Goal: Information Seeking & Learning: Learn about a topic

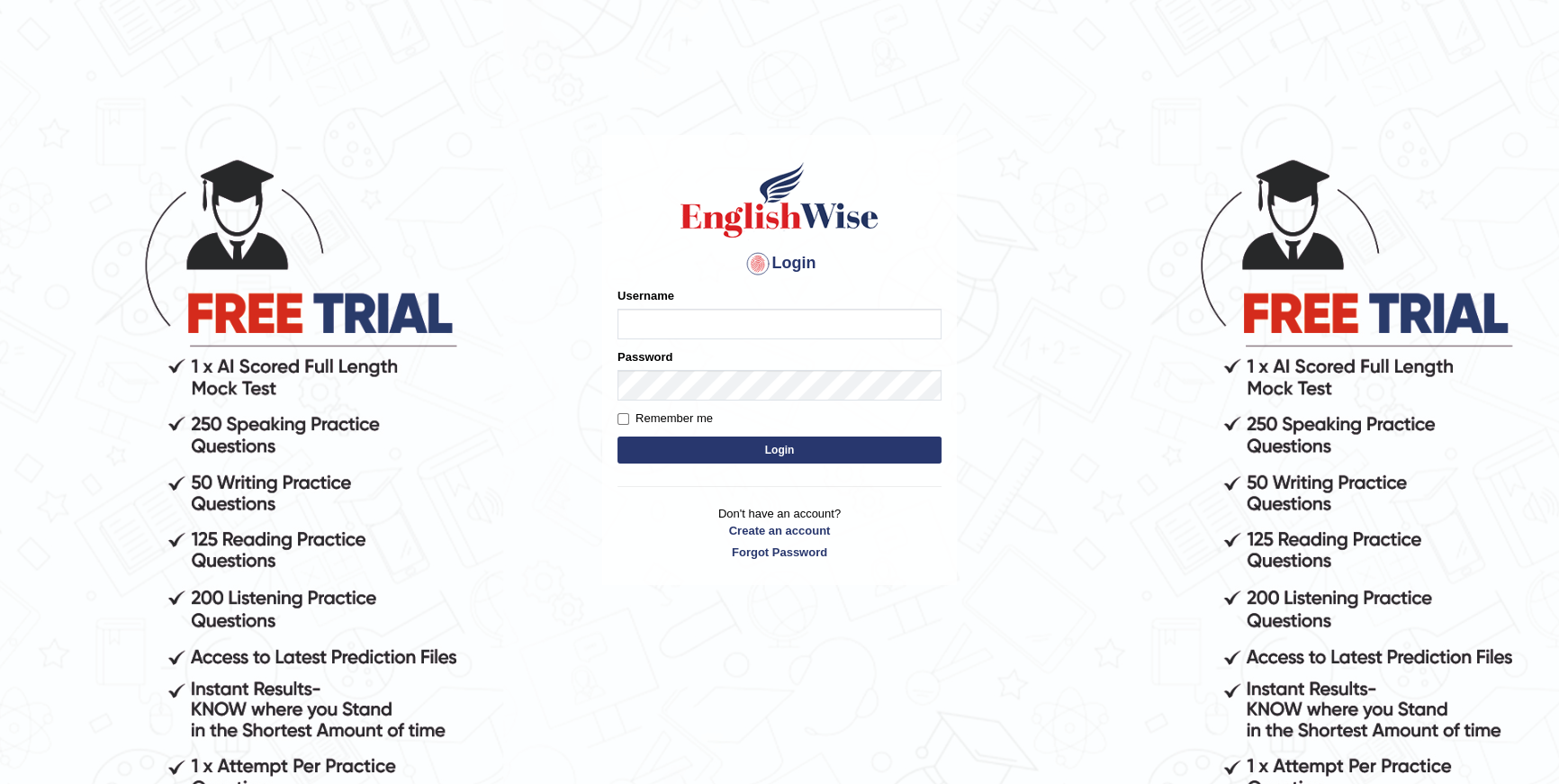
type input "purushottam_parramatta"
click at [749, 406] on form "Please fix the following errors: Username purushottam_parramatta Password Remem…" at bounding box center [780, 378] width 324 height 181
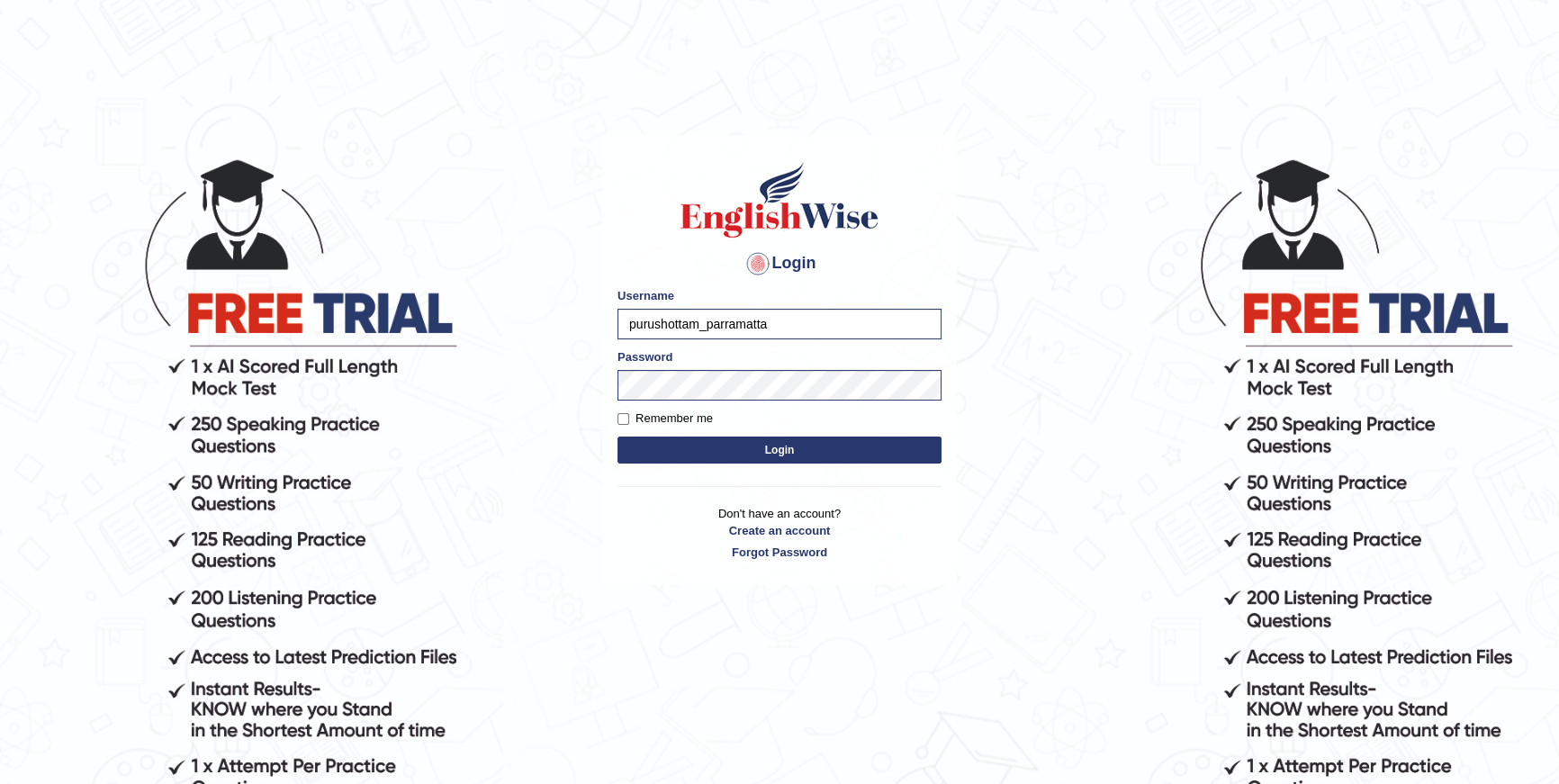
click at [772, 443] on button "Login" at bounding box center [780, 450] width 324 height 27
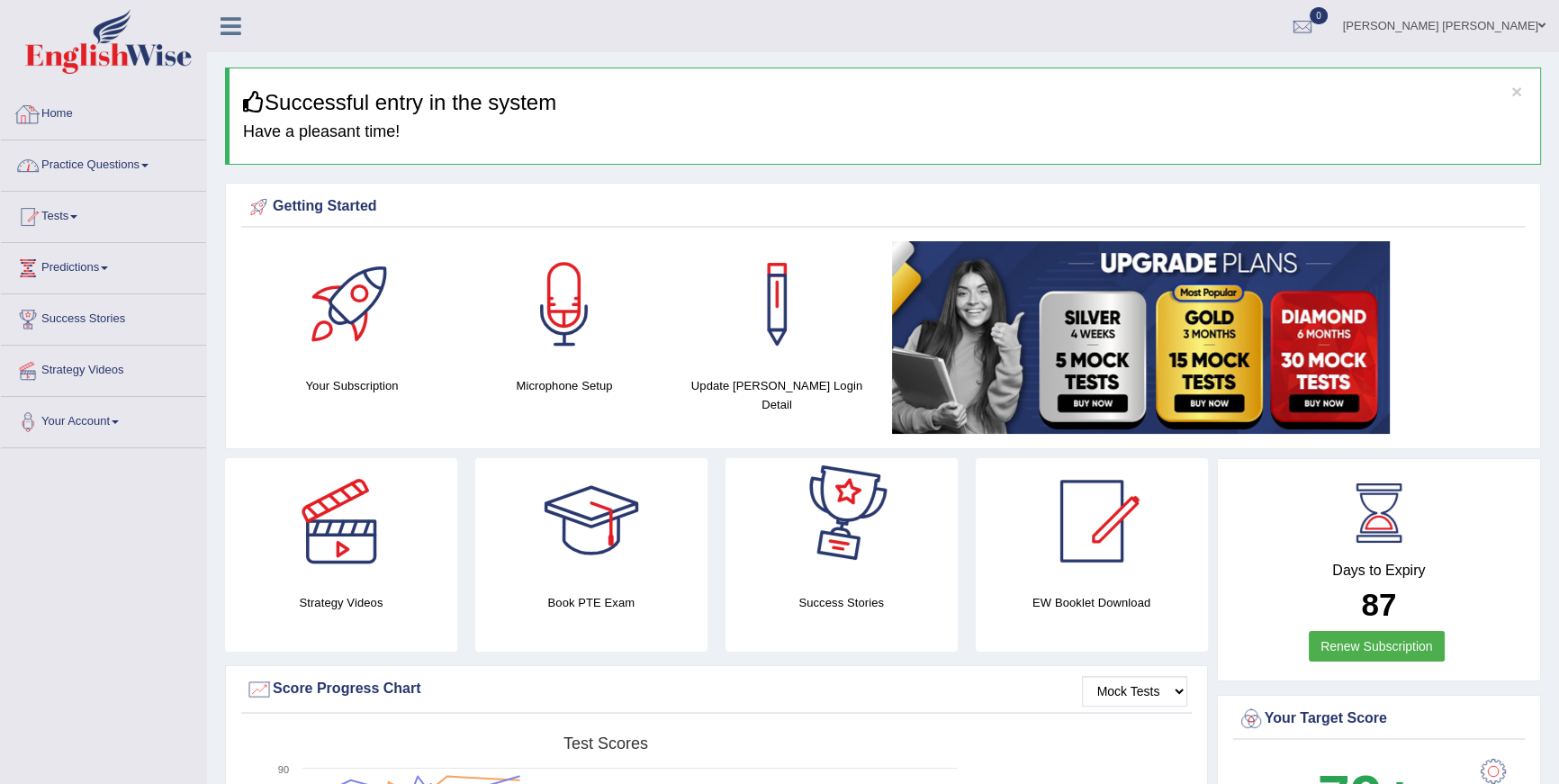
click at [120, 161] on link "Practice Questions" at bounding box center [103, 163] width 205 height 45
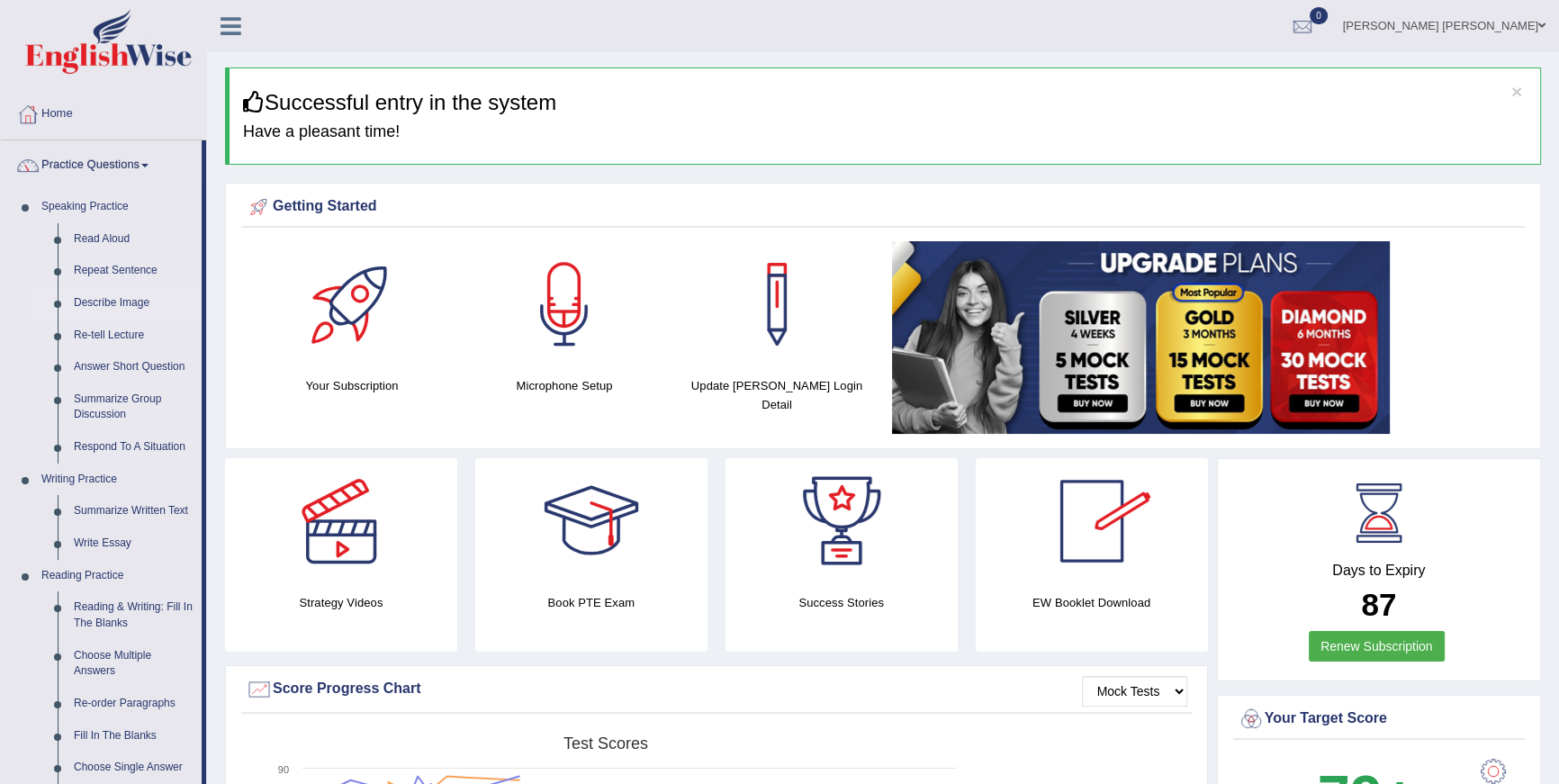
click at [151, 300] on link "Describe Image" at bounding box center [133, 303] width 136 height 33
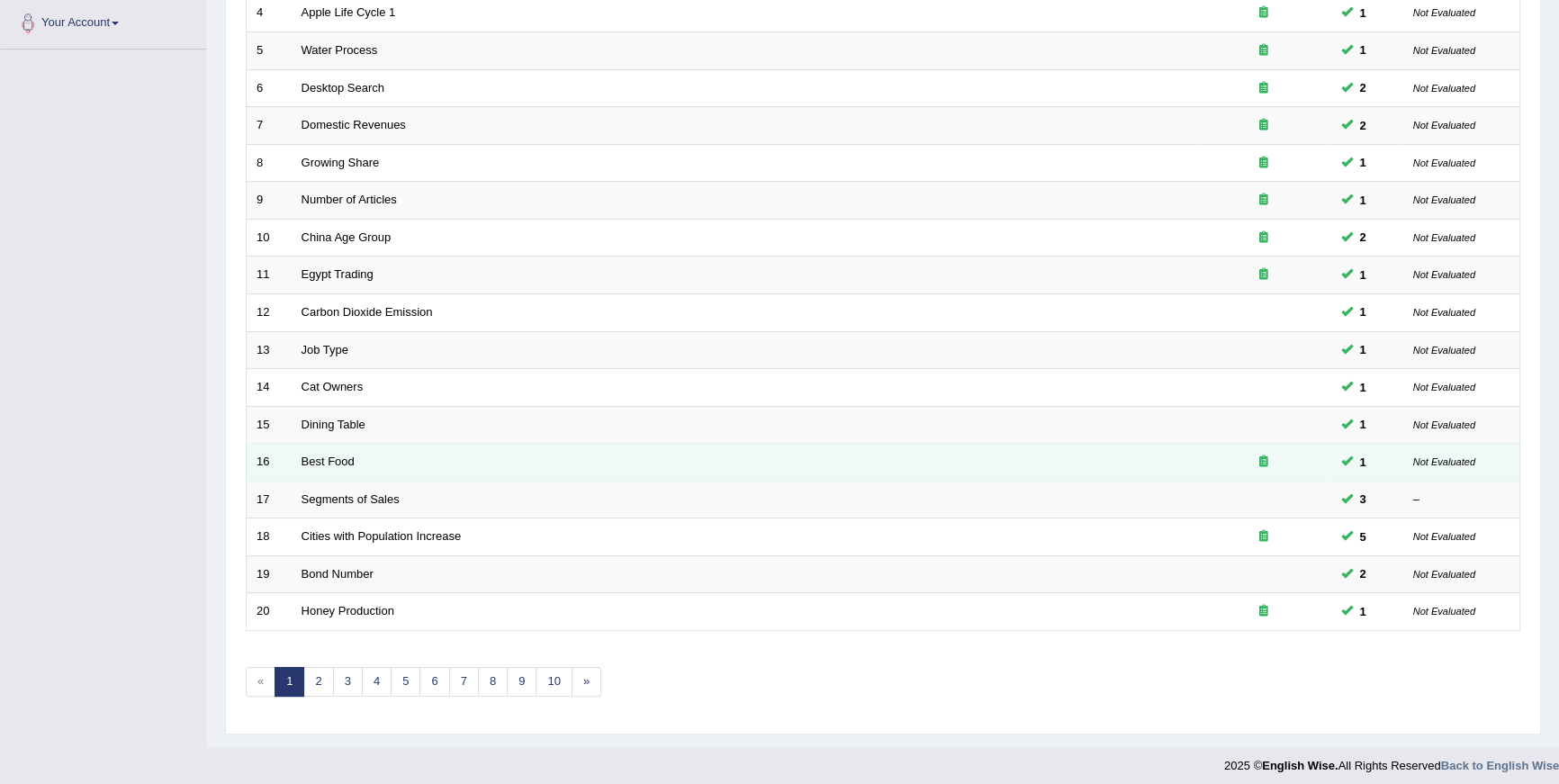
scroll to position [404, 0]
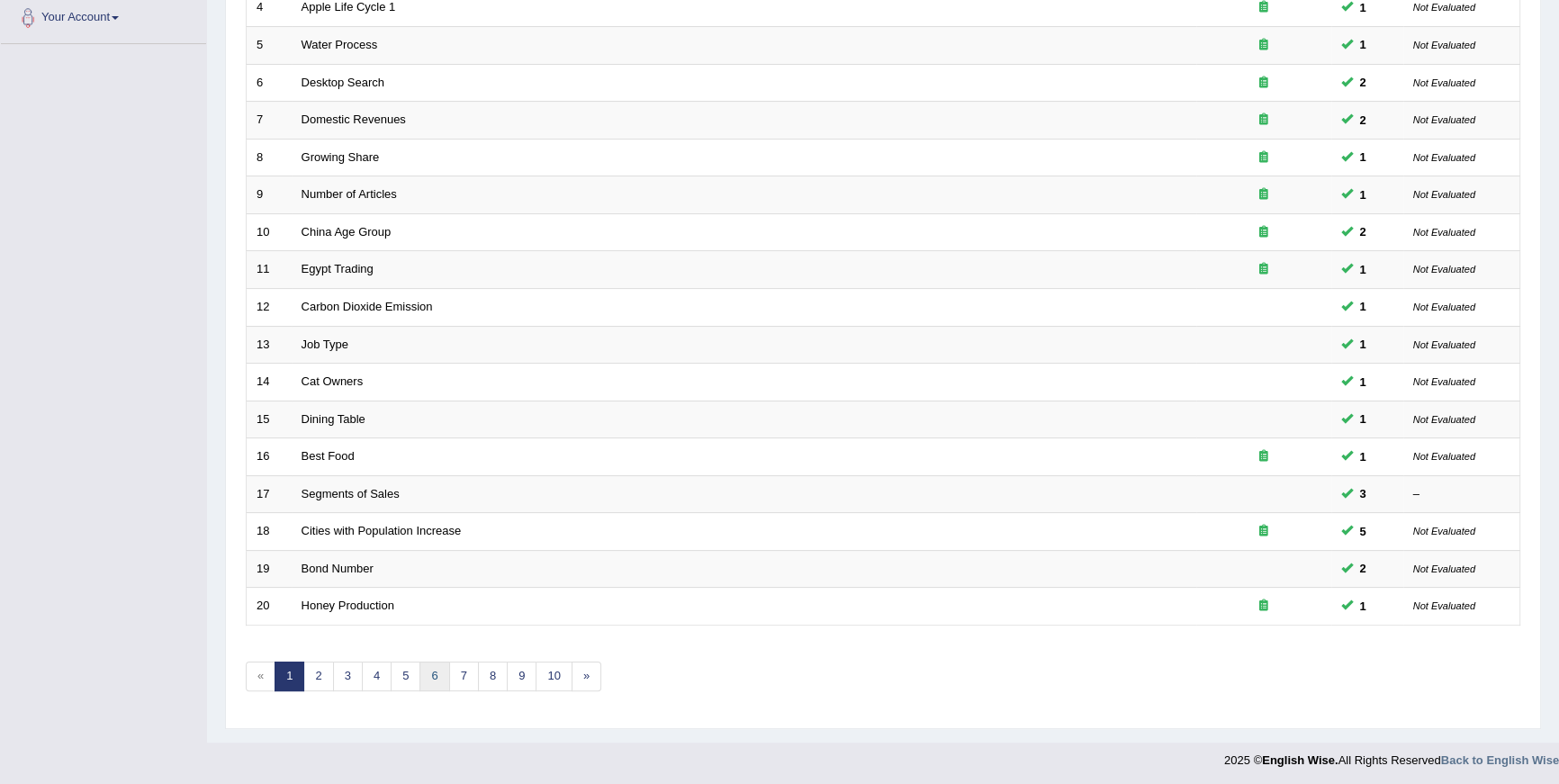
click at [441, 681] on link "6" at bounding box center [434, 676] width 30 height 30
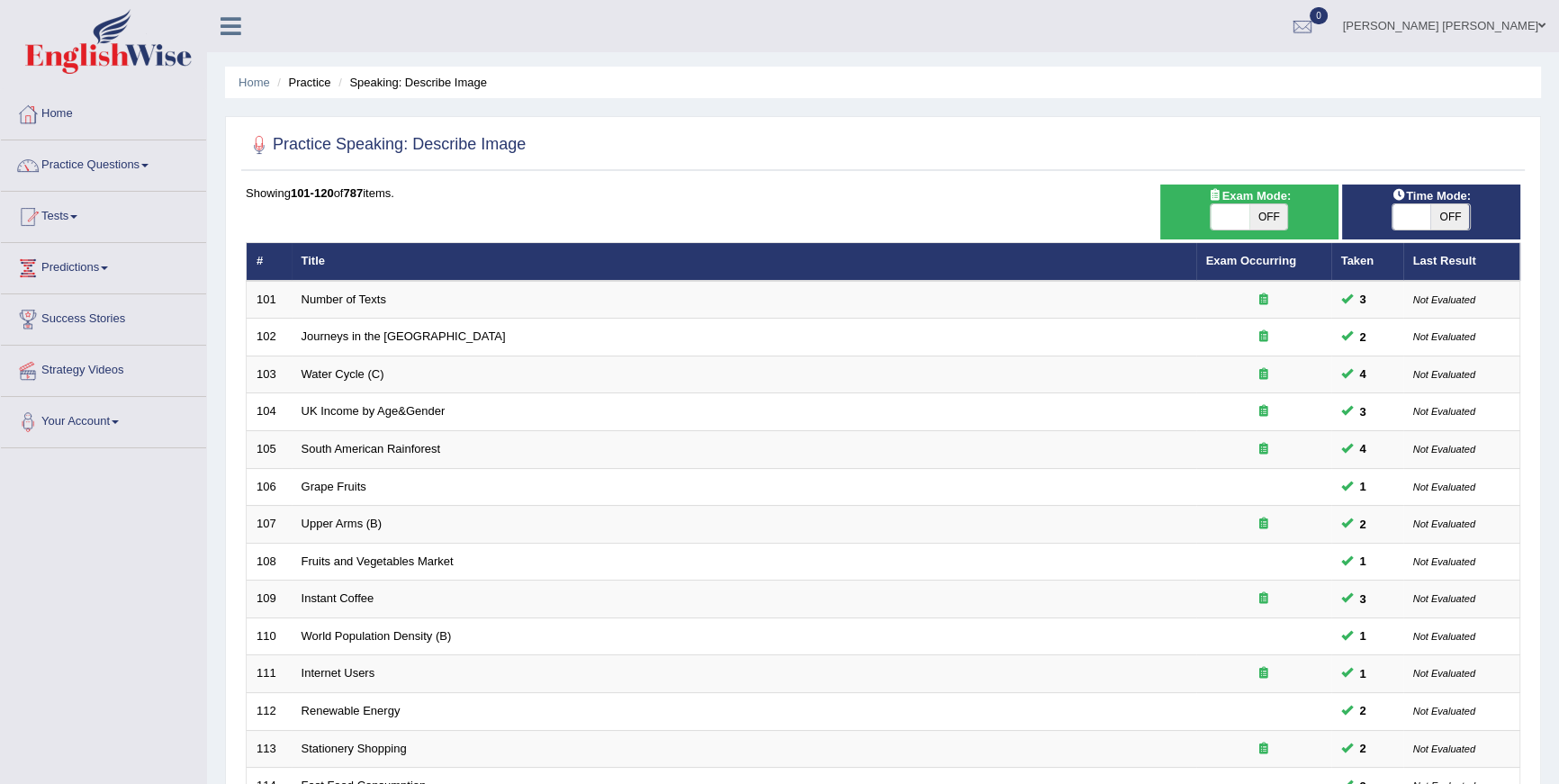
click at [1265, 213] on span "OFF" at bounding box center [1269, 217] width 39 height 25
checkbox input "true"
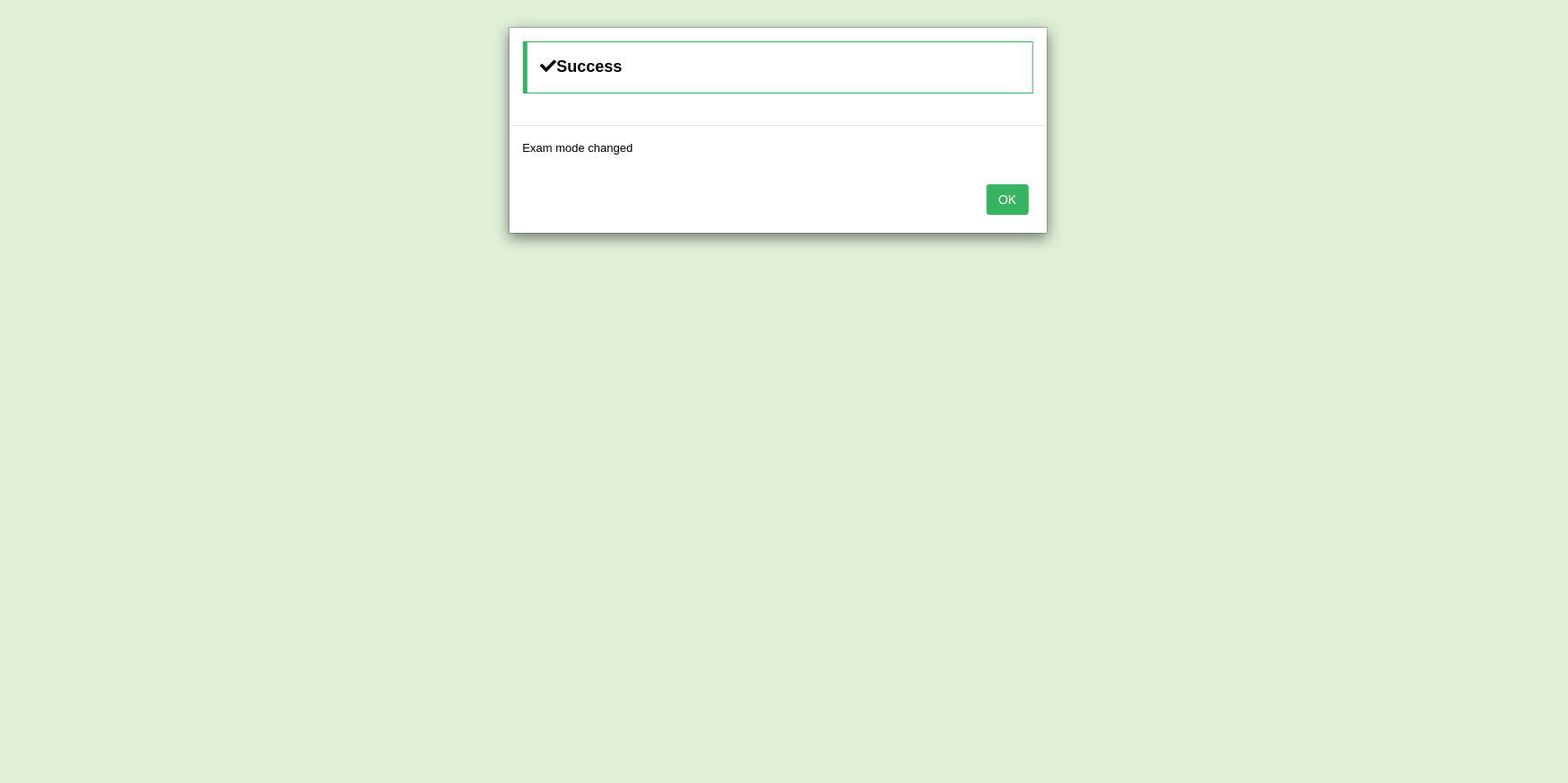
click at [1018, 210] on button "OK" at bounding box center [1007, 199] width 41 height 31
click at [998, 205] on button "OK" at bounding box center [1007, 199] width 41 height 31
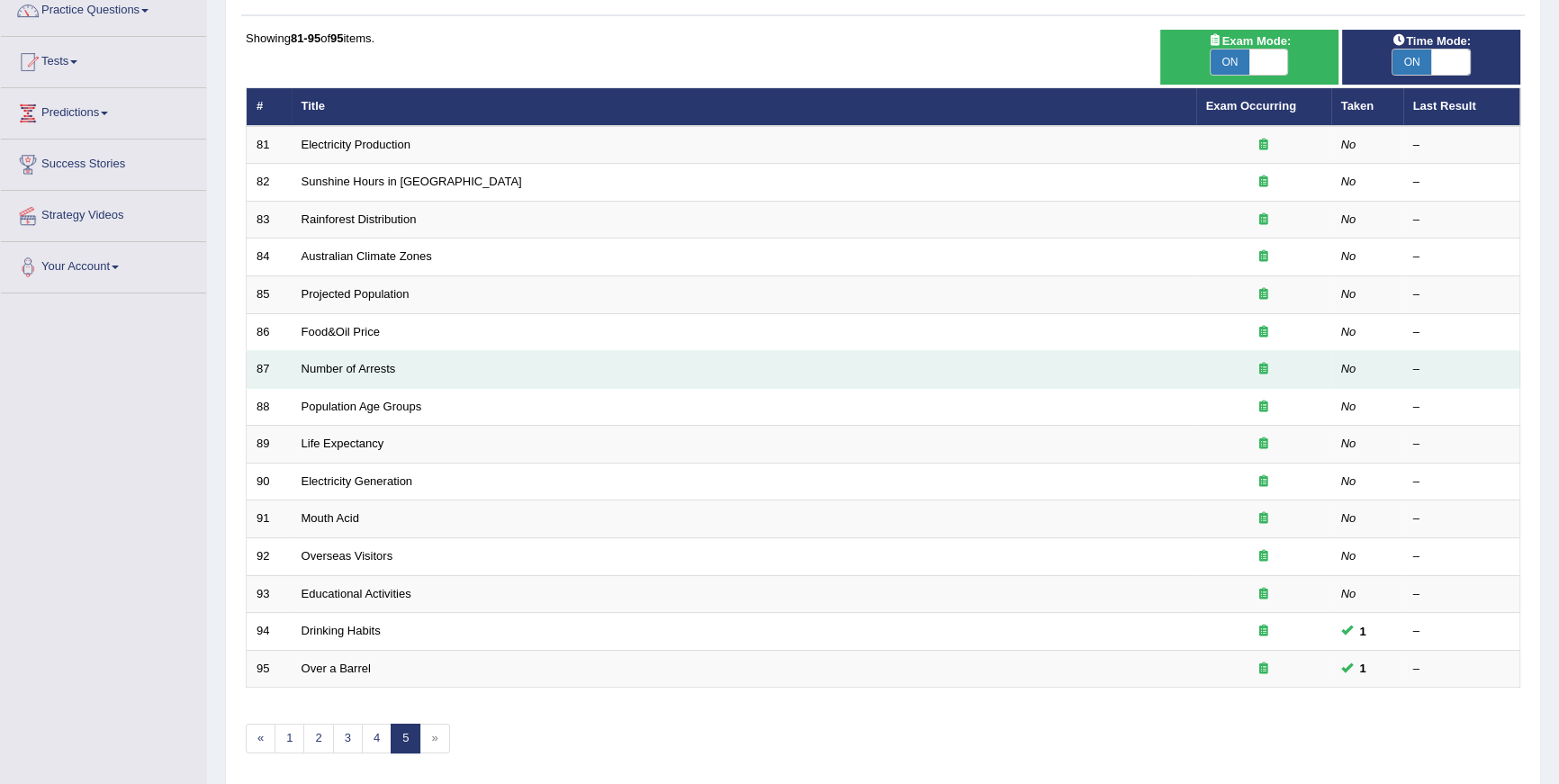
scroll to position [218, 0]
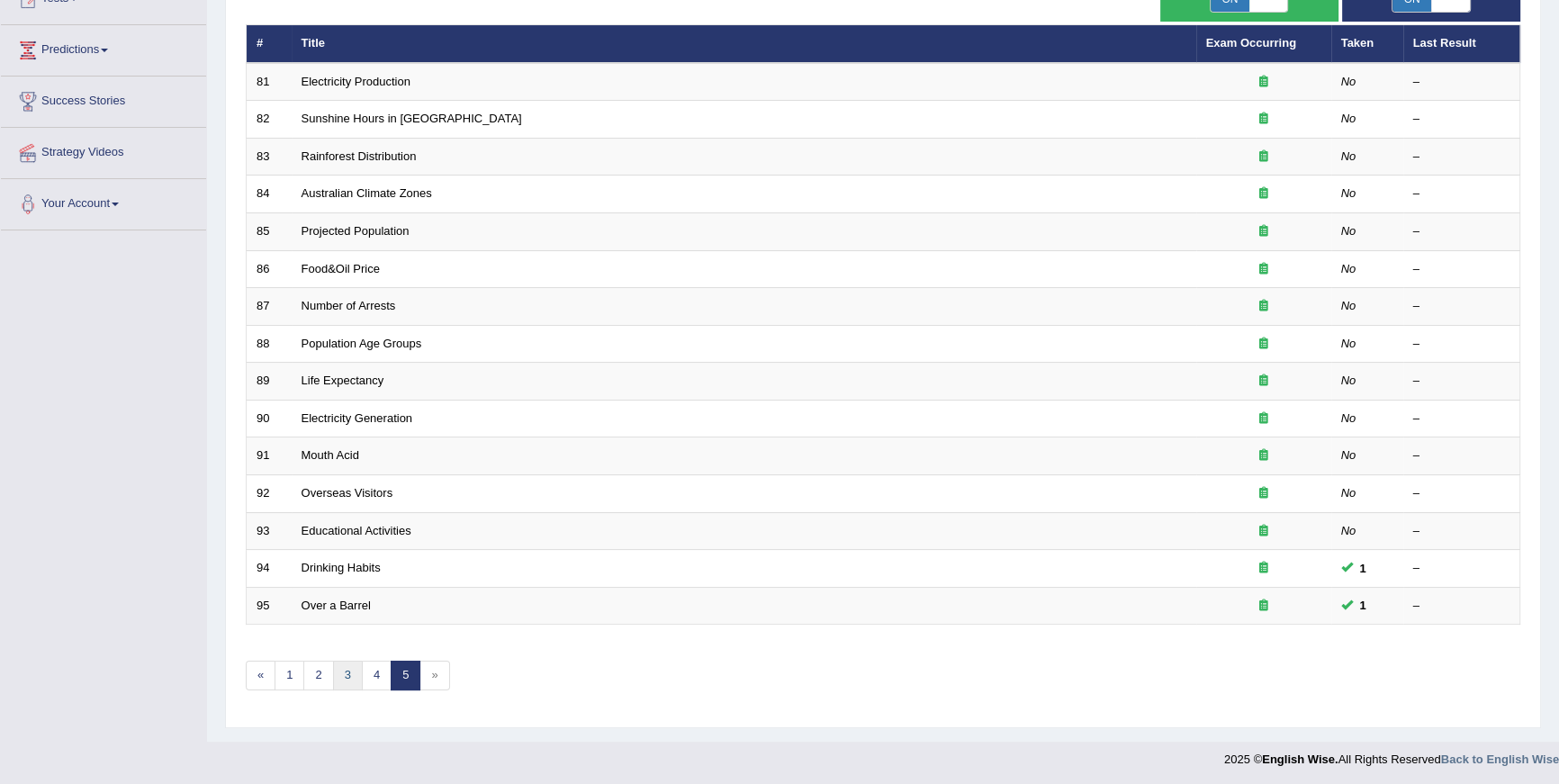
click at [333, 671] on link "3" at bounding box center [348, 675] width 30 height 30
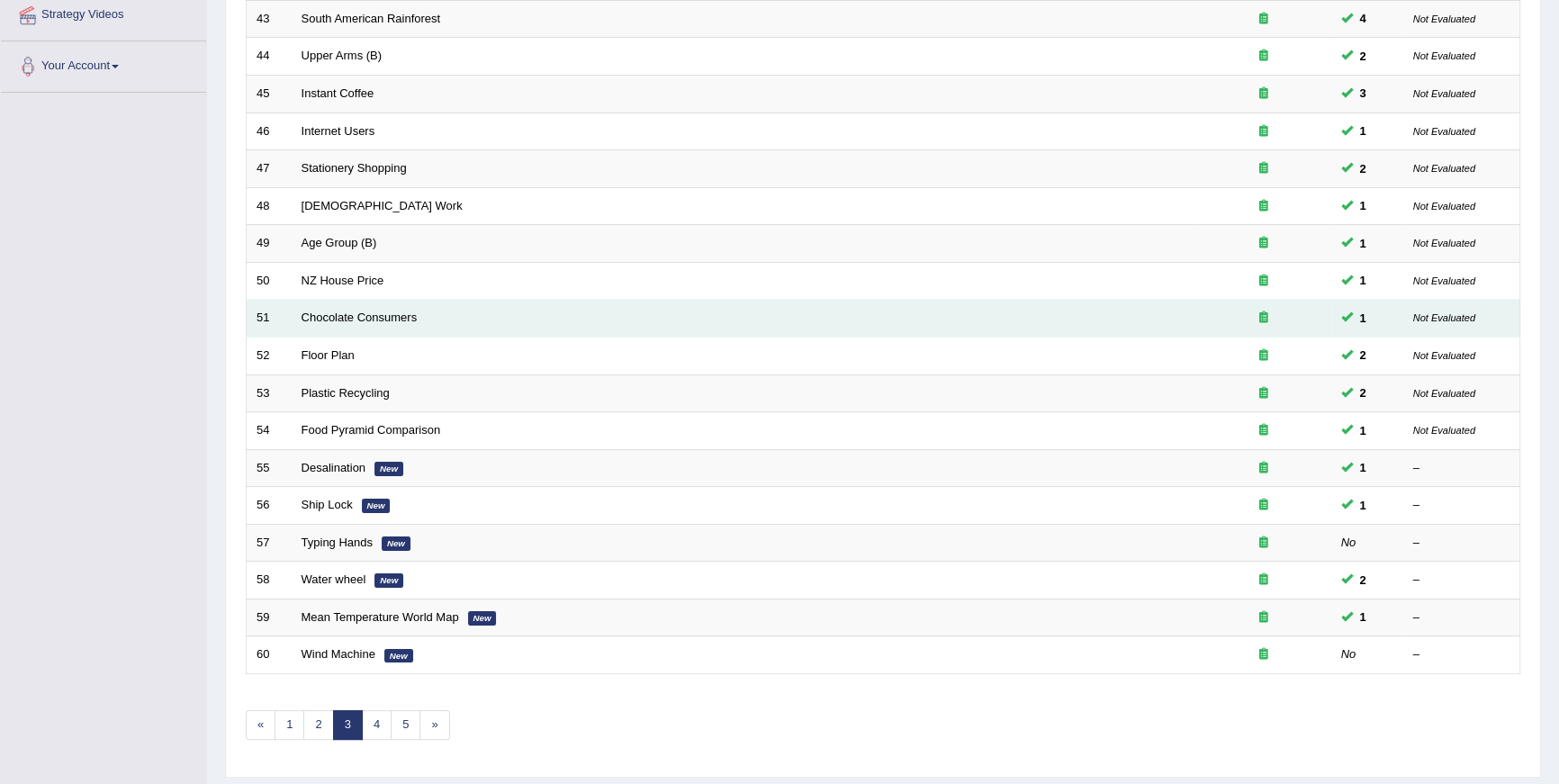
scroll to position [404, 0]
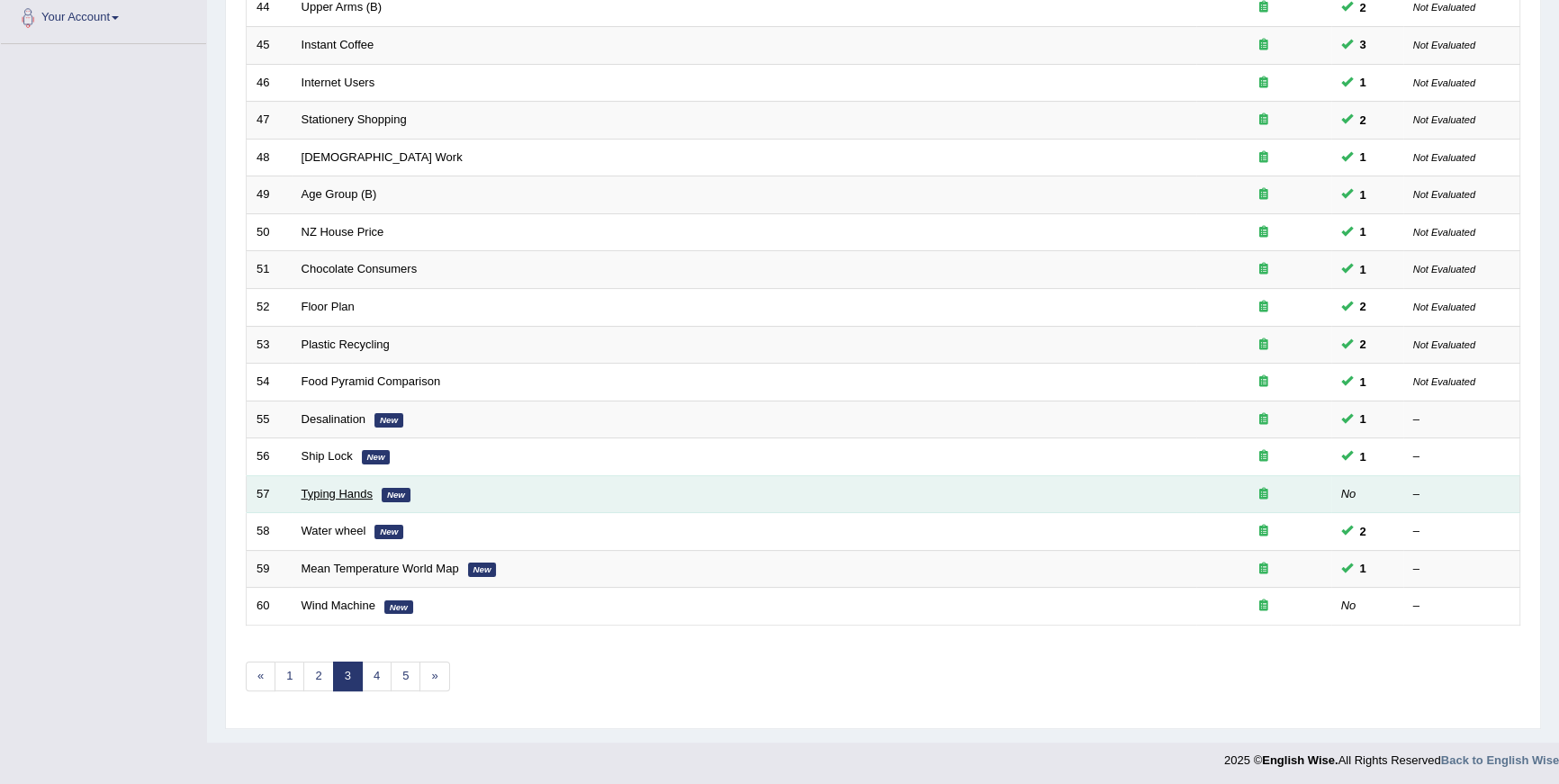
click at [332, 491] on link "Typing Hands" at bounding box center [337, 493] width 72 height 13
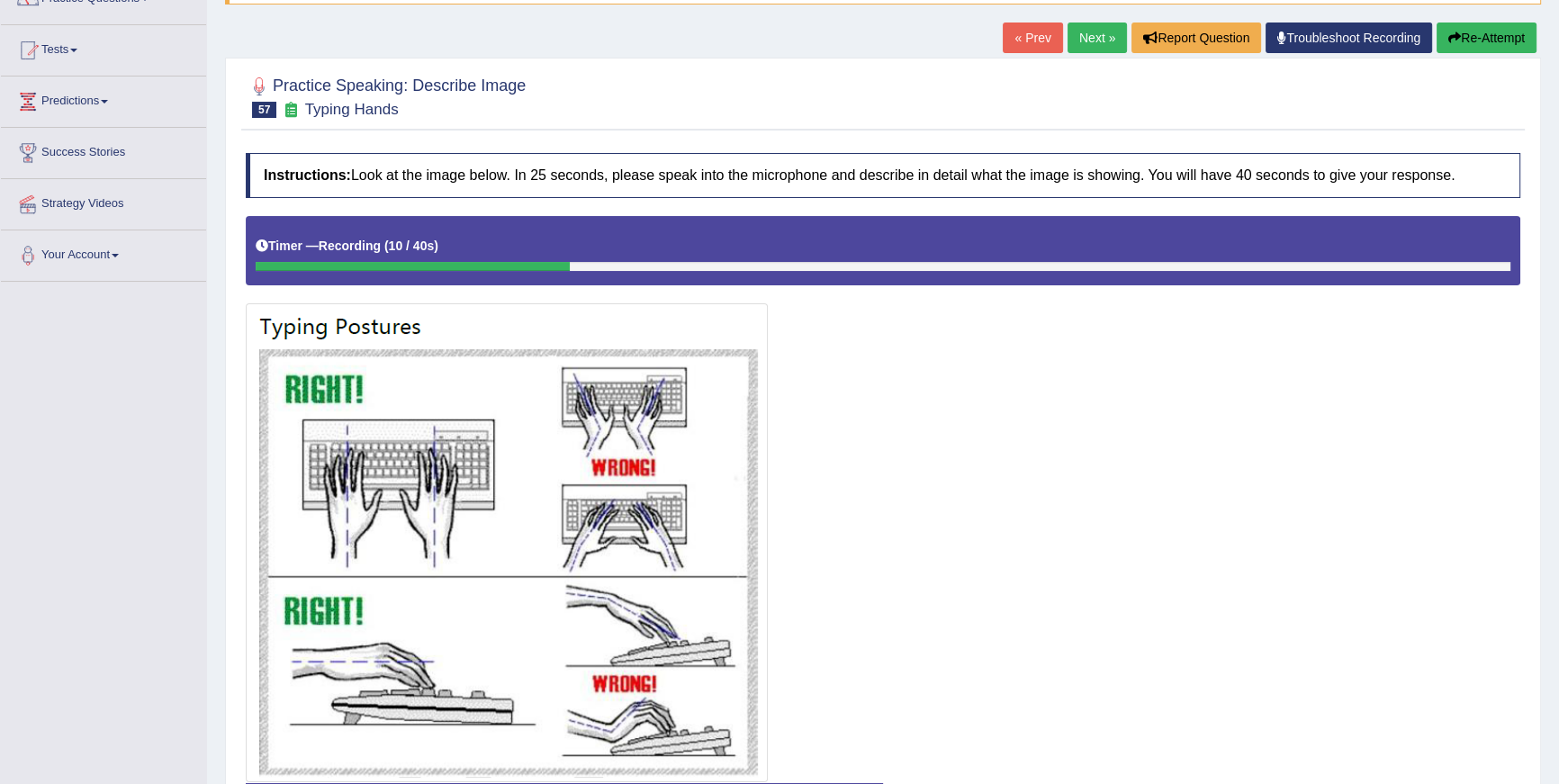
scroll to position [151, 0]
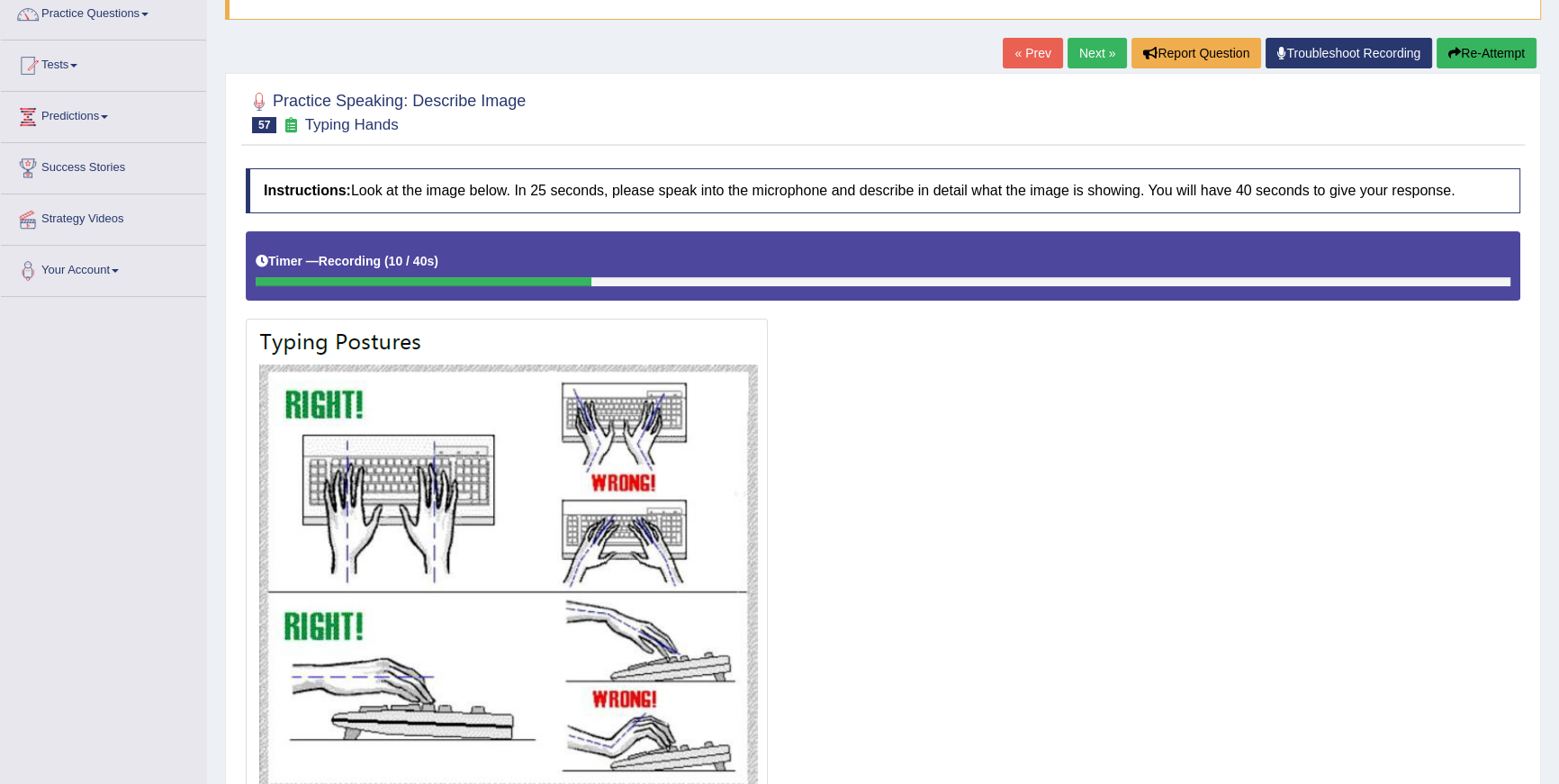
click at [1520, 47] on button "Re-Attempt" at bounding box center [1487, 53] width 100 height 31
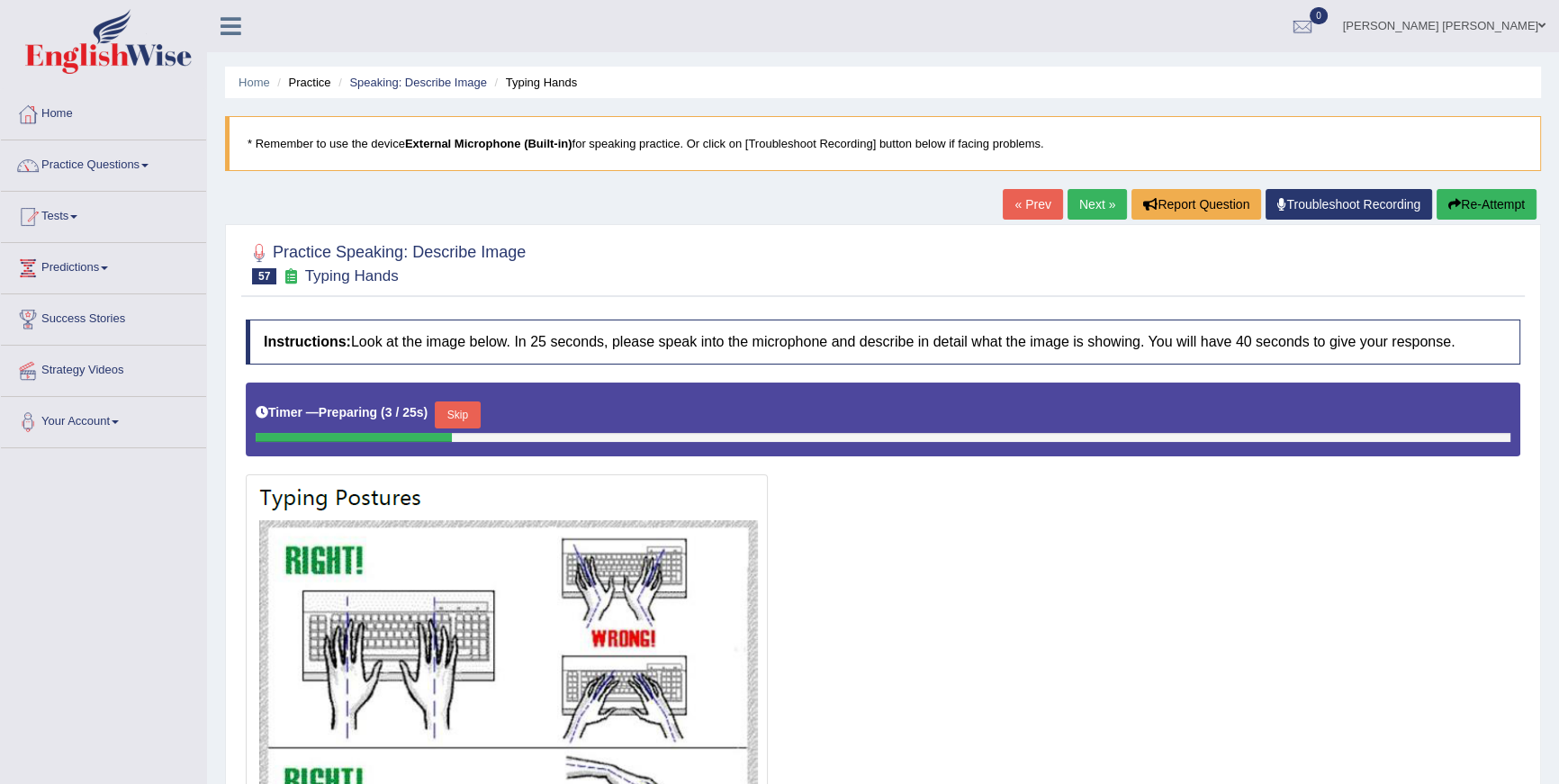
click at [1476, 208] on button "Re-Attempt" at bounding box center [1487, 204] width 100 height 31
click at [453, 86] on link "Speaking: Describe Image" at bounding box center [417, 82] width 137 height 13
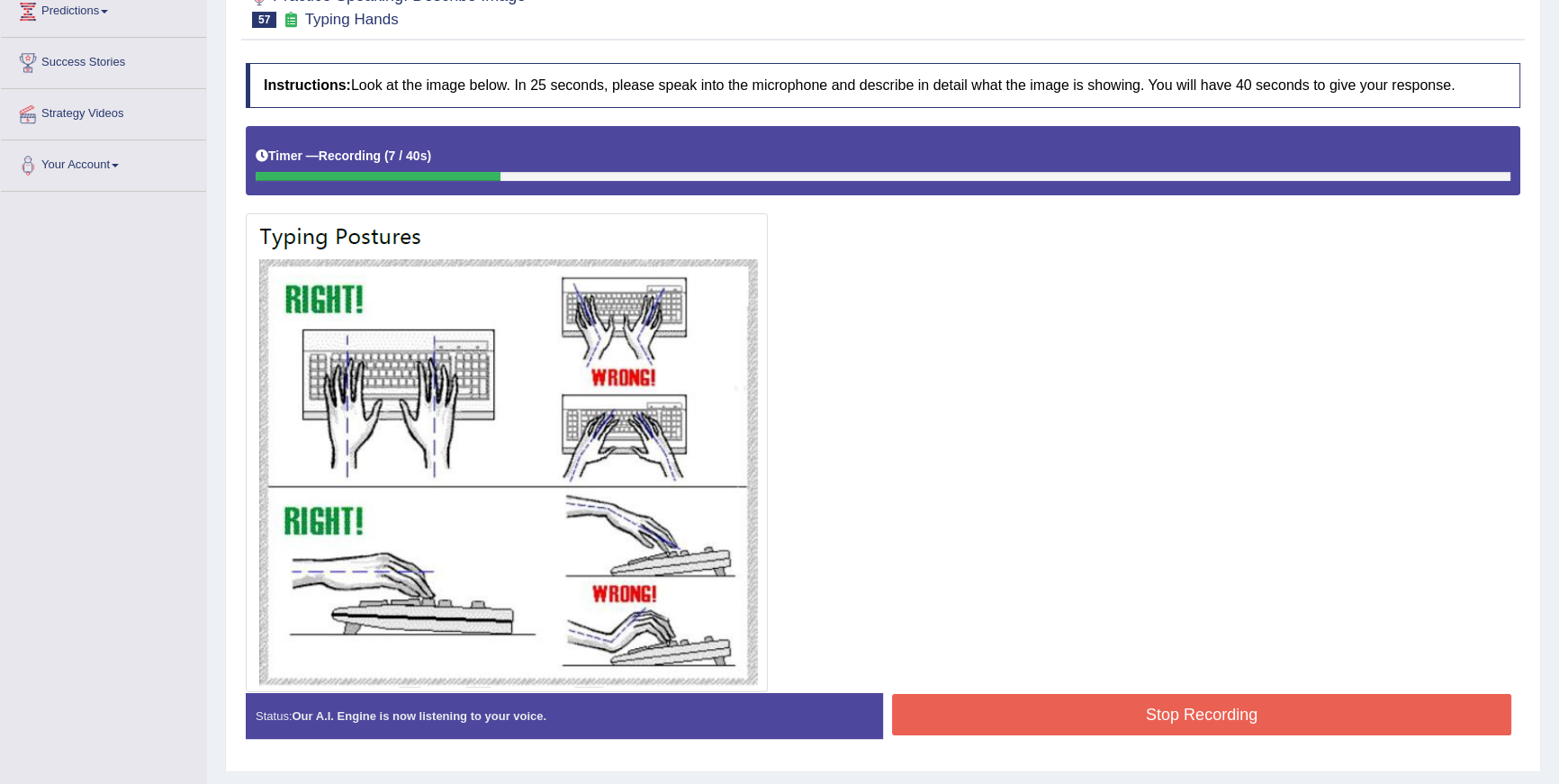
scroll to position [178, 0]
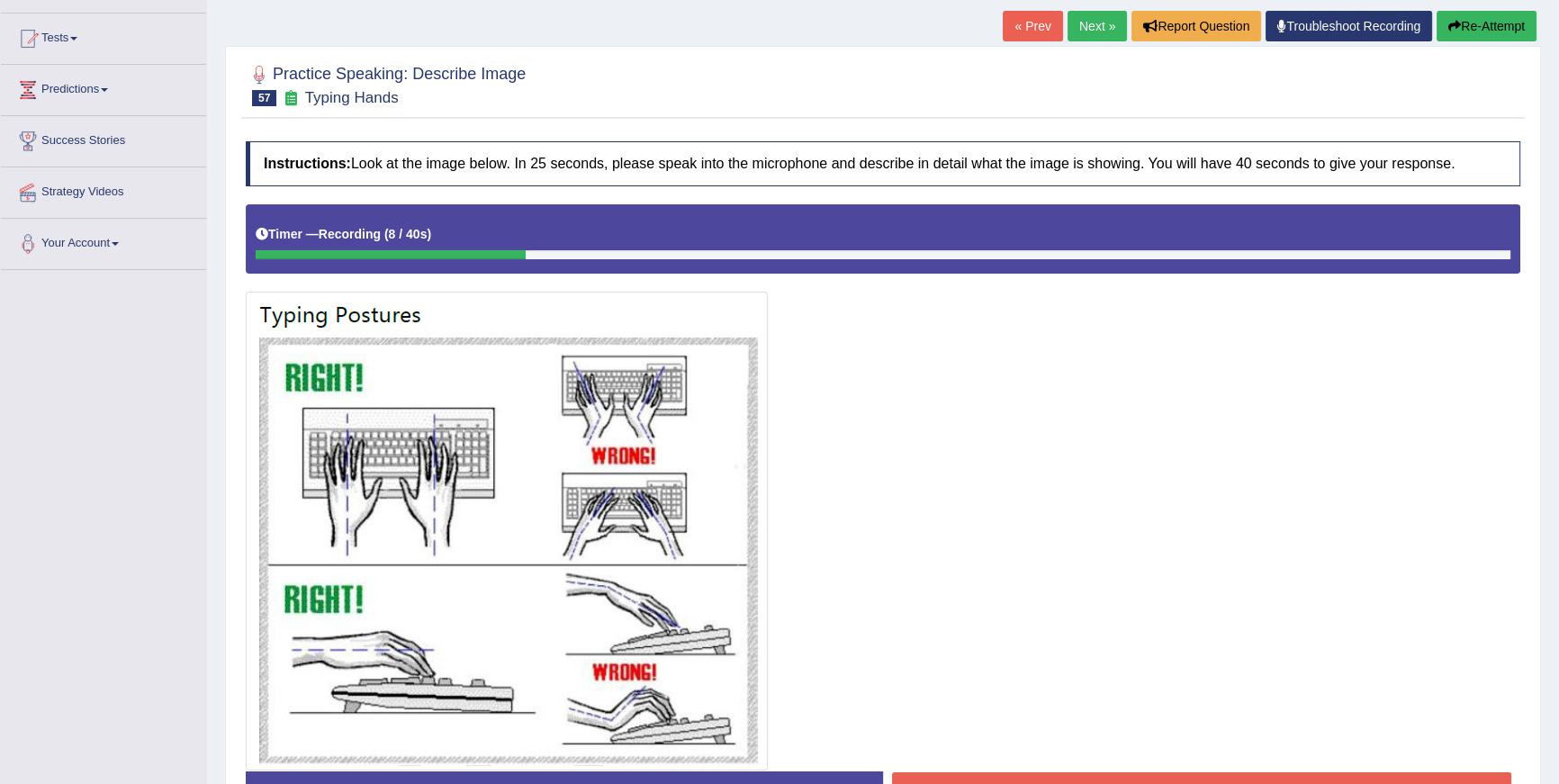
click at [1503, 25] on button "Re-Attempt" at bounding box center [1487, 26] width 100 height 31
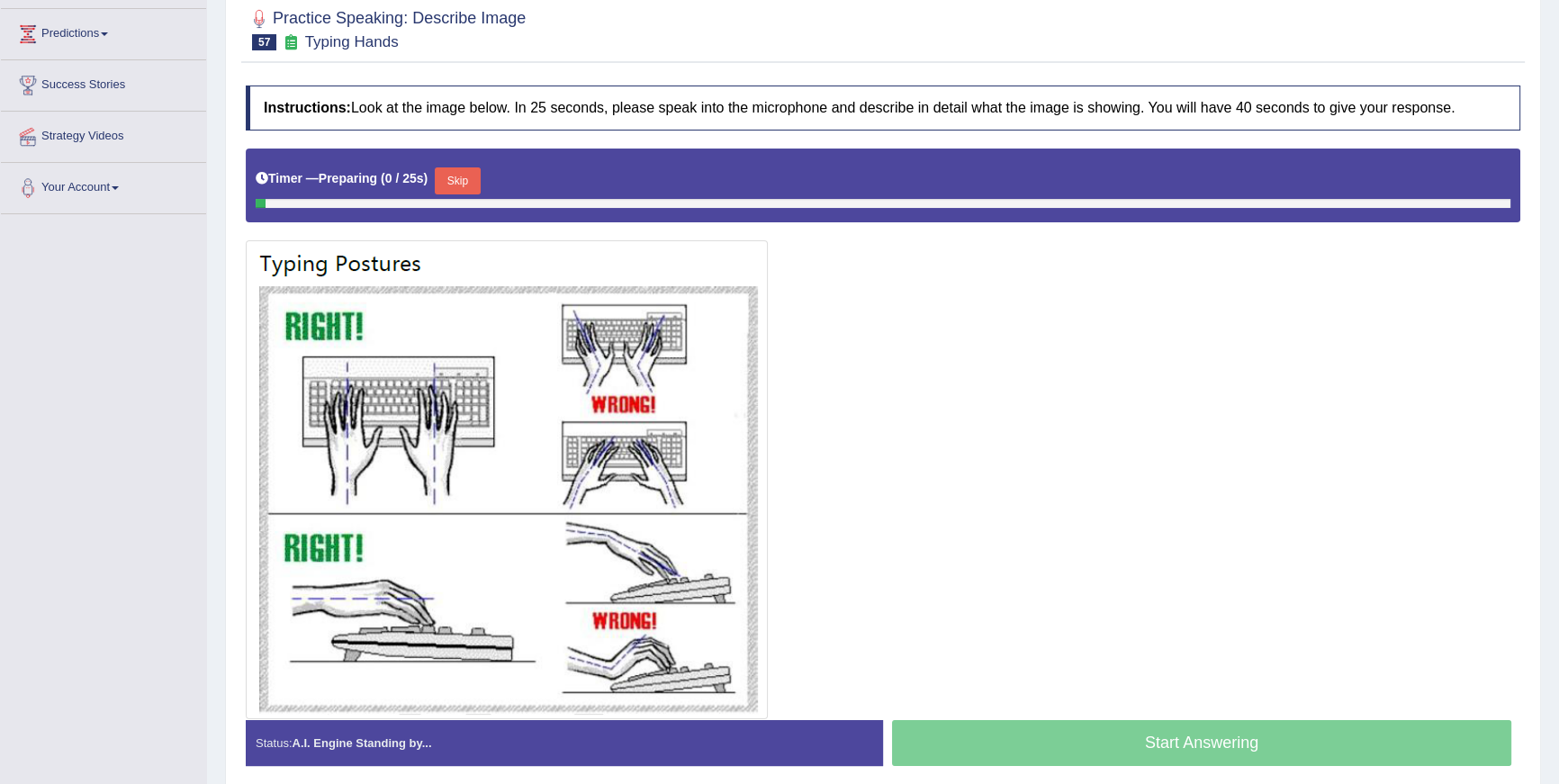
scroll to position [306, 0]
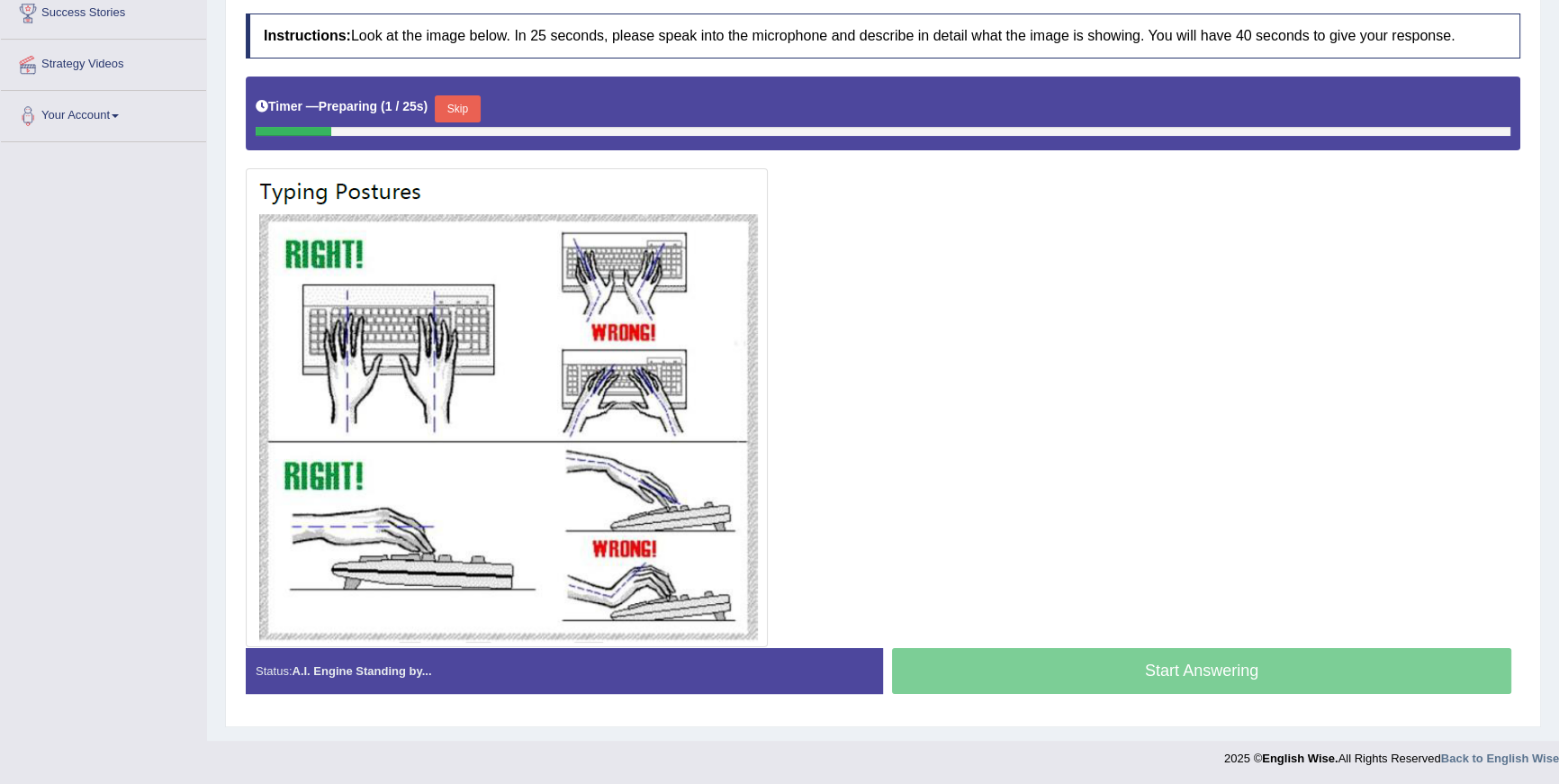
click at [466, 99] on button "Skip" at bounding box center [457, 109] width 45 height 27
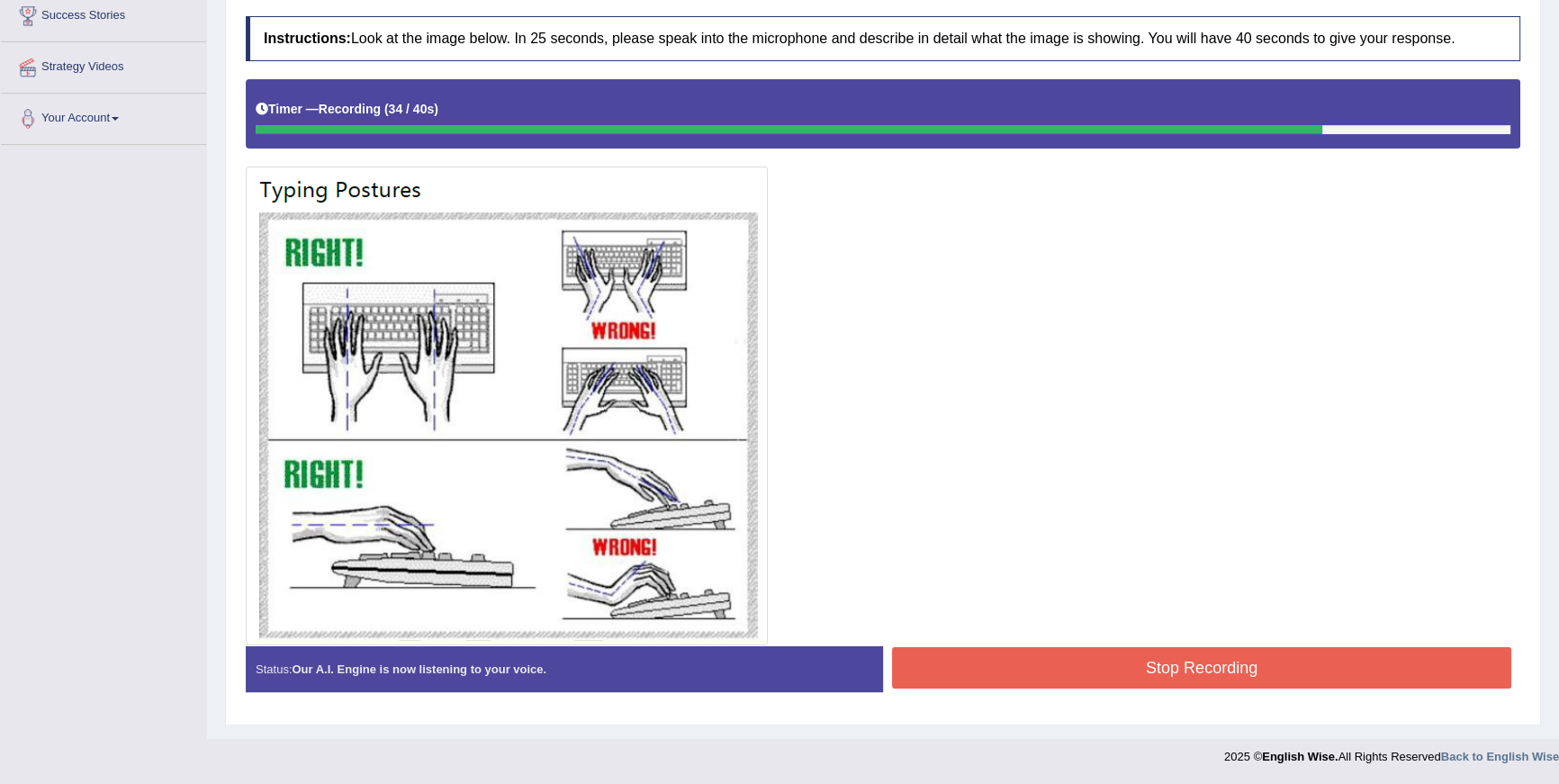
click at [1316, 660] on button "Stop Recording" at bounding box center [1202, 667] width 620 height 41
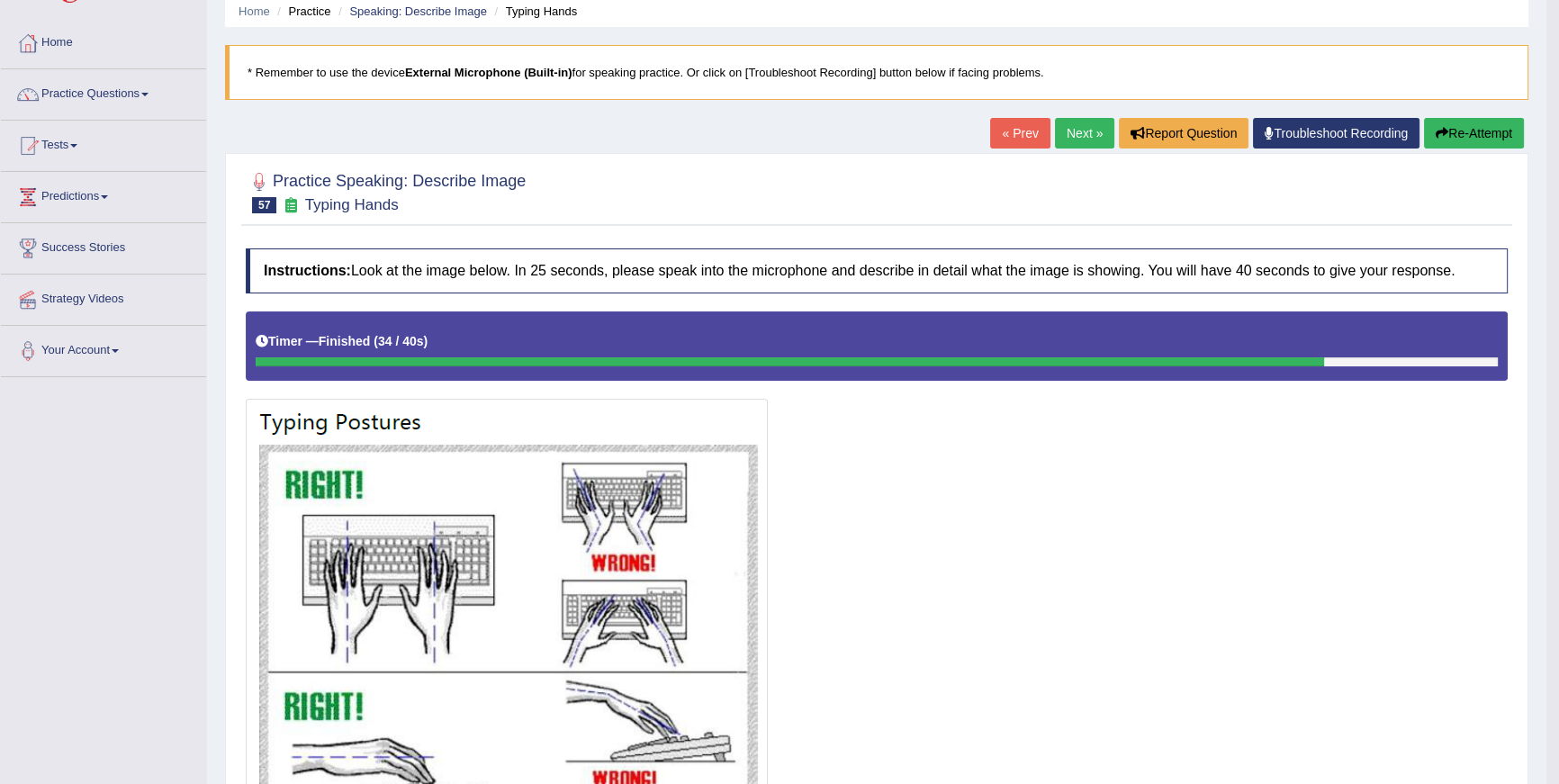
scroll to position [157, 0]
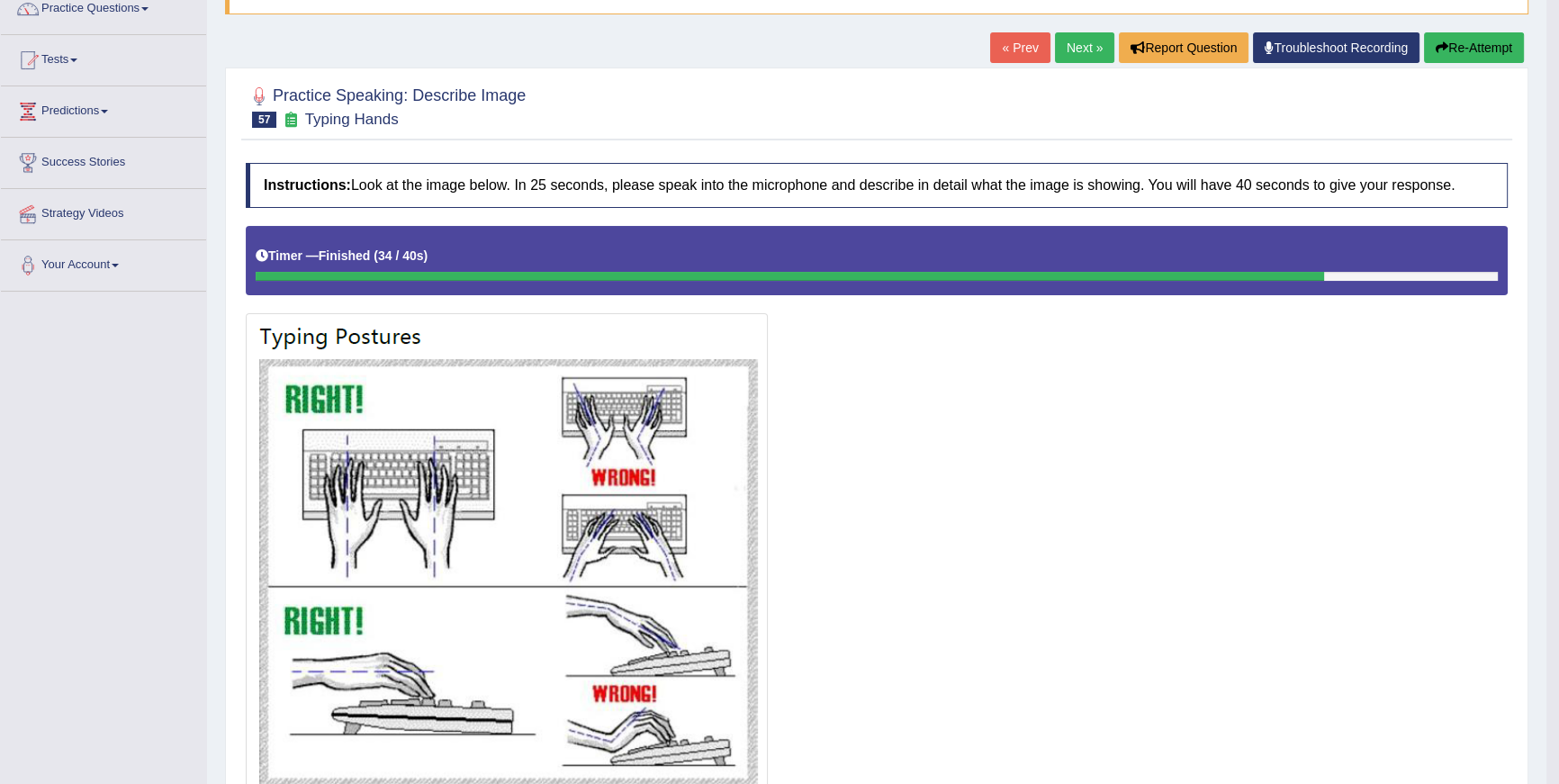
click at [1092, 59] on link "Next »" at bounding box center [1085, 48] width 60 height 31
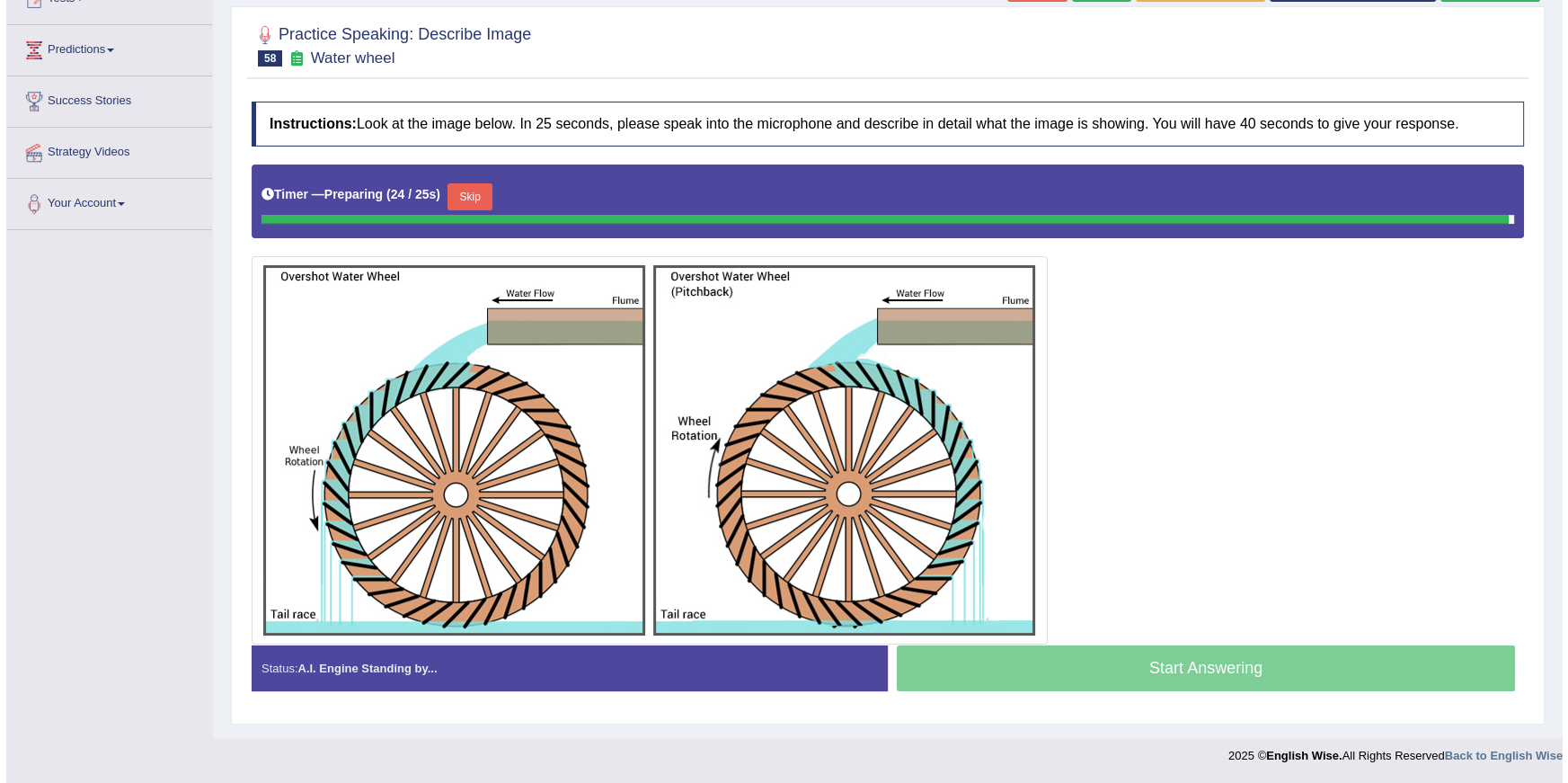
scroll to position [213, 0]
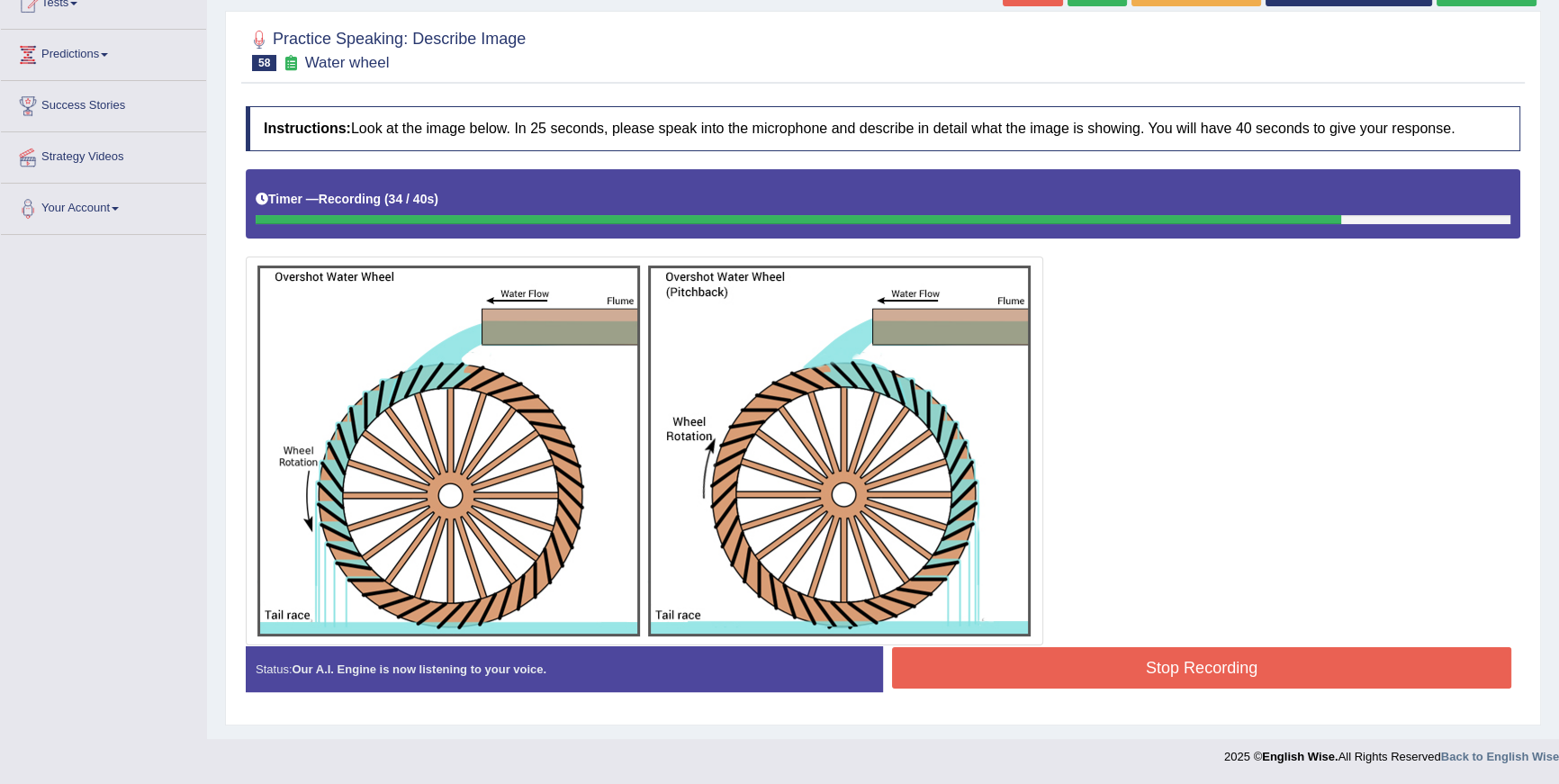
click at [1320, 651] on button "Stop Recording" at bounding box center [1202, 667] width 620 height 41
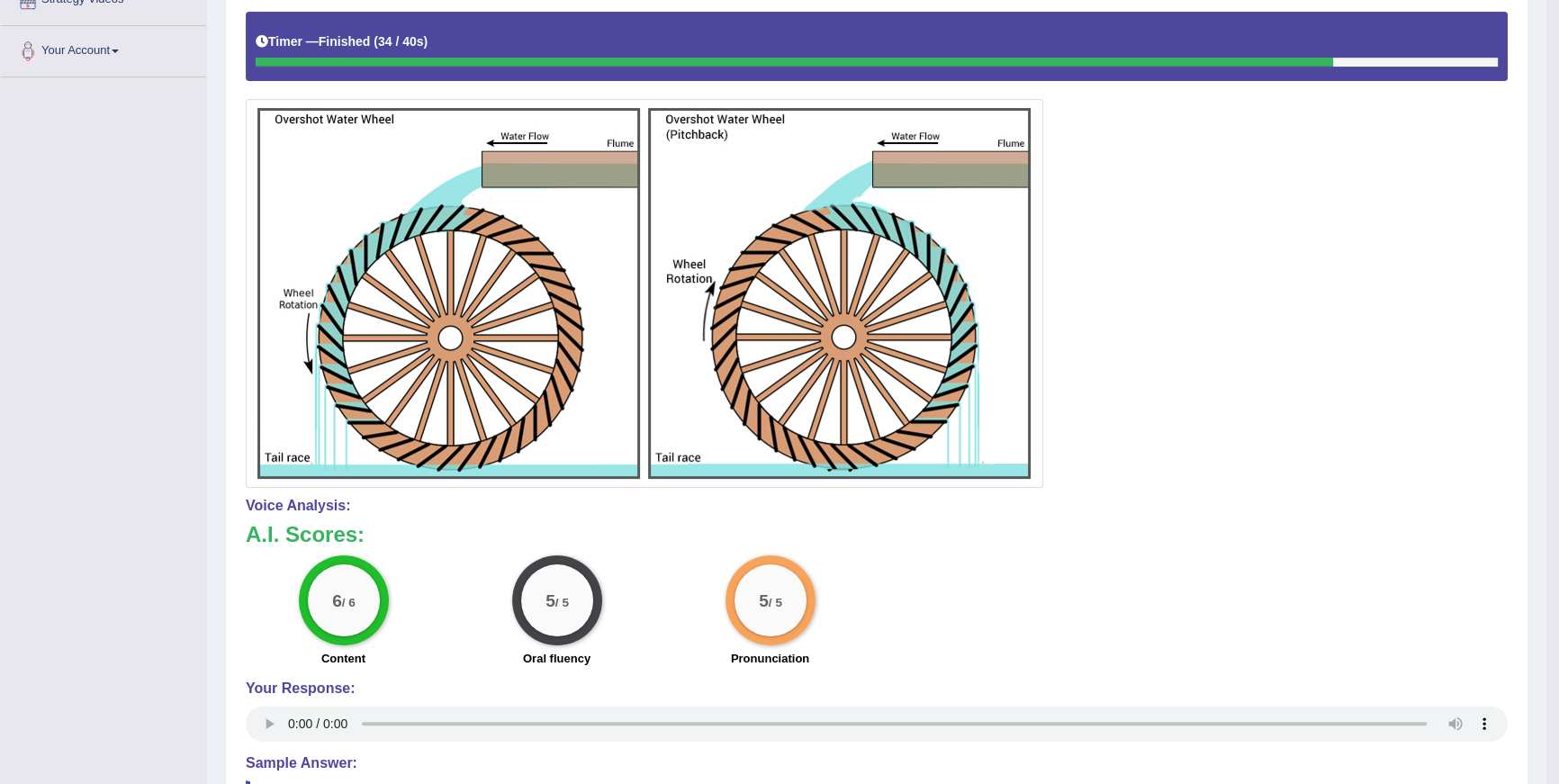
scroll to position [0, 0]
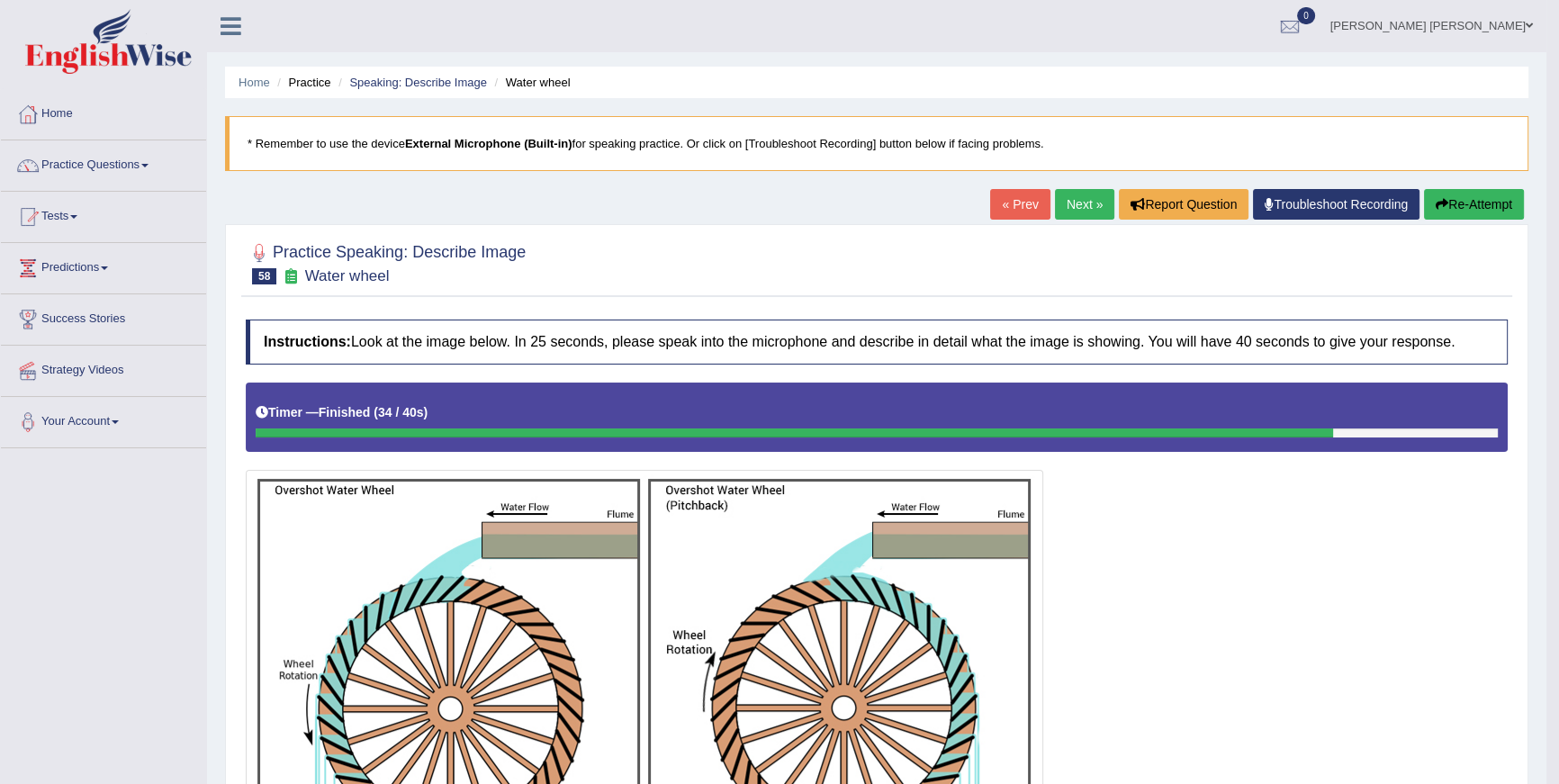
click at [1089, 212] on link "Next »" at bounding box center [1085, 204] width 60 height 31
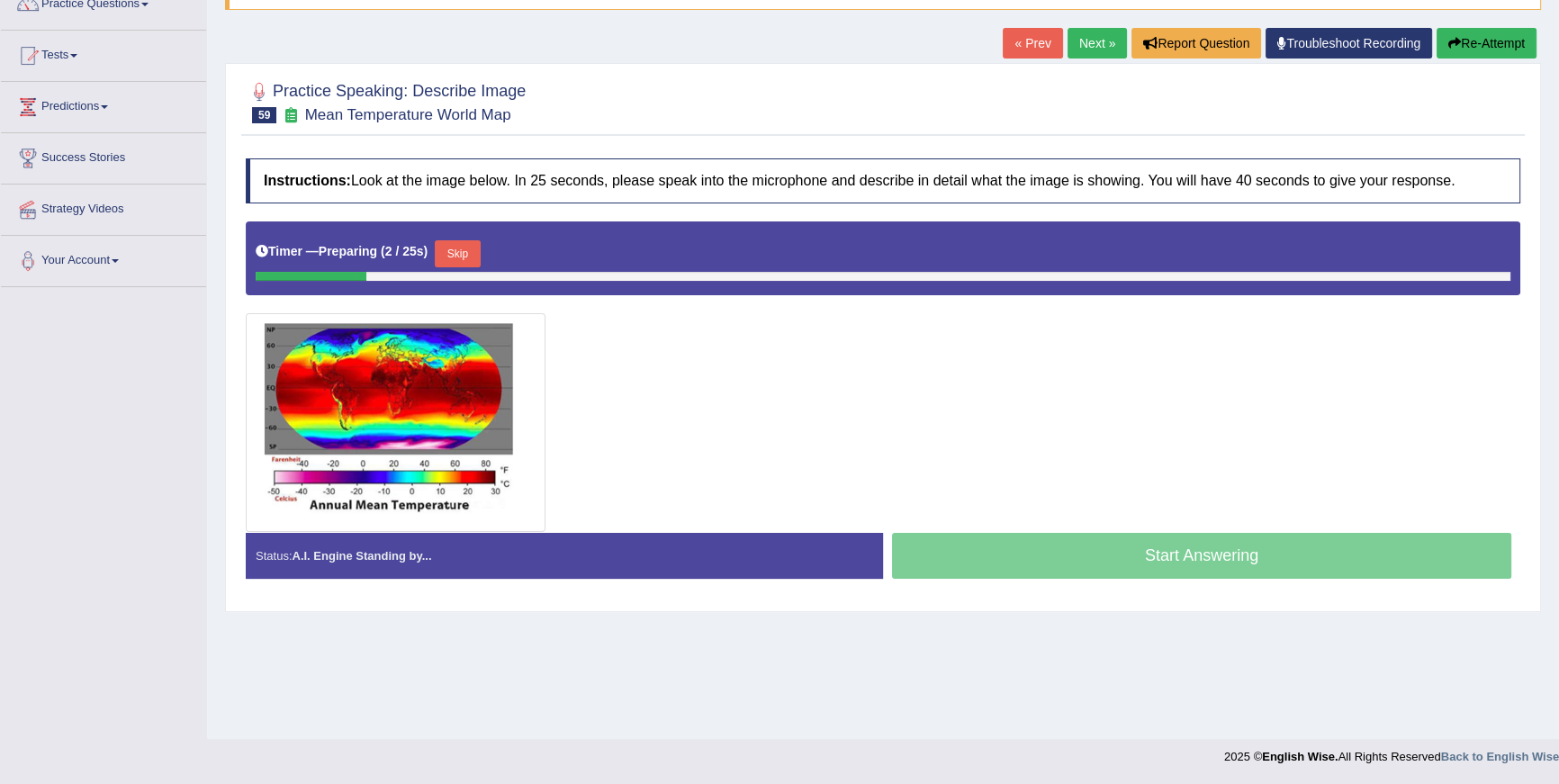
scroll to position [34, 0]
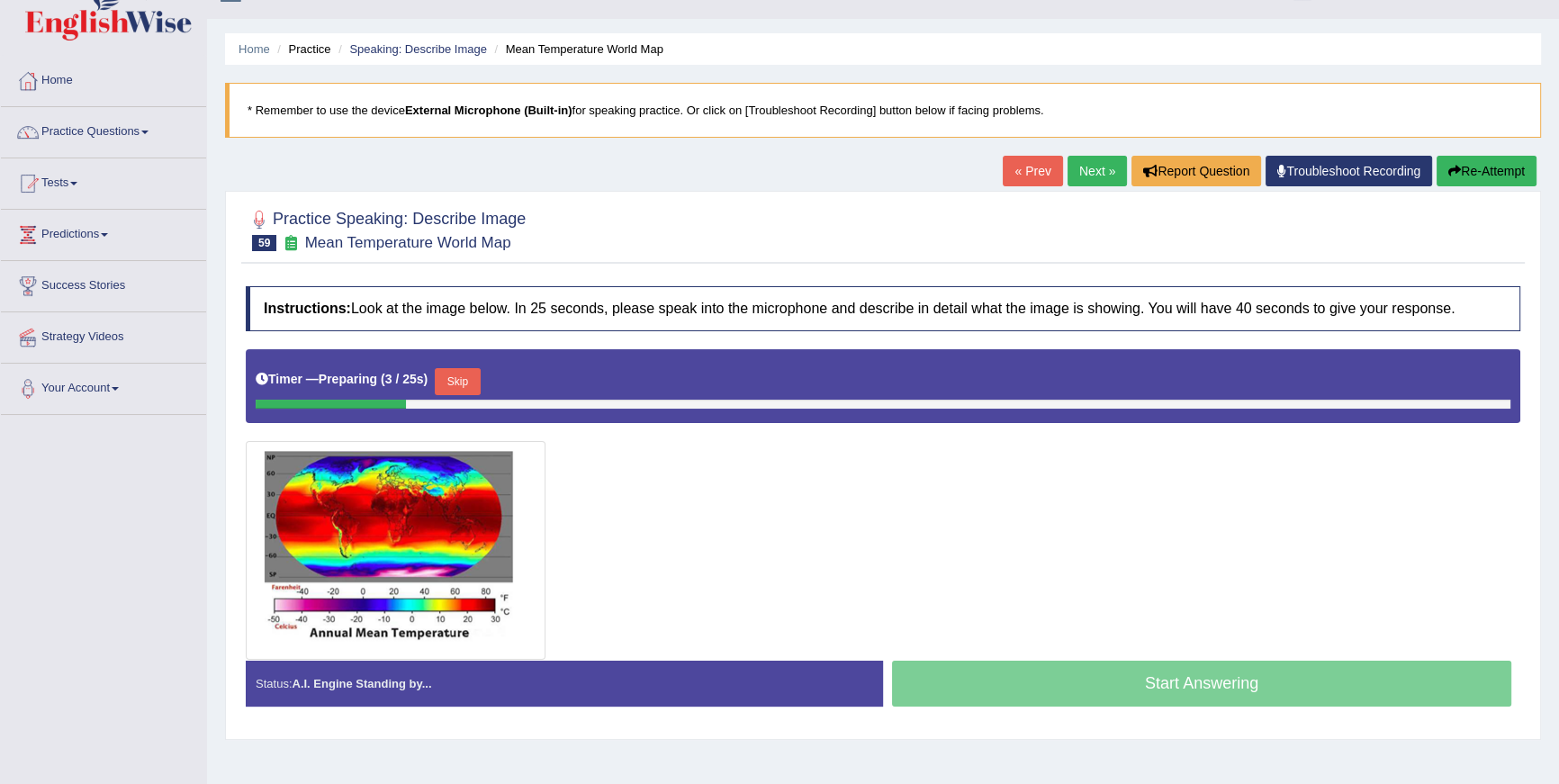
click at [1038, 166] on link "« Prev" at bounding box center [1033, 171] width 60 height 31
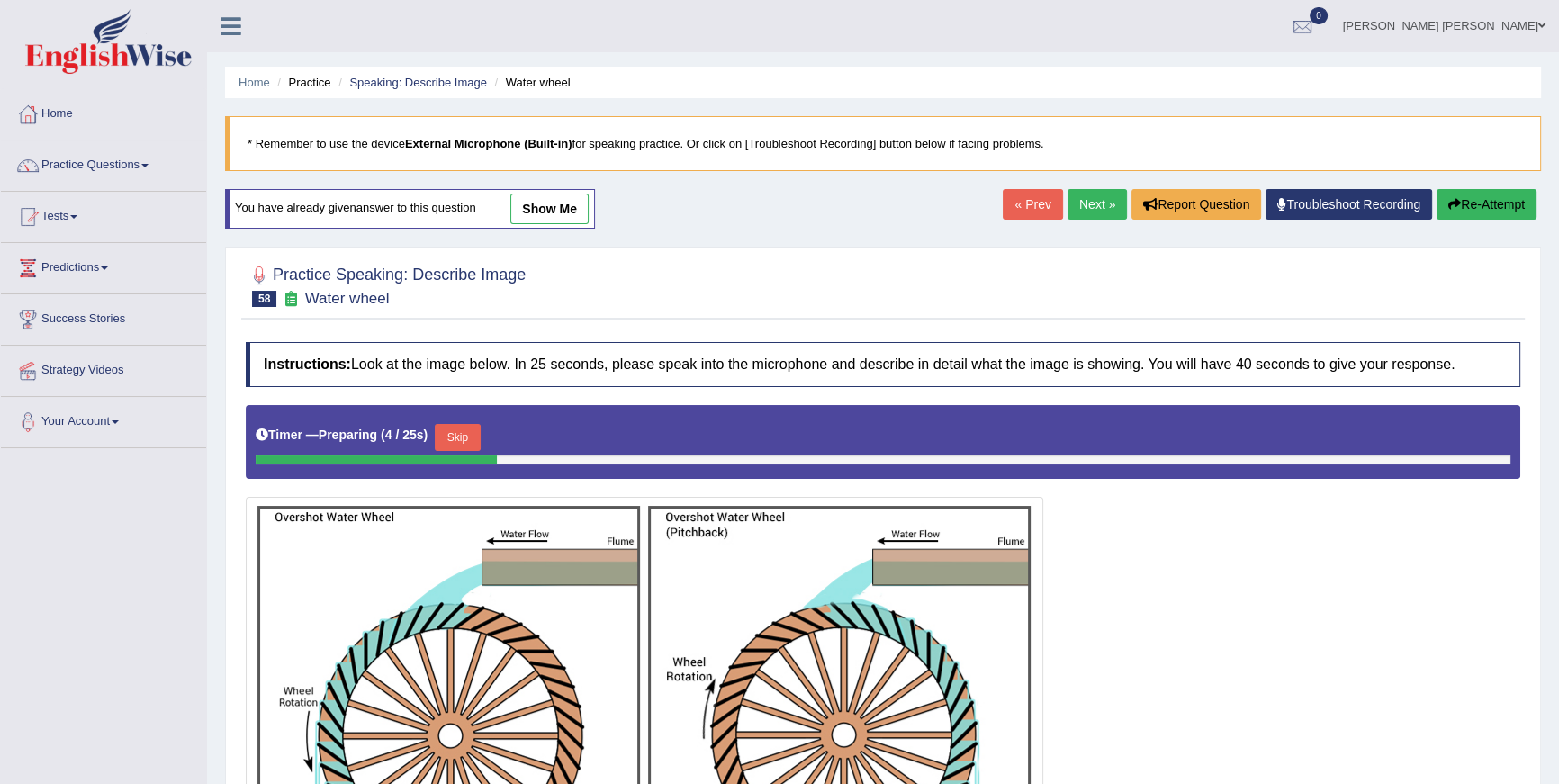
click at [1478, 198] on div "Home Practice Speaking: Describe Image Water wheel * Remember to use the device…" at bounding box center [883, 489] width 1352 height 979
click at [1475, 208] on button "Re-Attempt" at bounding box center [1487, 204] width 100 height 31
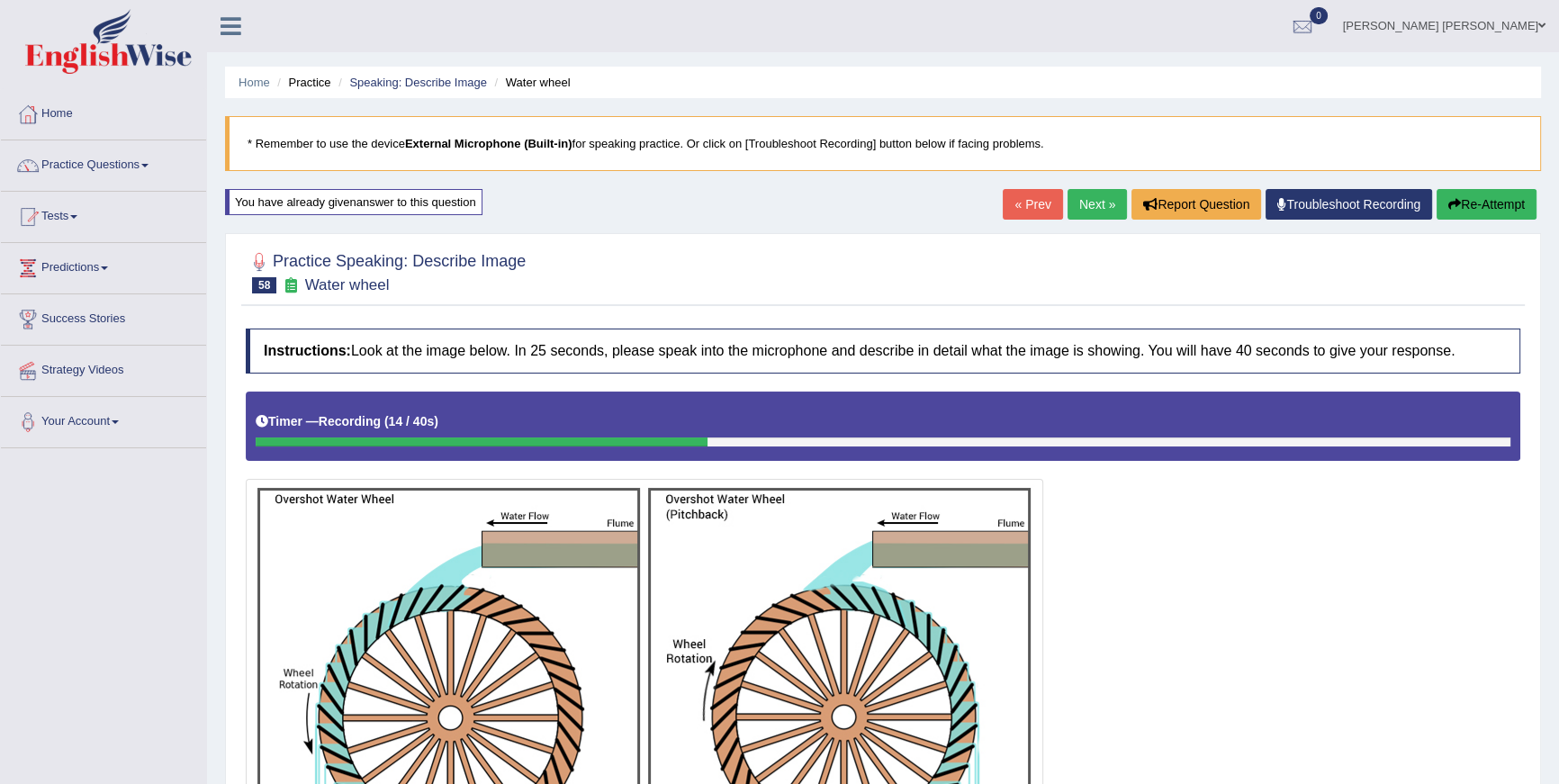
click at [1512, 210] on button "Re-Attempt" at bounding box center [1487, 204] width 100 height 31
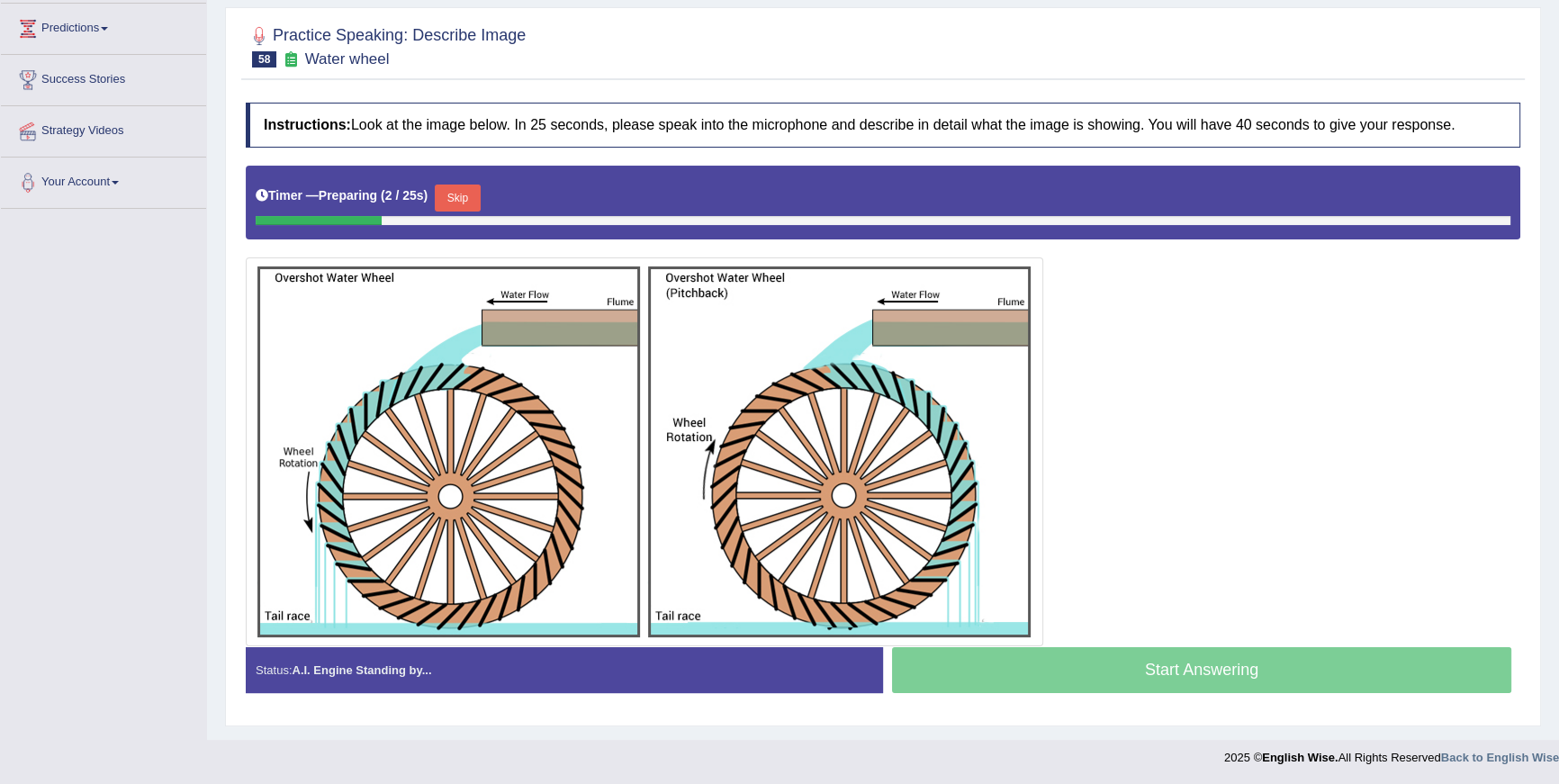
click at [443, 201] on button "Skip" at bounding box center [457, 197] width 45 height 27
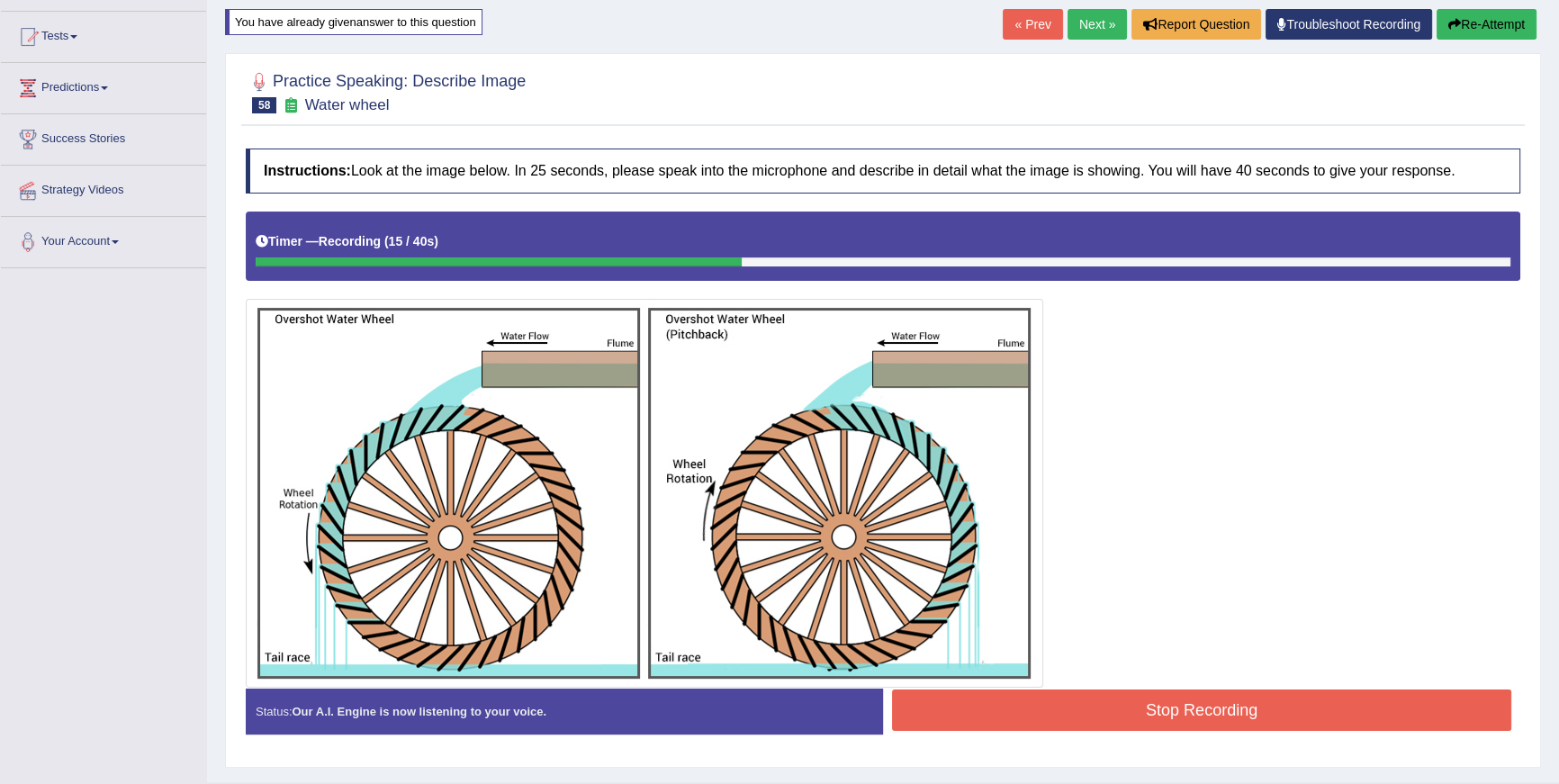
scroll to position [90, 0]
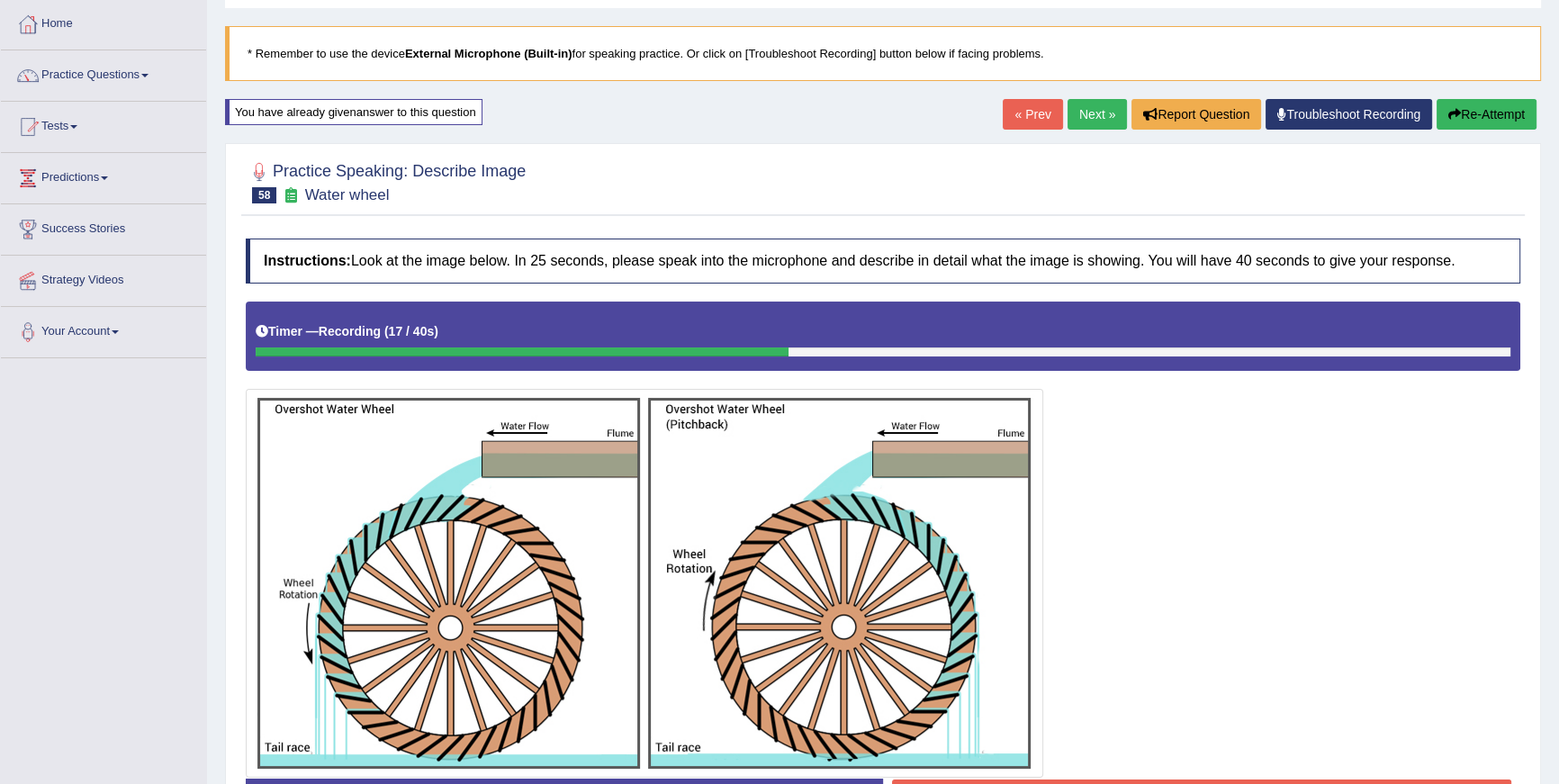
click at [1489, 116] on button "Re-Attempt" at bounding box center [1487, 115] width 100 height 31
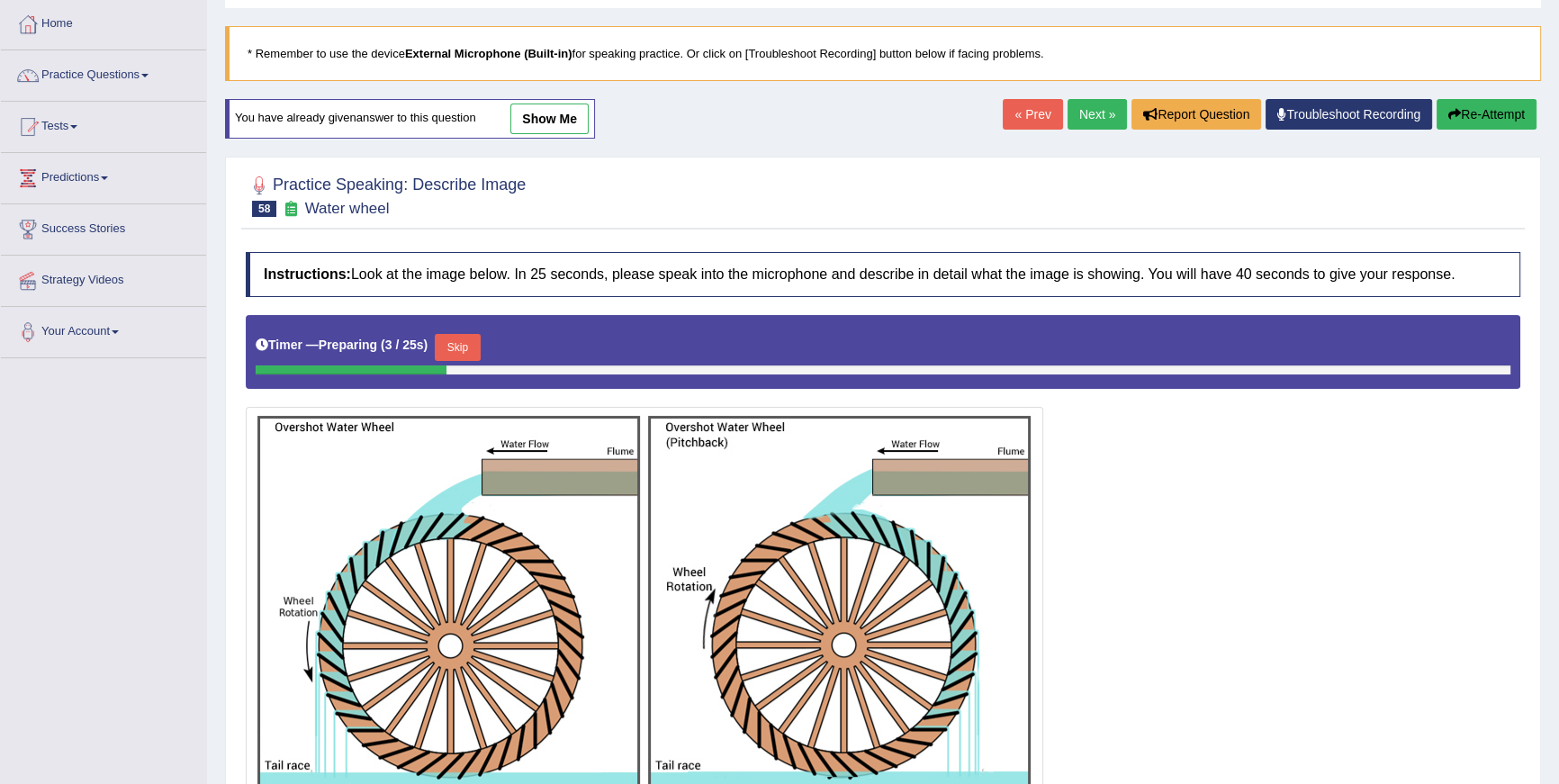
click at [480, 335] on button "Skip" at bounding box center [457, 348] width 45 height 27
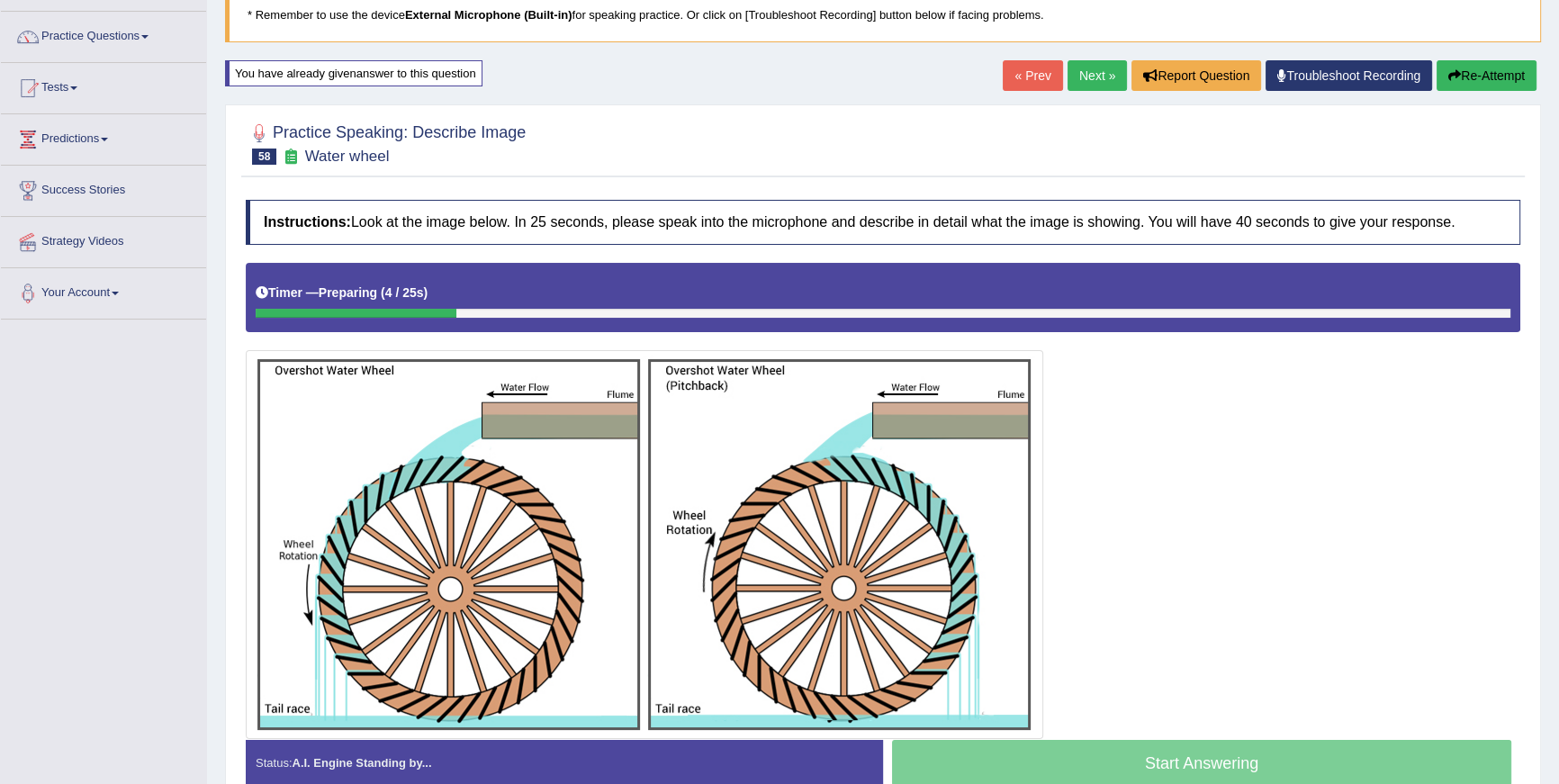
scroll to position [217, 0]
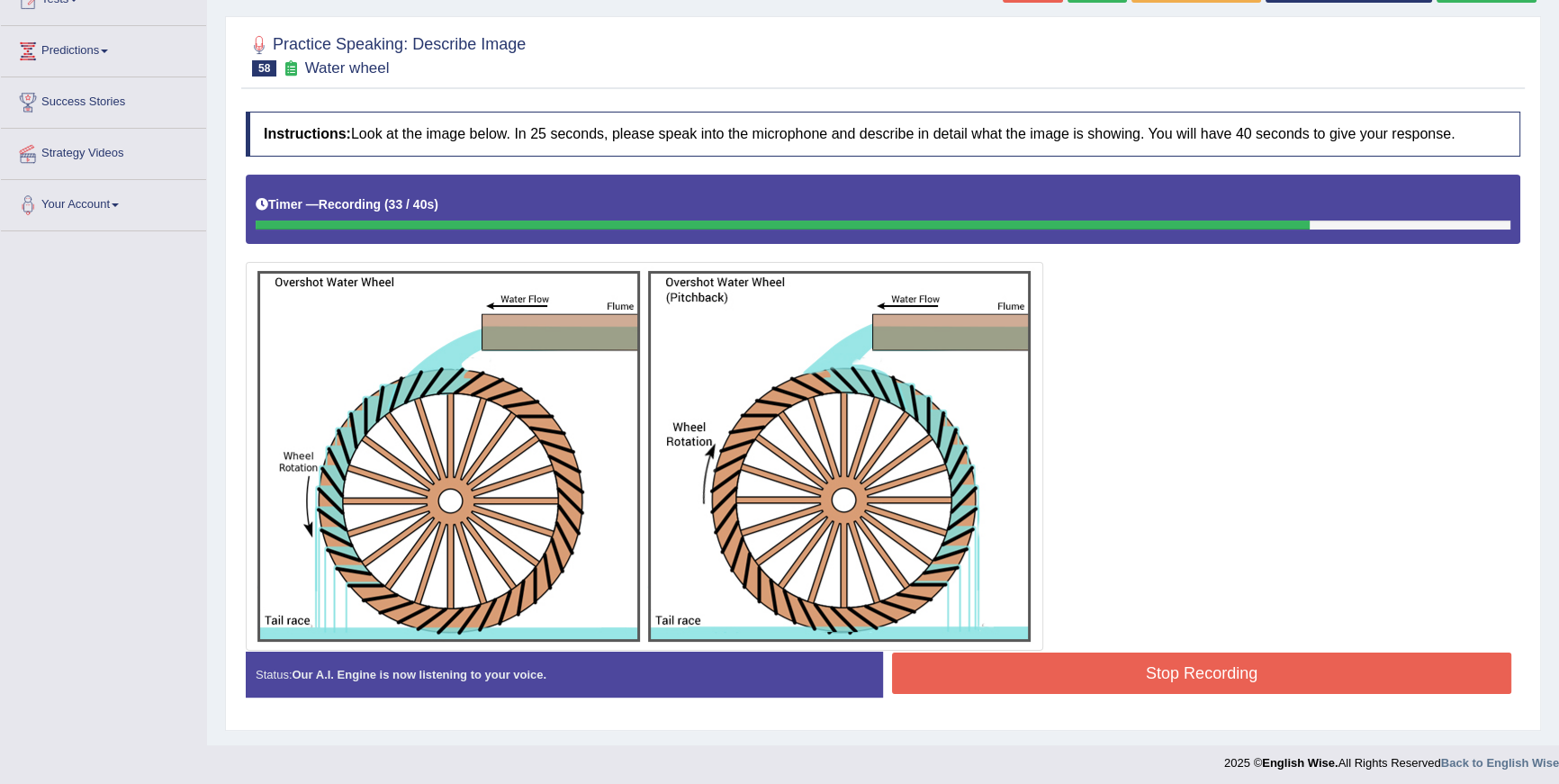
click at [1388, 686] on button "Stop Recording" at bounding box center [1202, 672] width 620 height 41
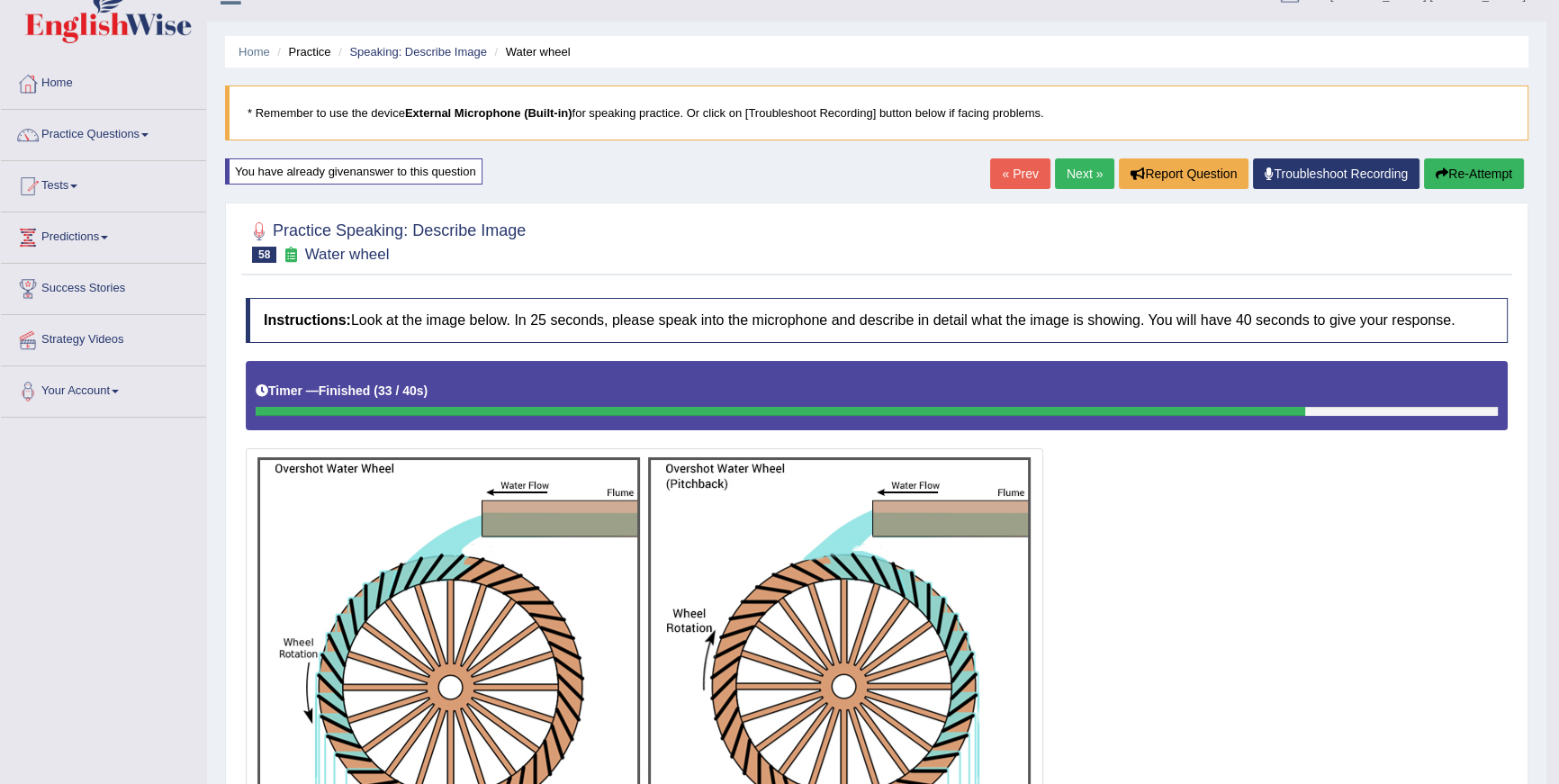
scroll to position [0, 0]
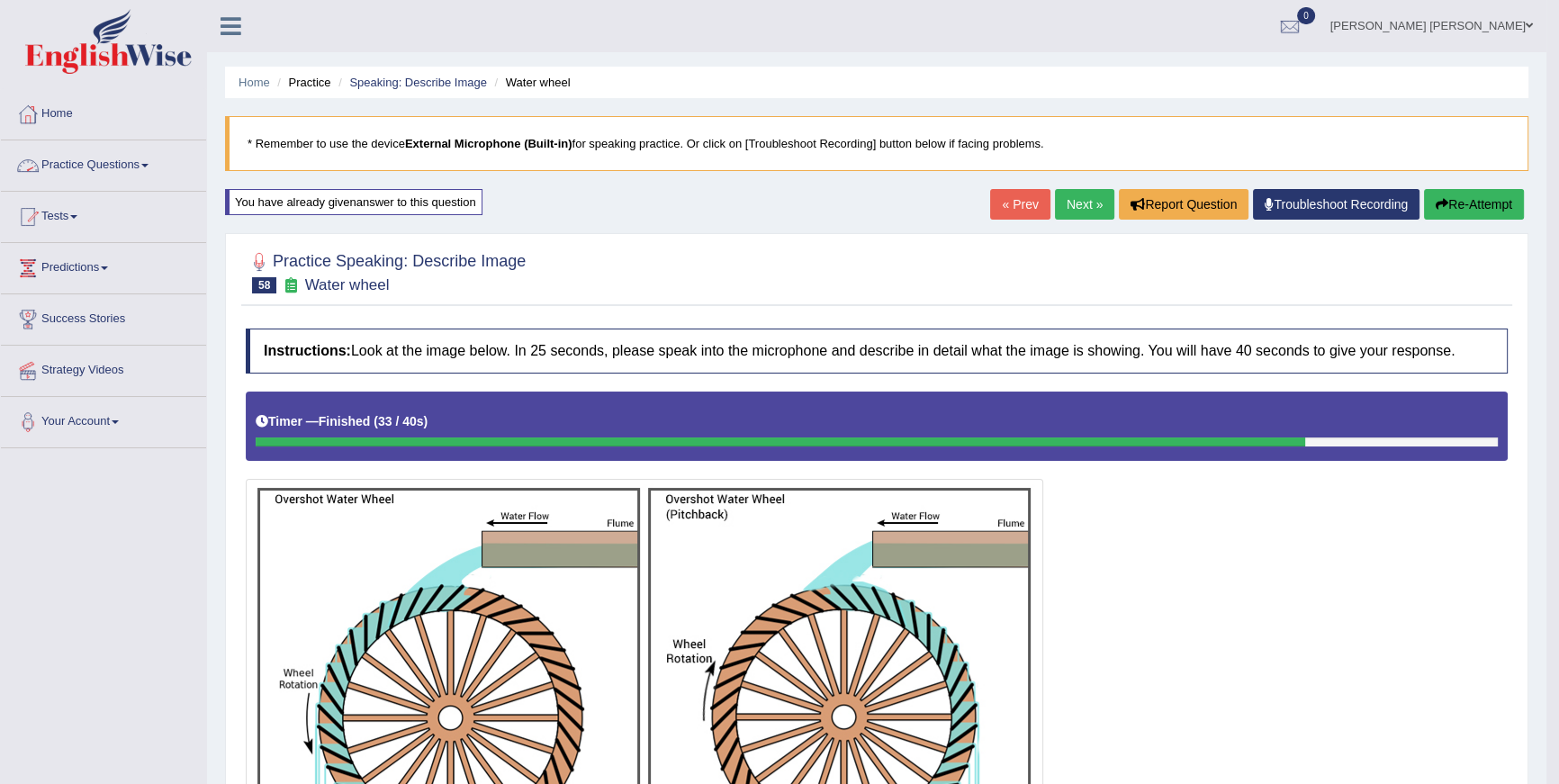
click at [41, 167] on link "Practice Questions" at bounding box center [103, 163] width 205 height 45
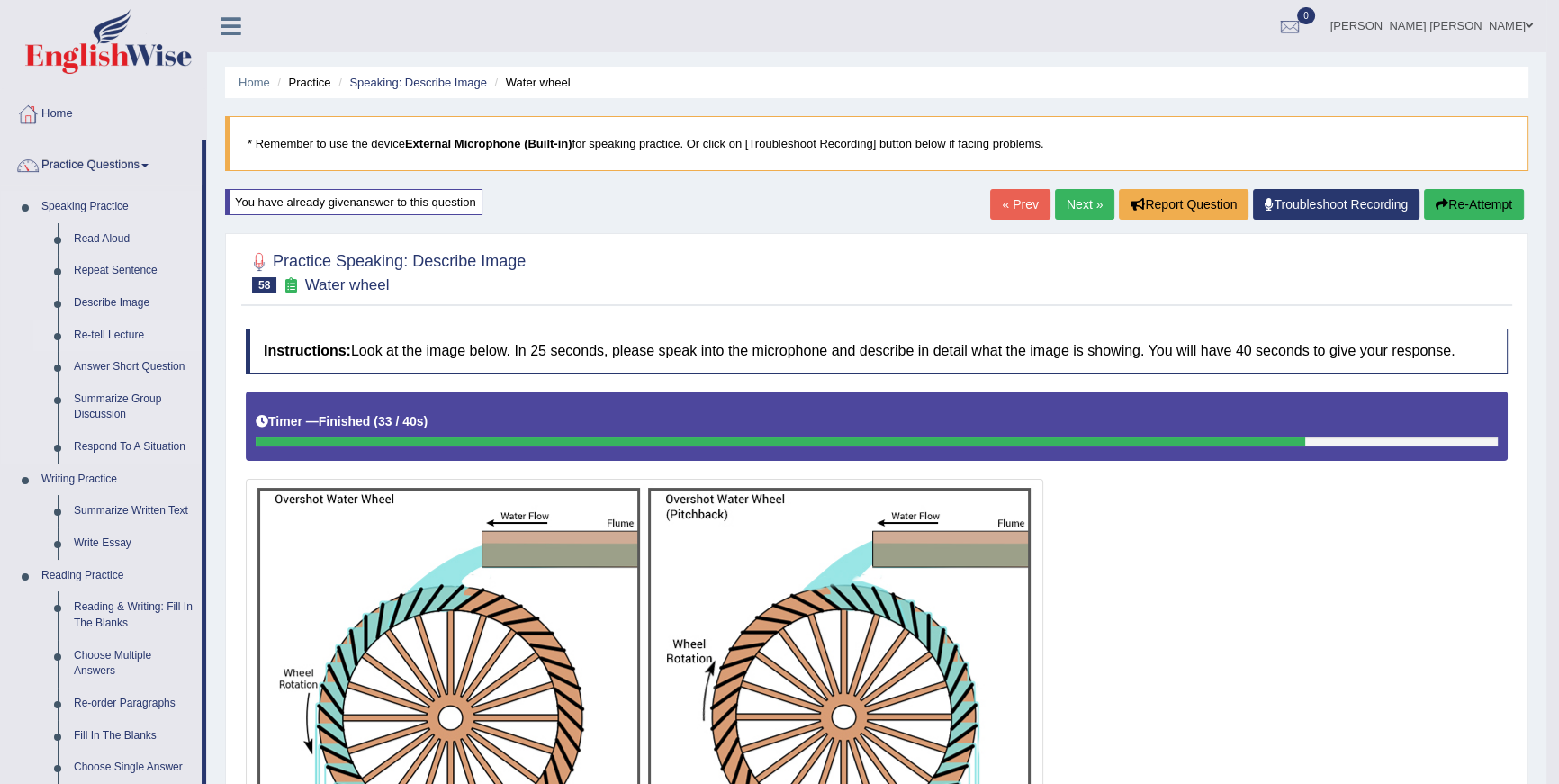
click at [119, 340] on link "Re-tell Lecture" at bounding box center [133, 336] width 136 height 33
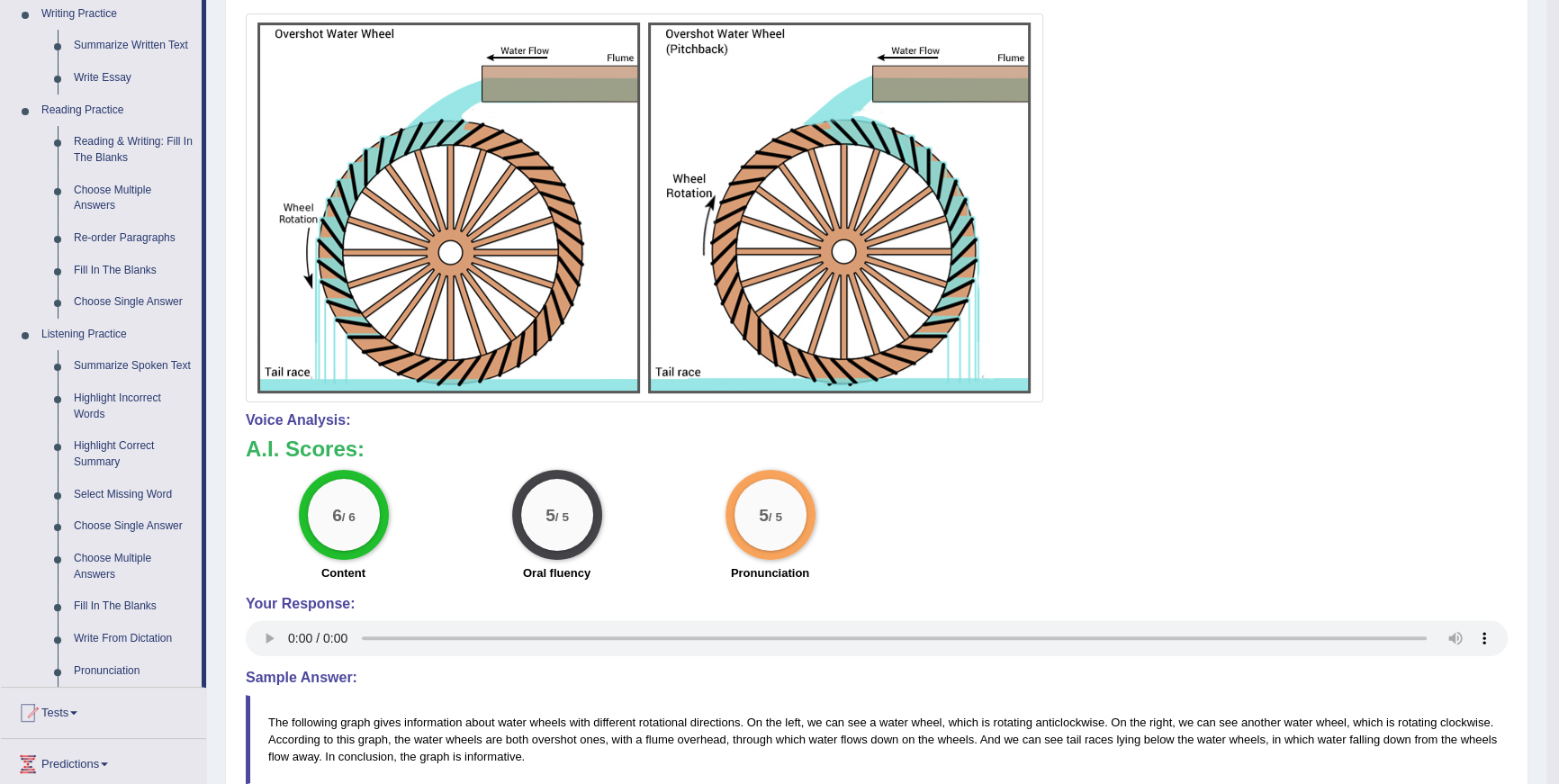
scroll to position [464, 0]
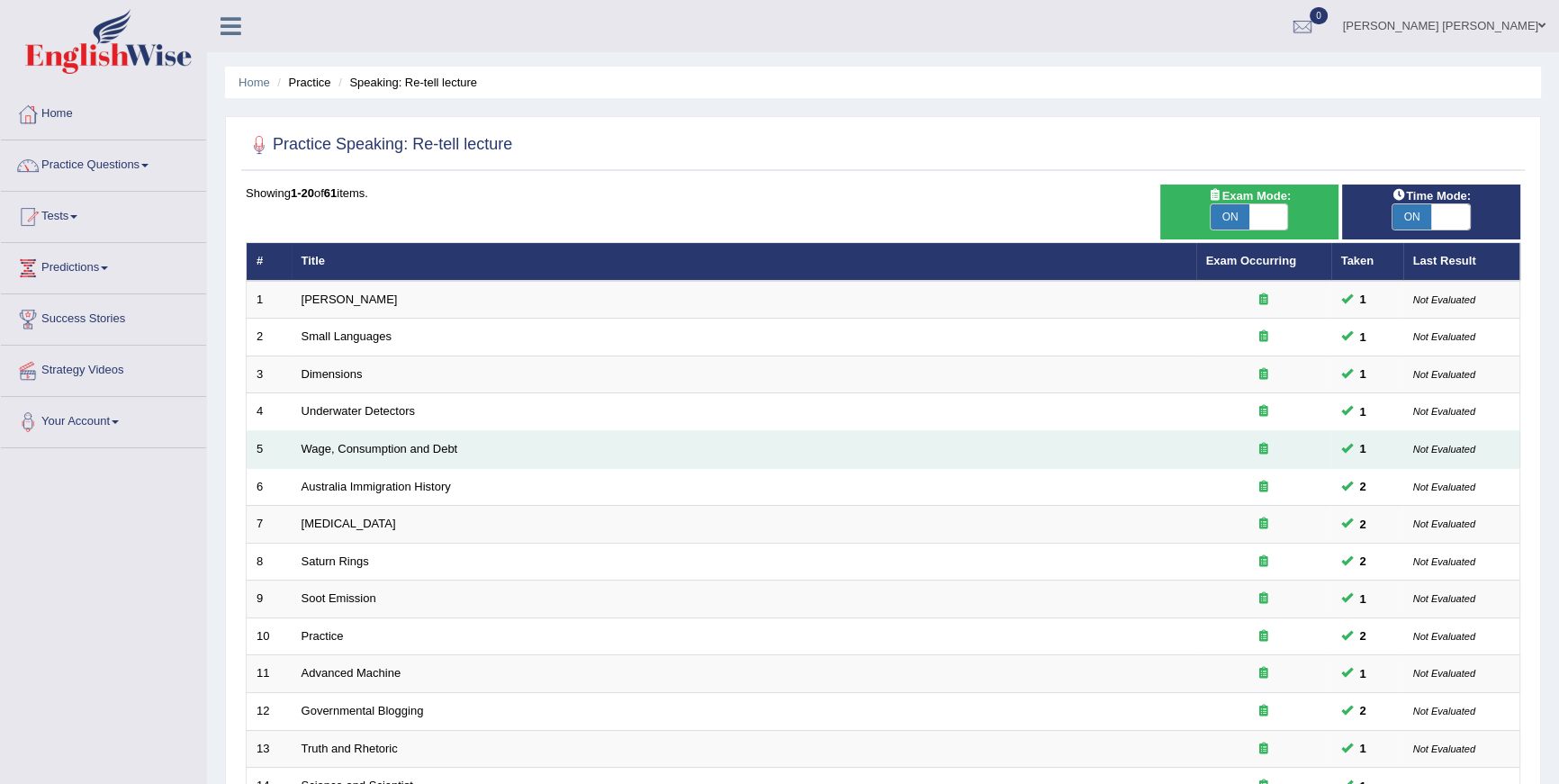
scroll to position [404, 0]
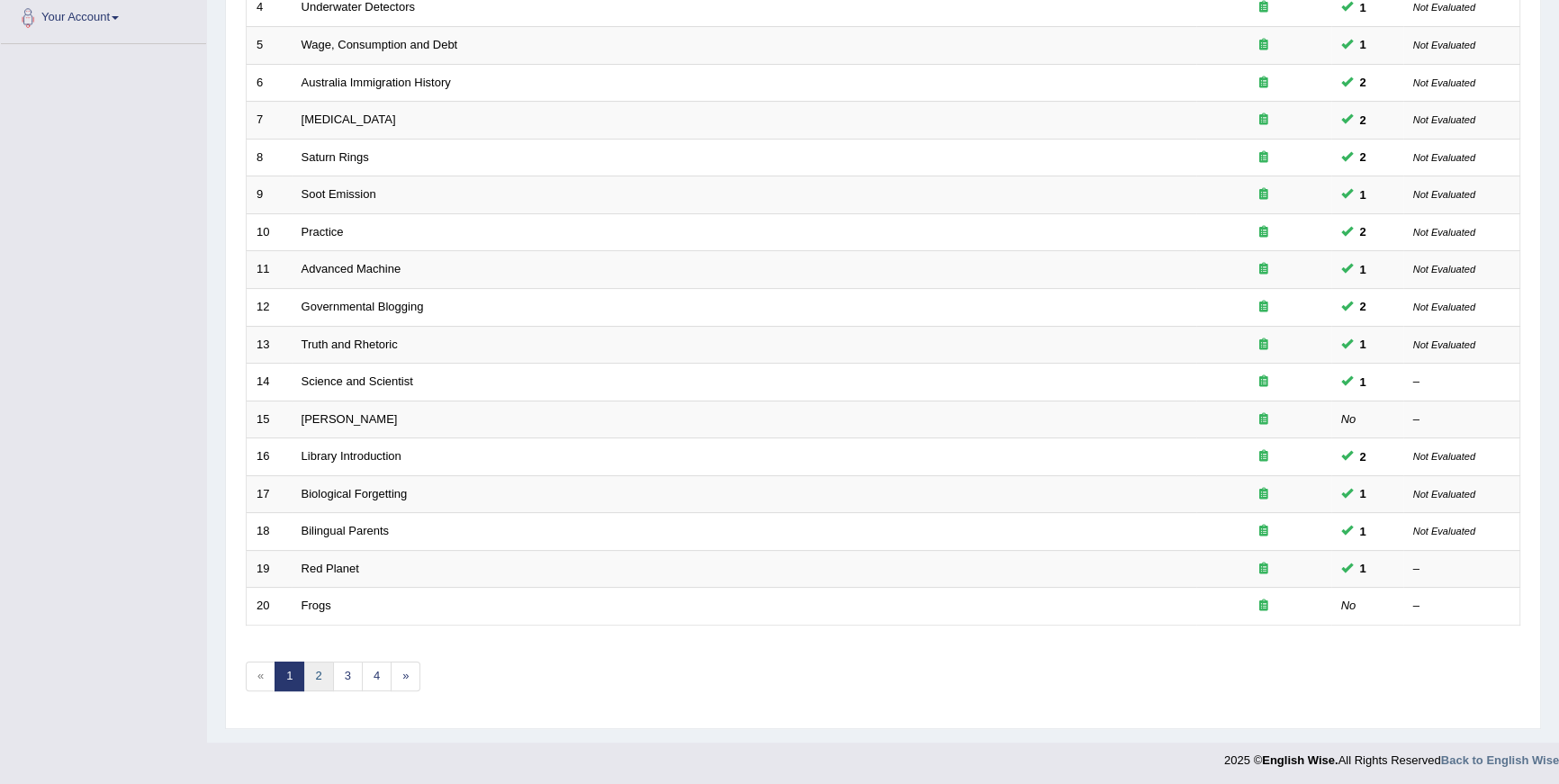
click at [304, 676] on link "2" at bounding box center [318, 676] width 30 height 30
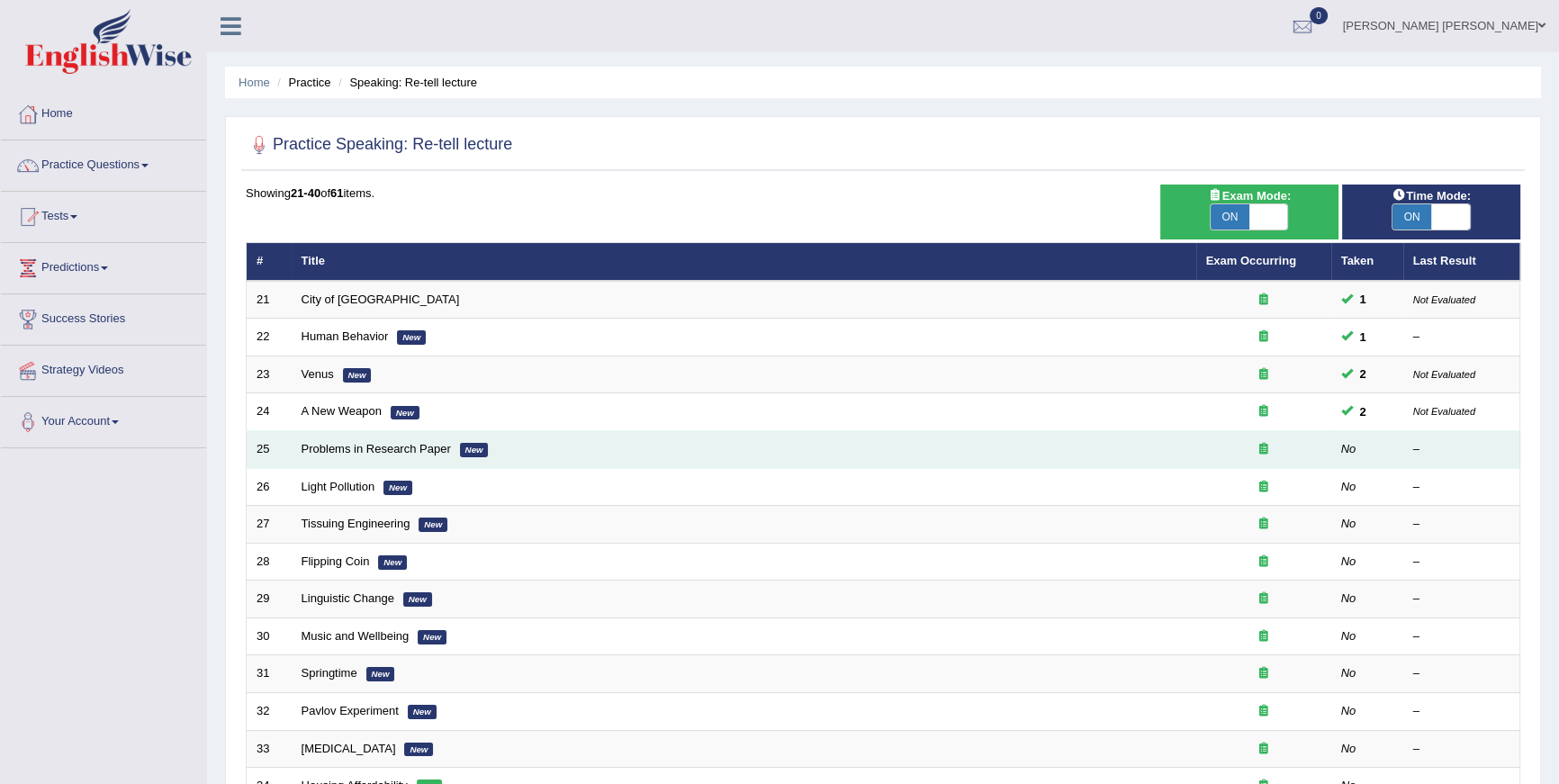
click at [344, 456] on td "Problems in Research Paper New" at bounding box center [744, 449] width 905 height 38
click at [348, 452] on link "Problems in Research Paper" at bounding box center [376, 449] width 149 height 13
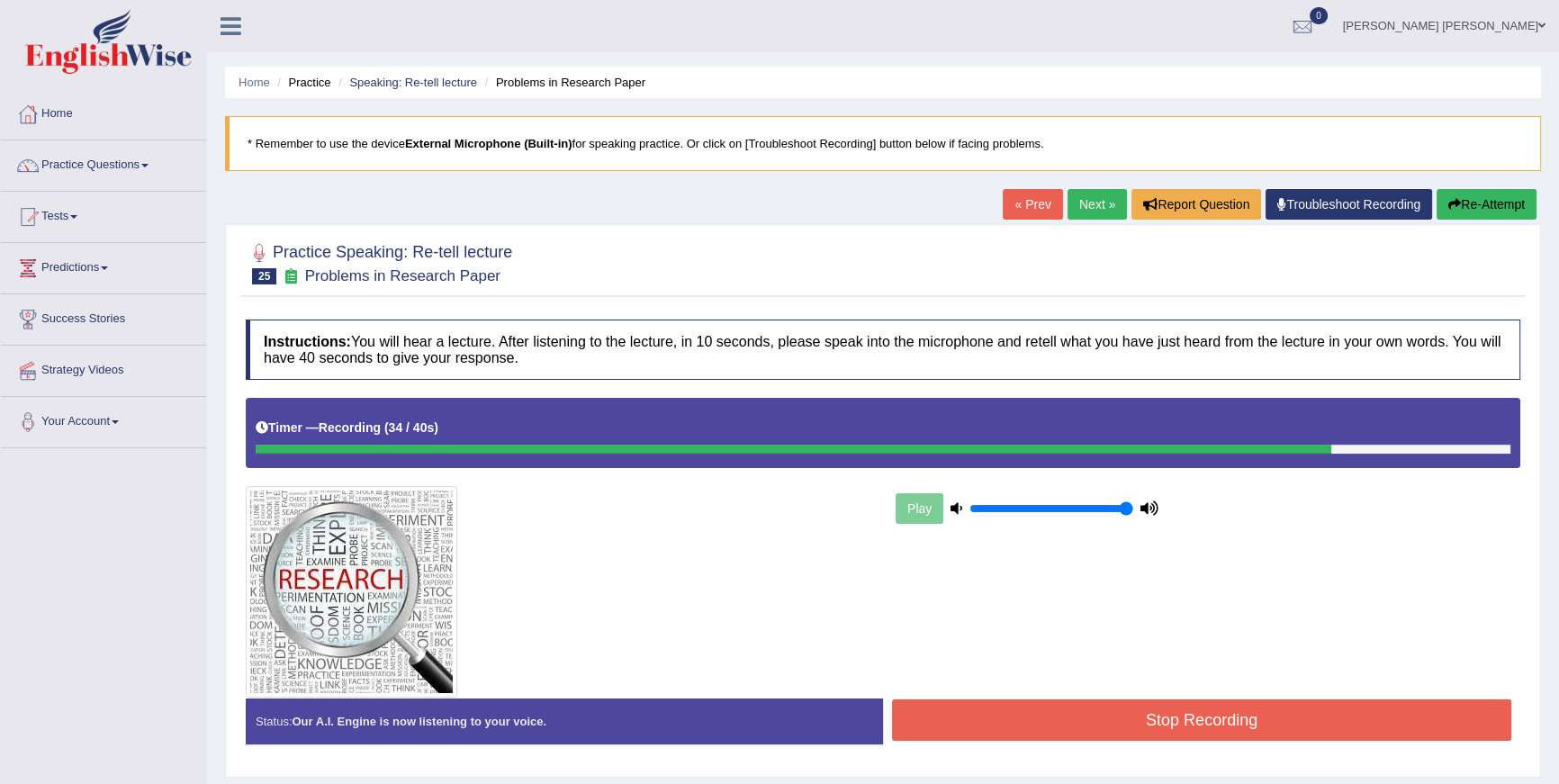
click at [1080, 710] on button "Stop Recording" at bounding box center [1202, 719] width 620 height 41
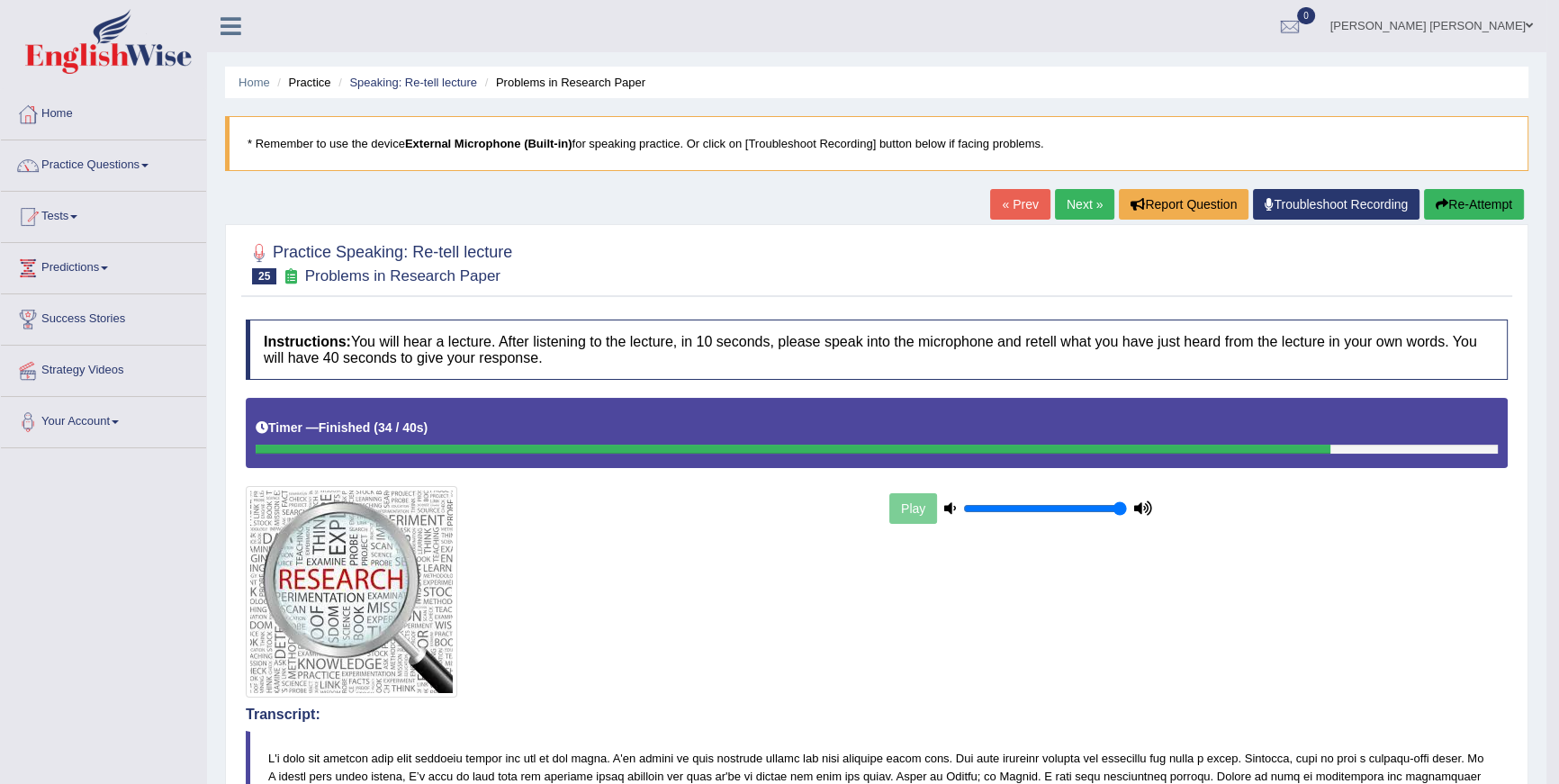
click at [1465, 207] on button "Re-Attempt" at bounding box center [1474, 204] width 100 height 31
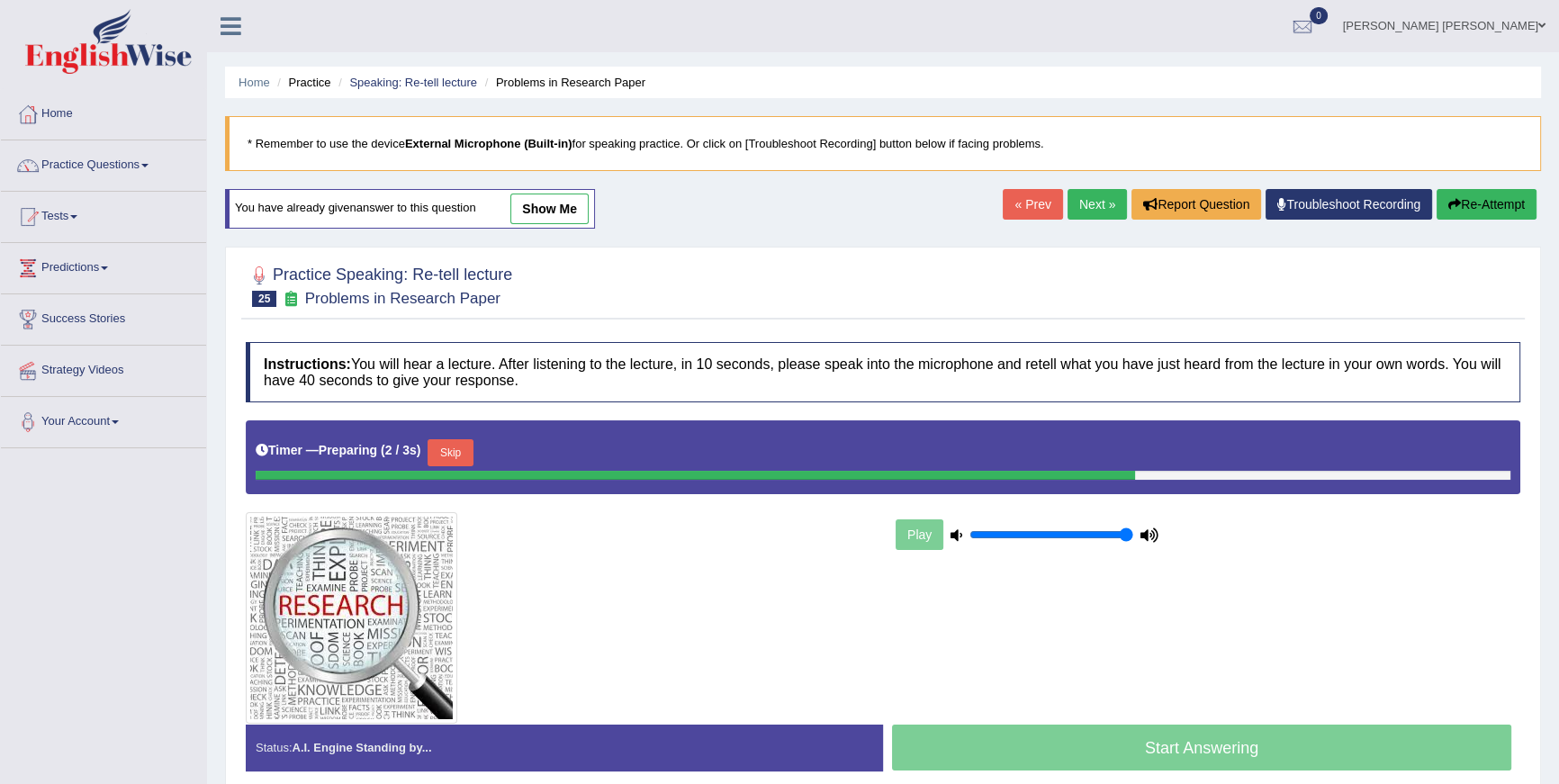
click at [1106, 196] on link "Next »" at bounding box center [1097, 204] width 60 height 31
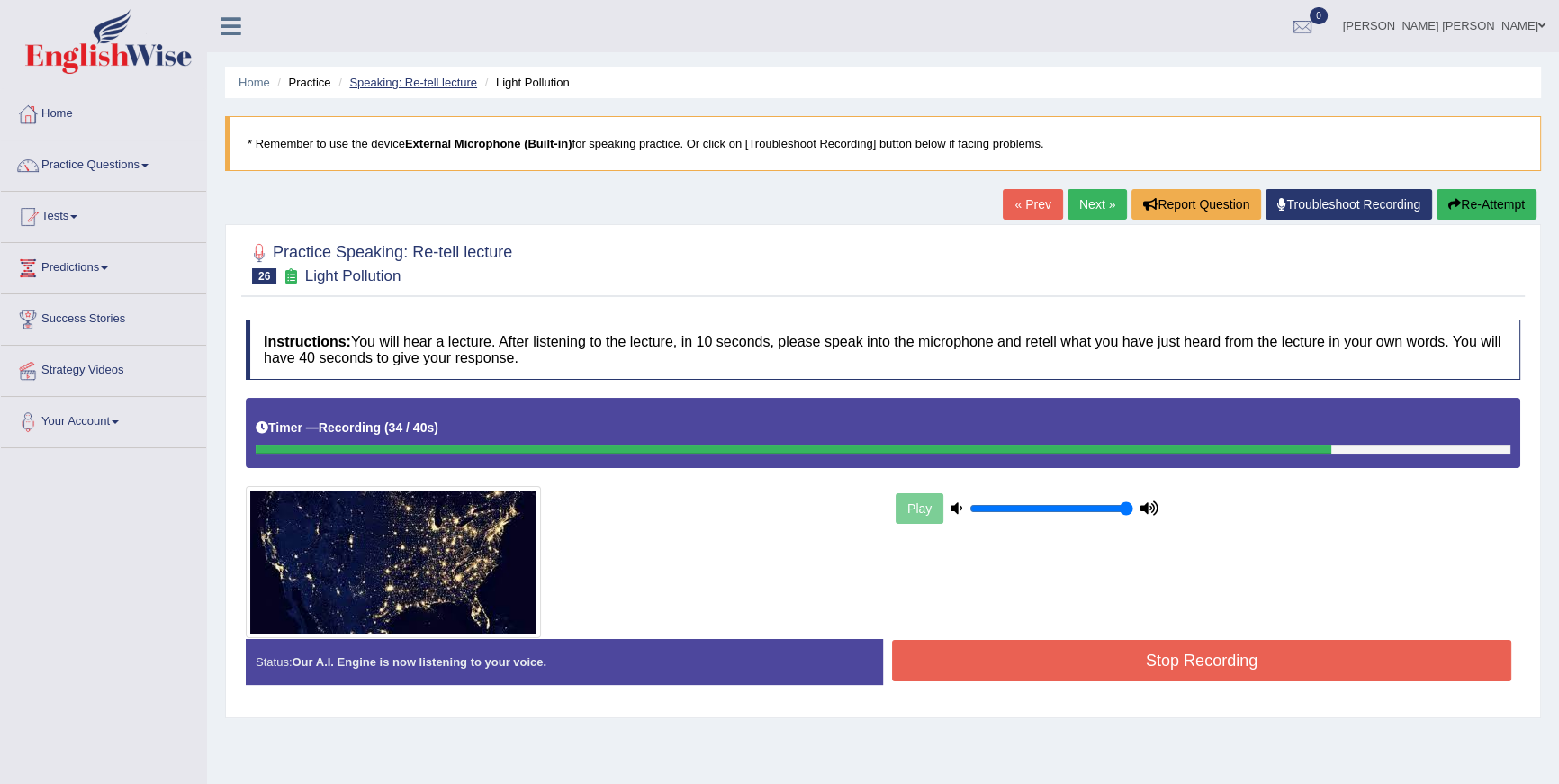
click at [383, 89] on link "Speaking: Re-tell lecture" at bounding box center [412, 82] width 128 height 13
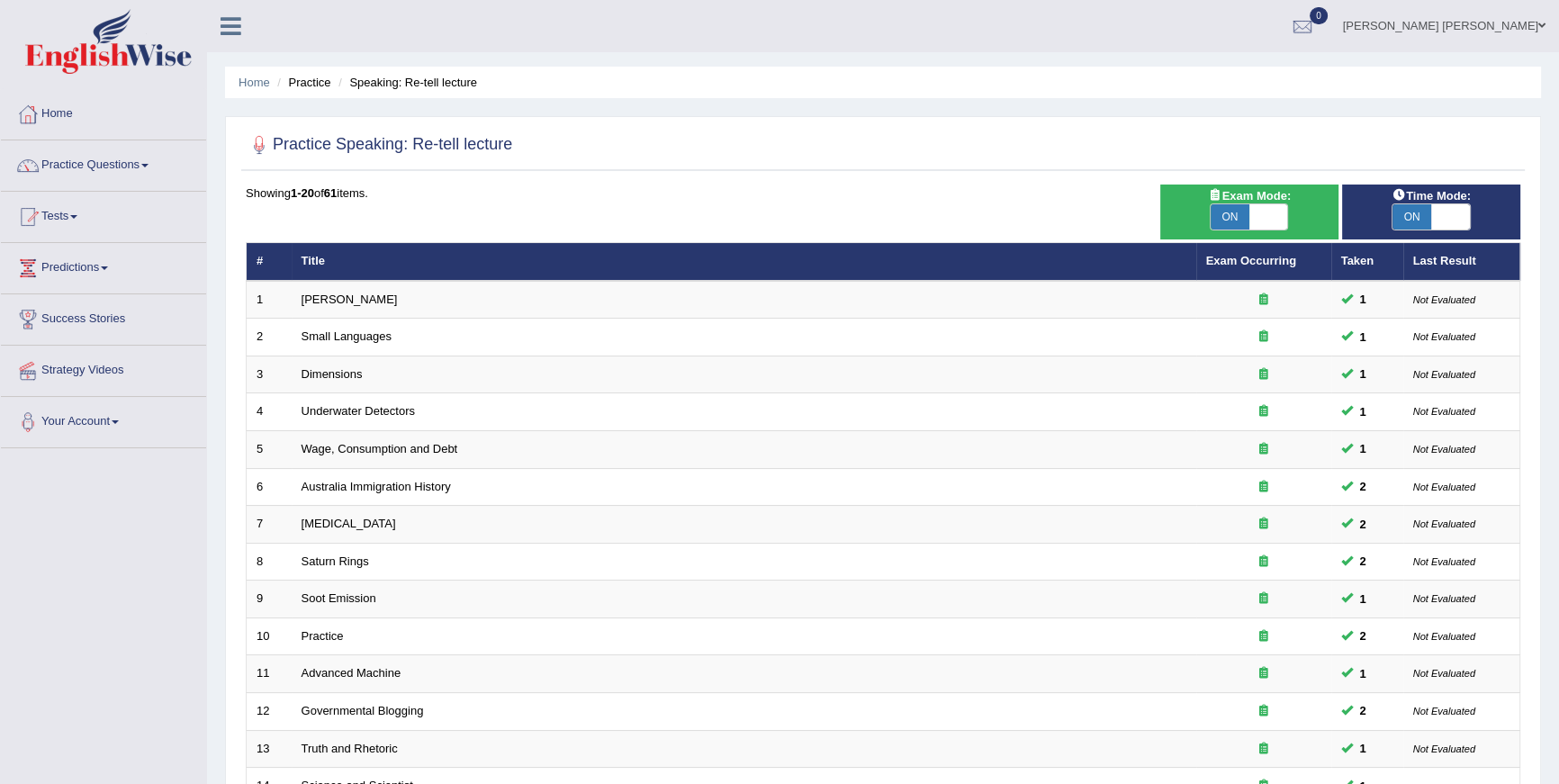
click at [1449, 204] on span at bounding box center [1450, 217] width 39 height 25
checkbox input "false"
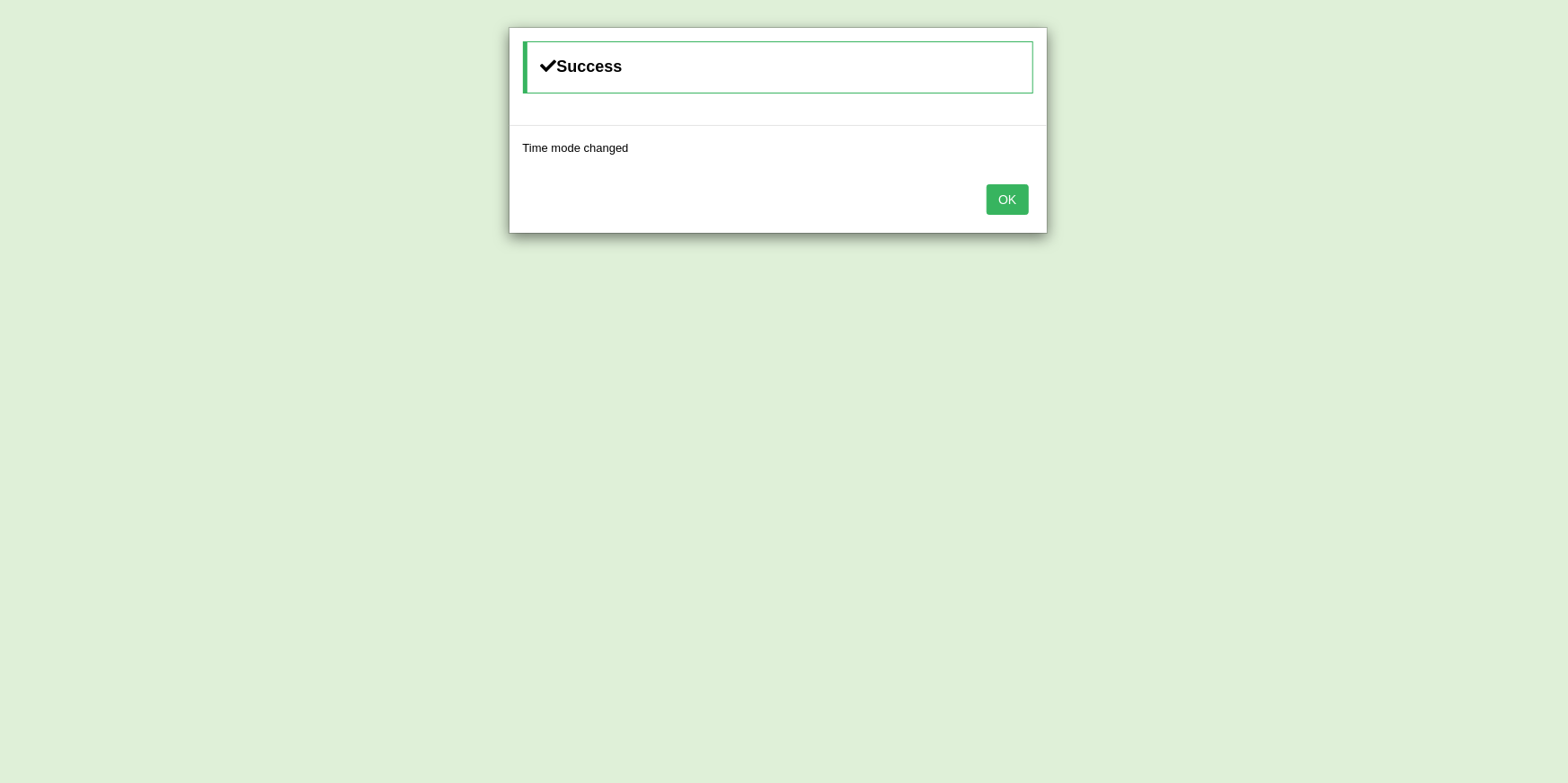
click at [1003, 196] on button "OK" at bounding box center [1007, 199] width 41 height 31
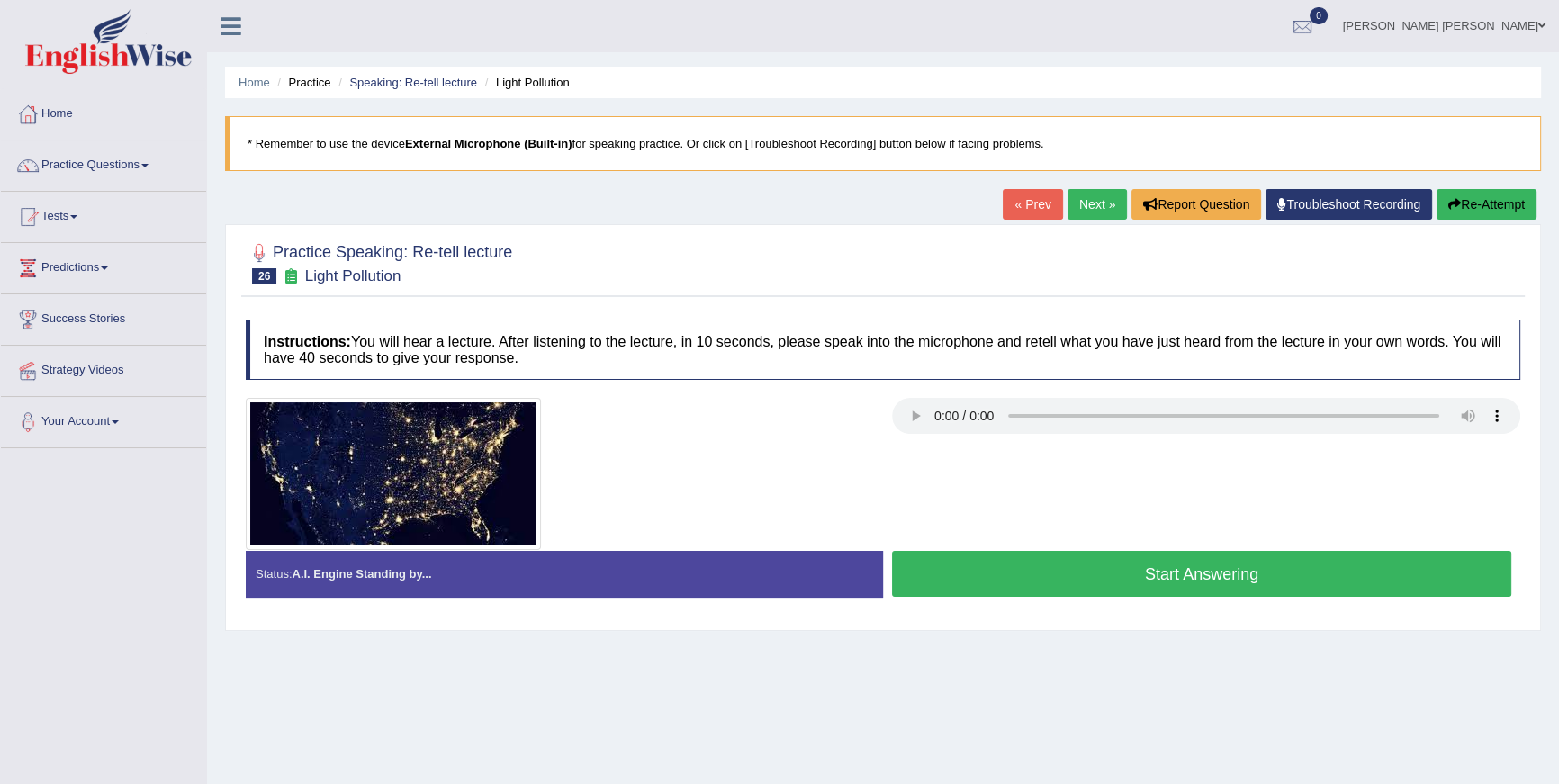
click at [1120, 570] on button "Start Answering" at bounding box center [1202, 574] width 620 height 46
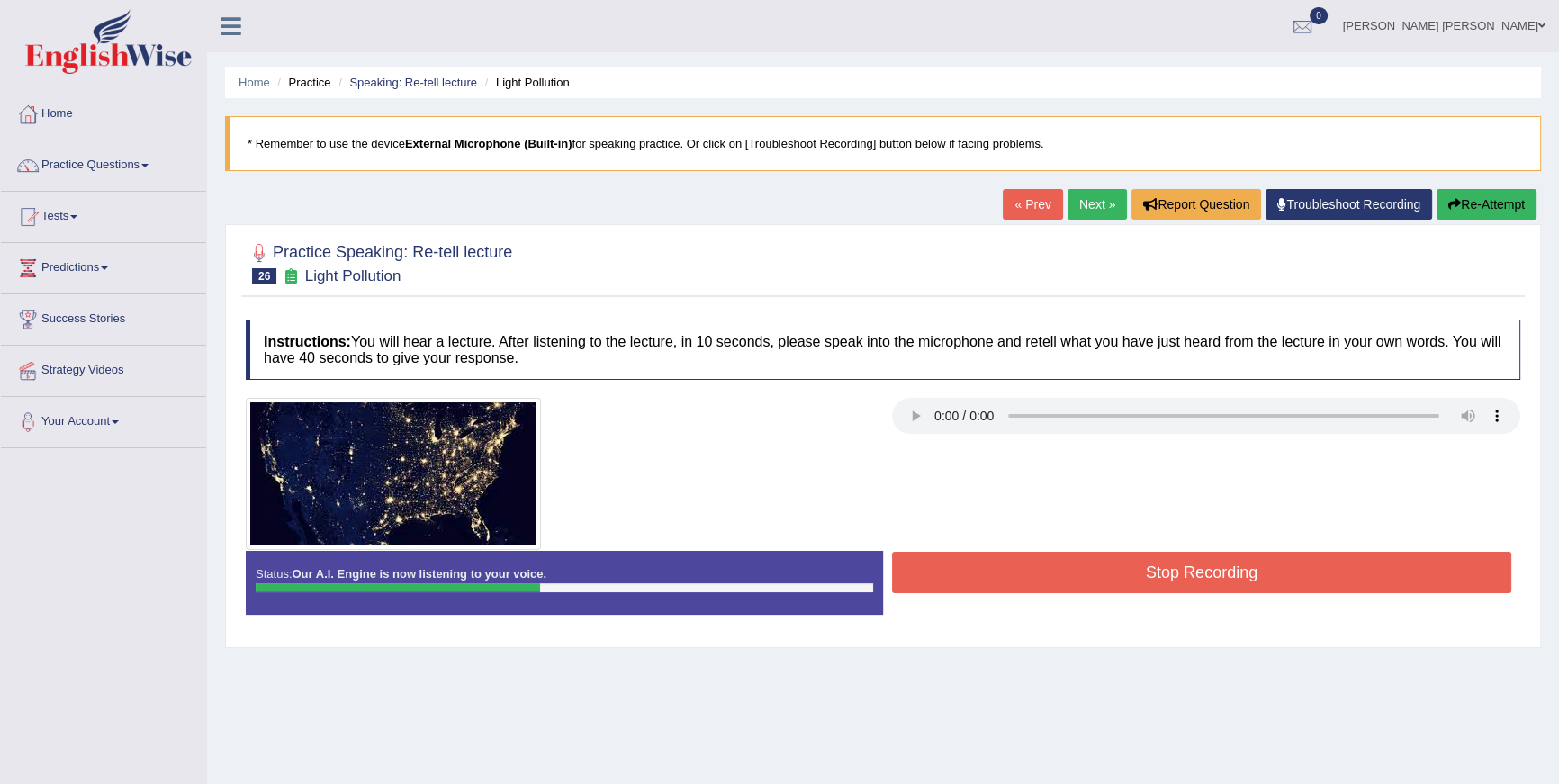
click at [1482, 202] on button "Re-Attempt" at bounding box center [1487, 204] width 100 height 31
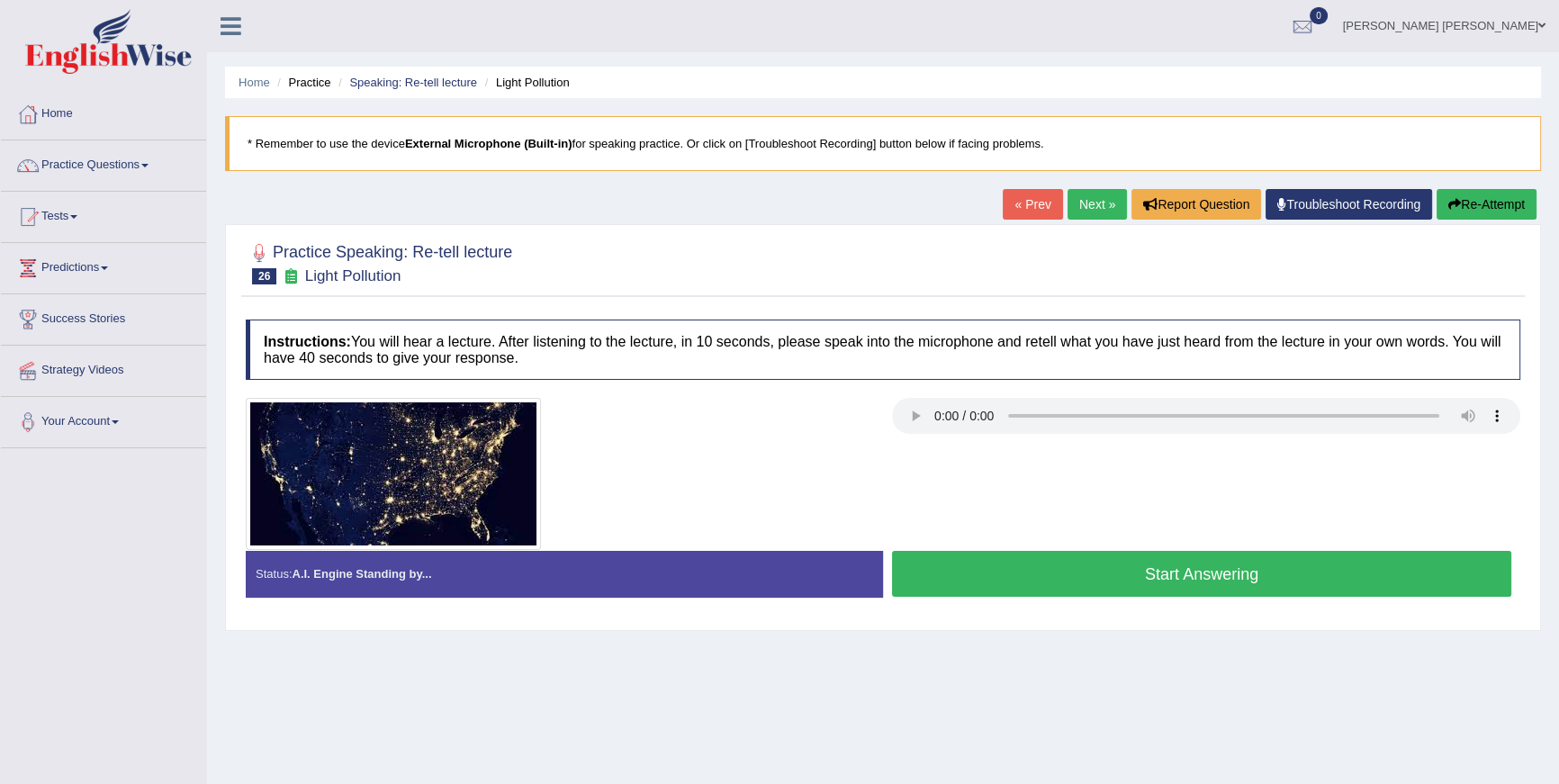
click at [1028, 577] on button "Start Answering" at bounding box center [1202, 574] width 620 height 46
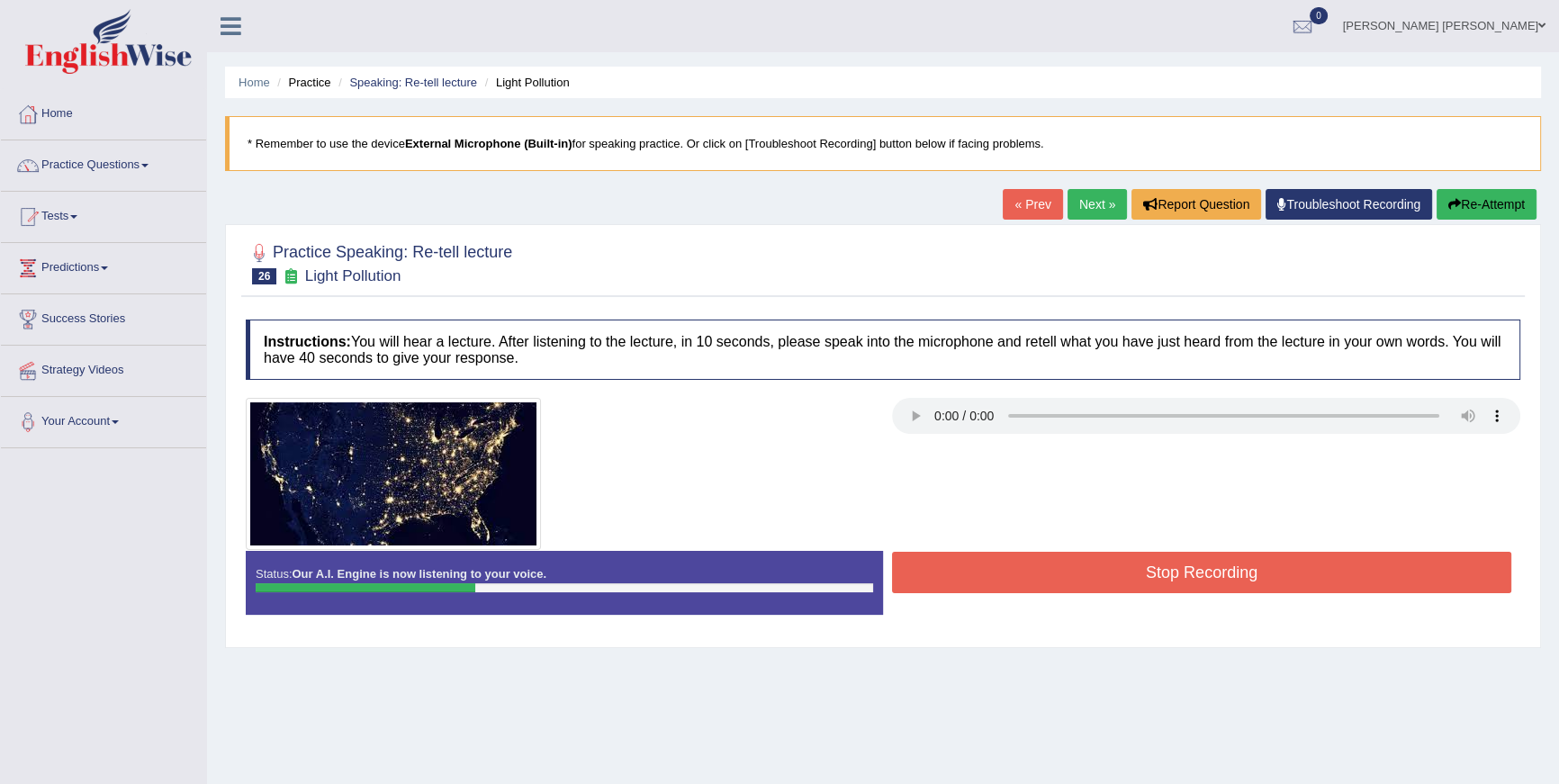
click at [1479, 199] on button "Re-Attempt" at bounding box center [1487, 204] width 100 height 31
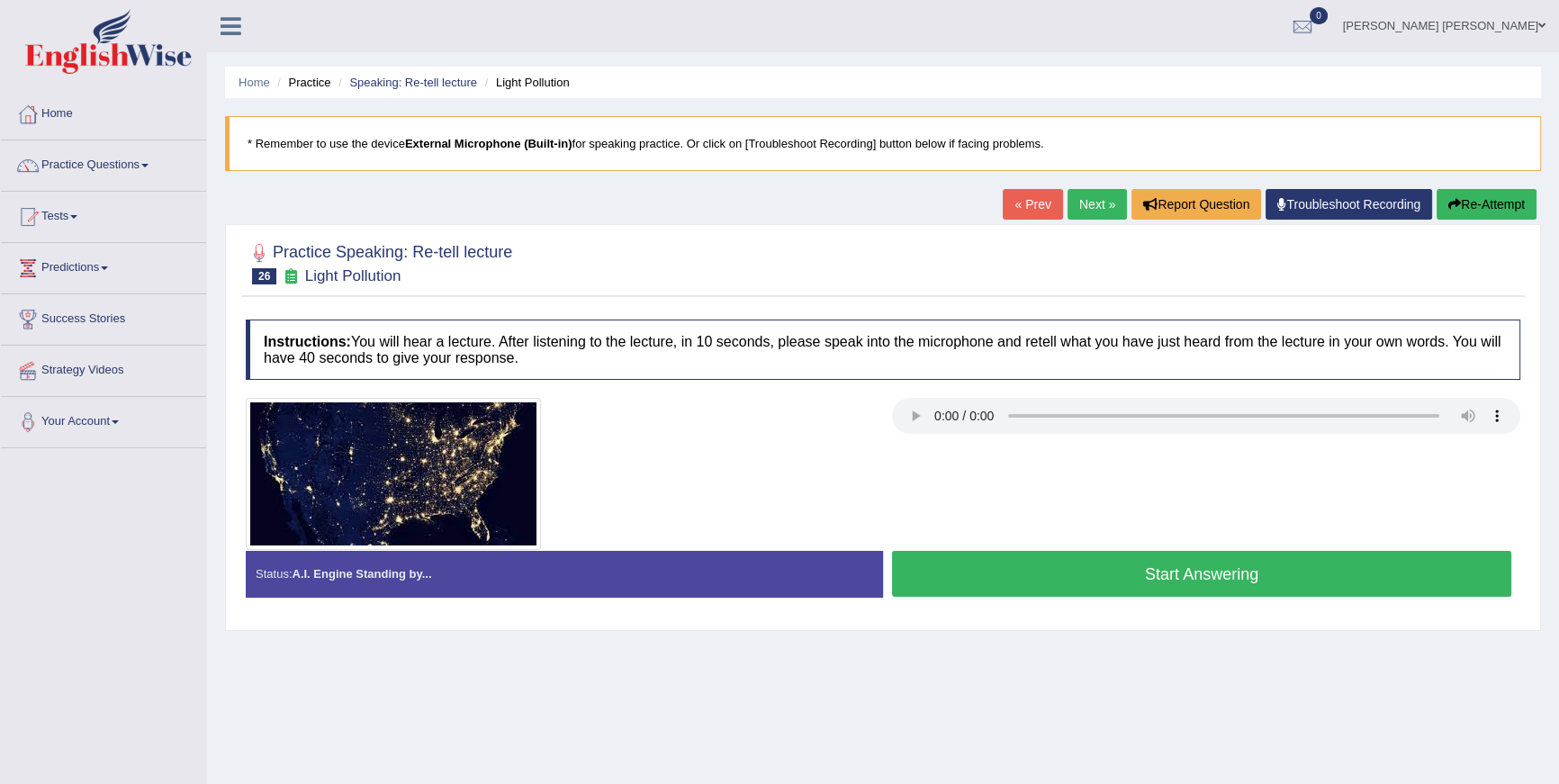
click at [1231, 556] on button "Start Answering" at bounding box center [1202, 574] width 620 height 46
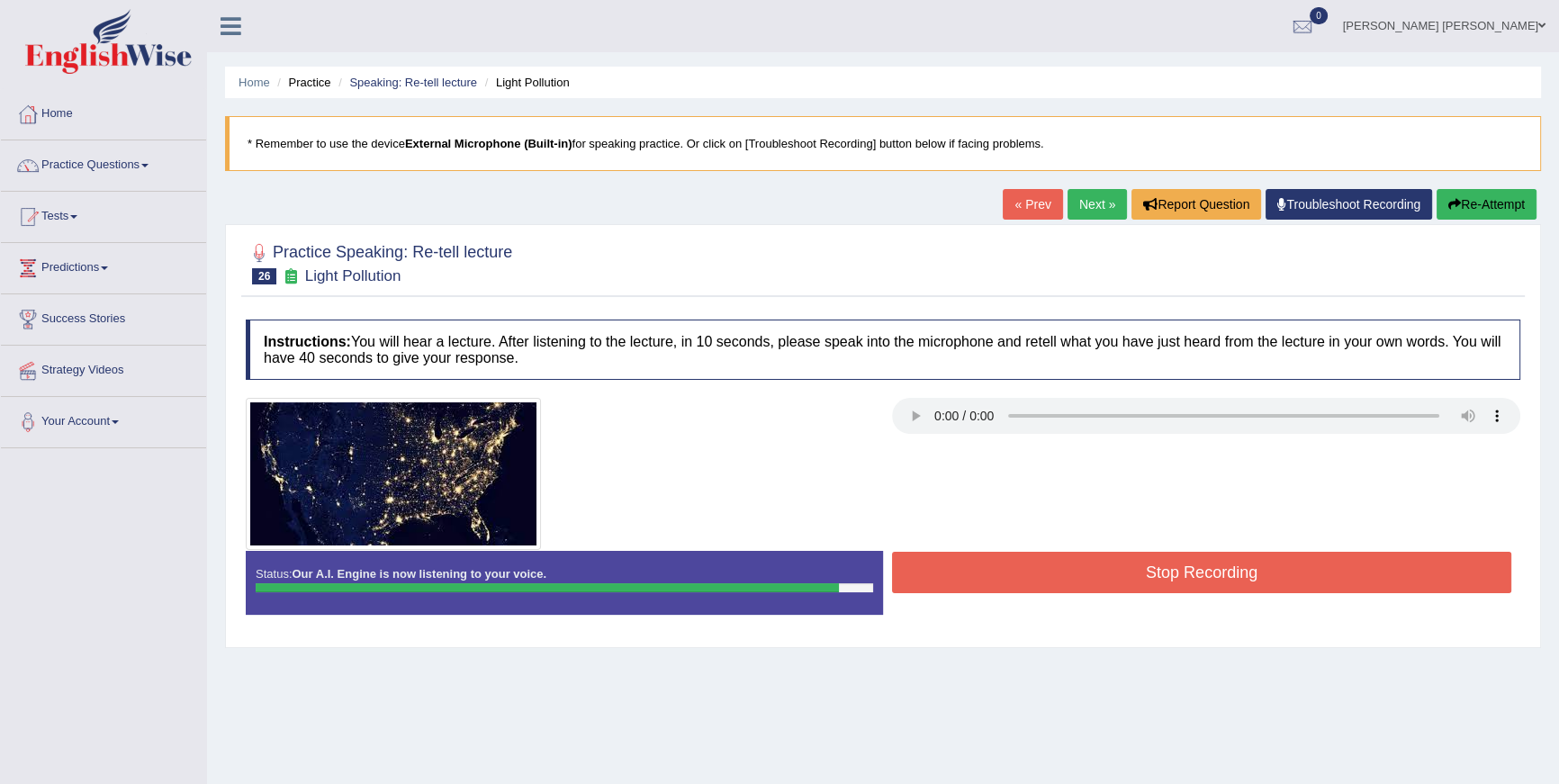
click at [1231, 556] on button "Stop Recording" at bounding box center [1202, 572] width 620 height 41
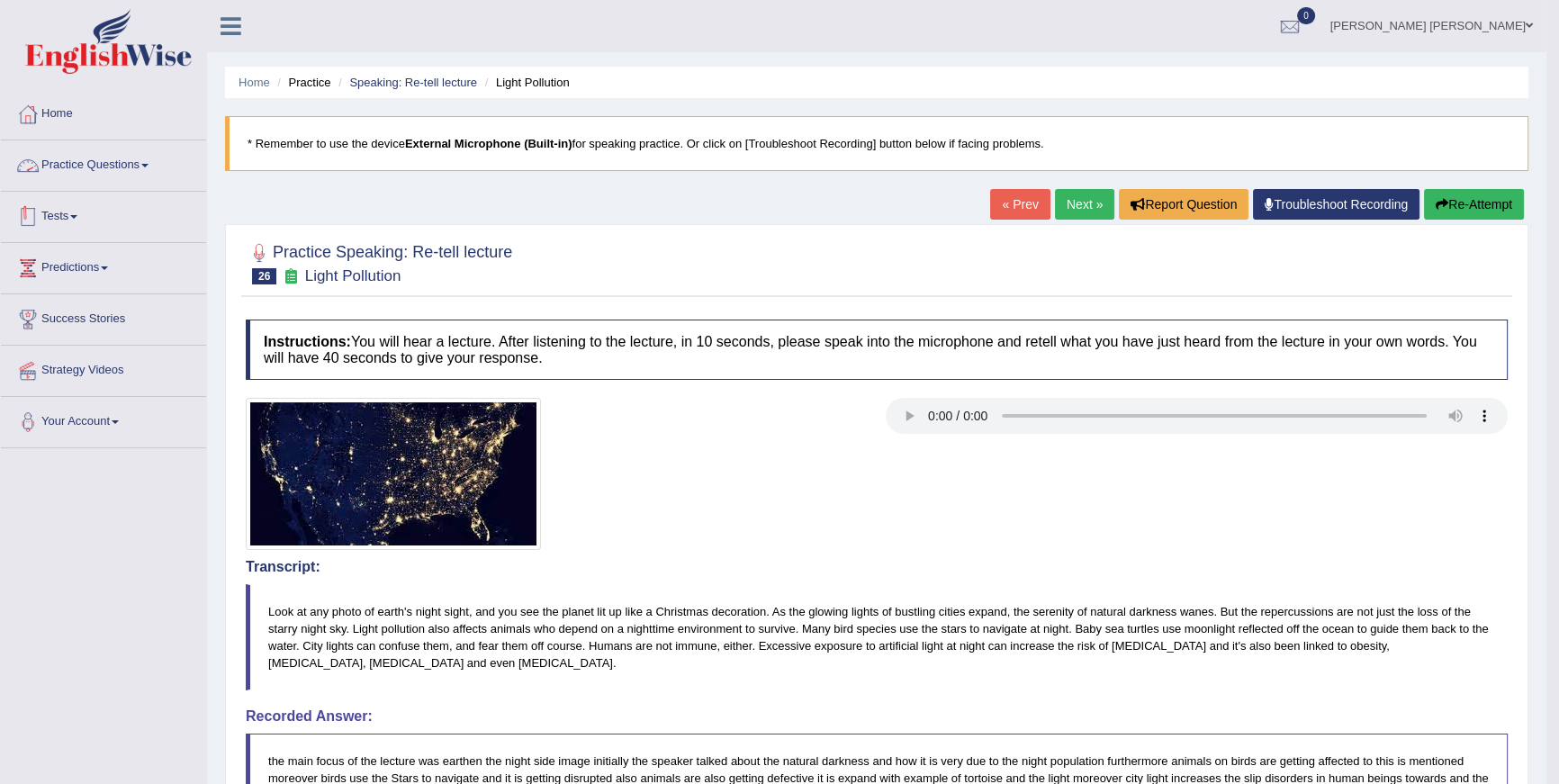
click at [62, 139] on li "Home" at bounding box center [103, 114] width 205 height 51
click at [62, 154] on link "Practice Questions" at bounding box center [103, 163] width 205 height 45
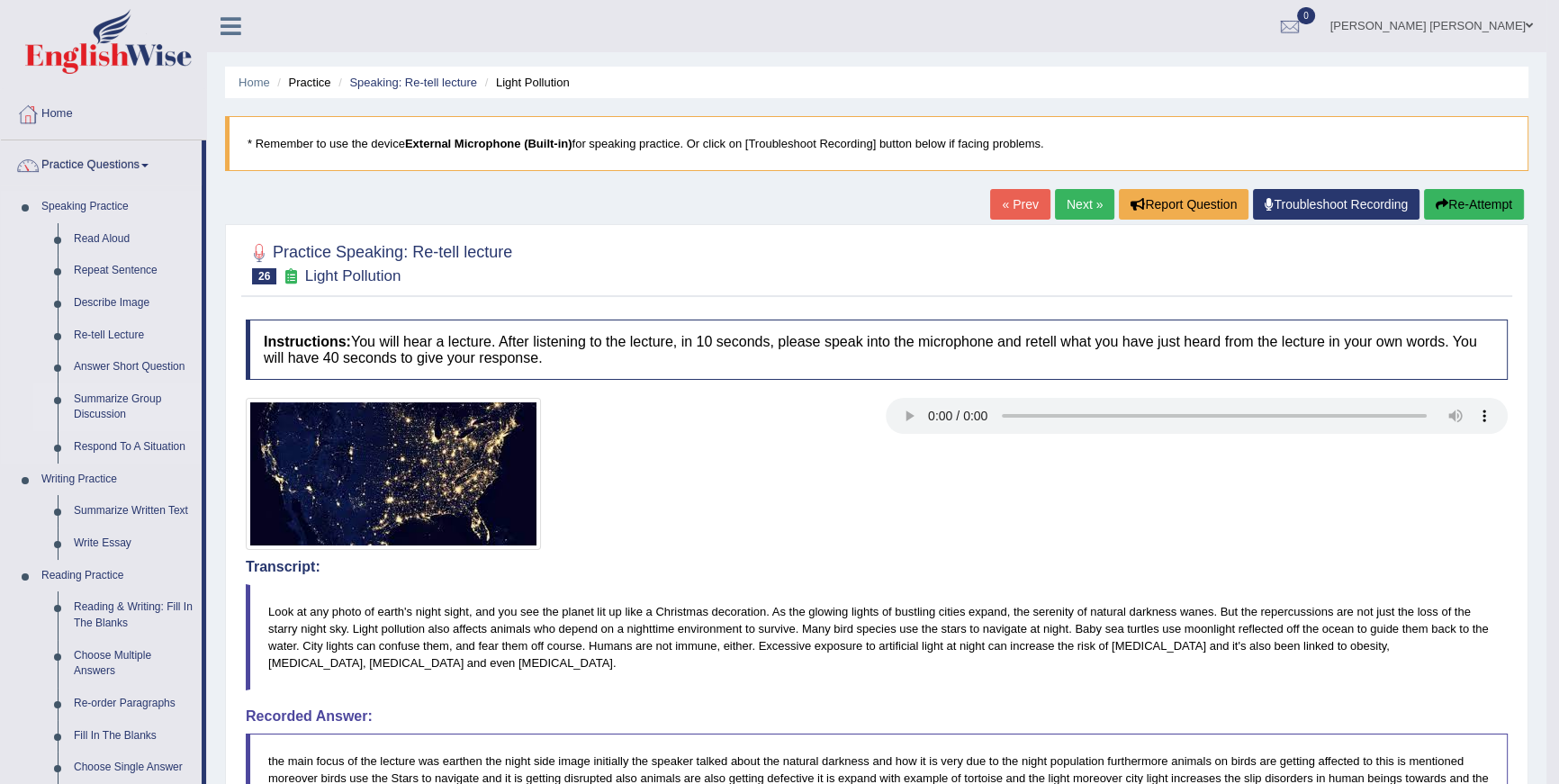
click at [144, 408] on link "Summarize Group Discussion" at bounding box center [133, 407] width 136 height 48
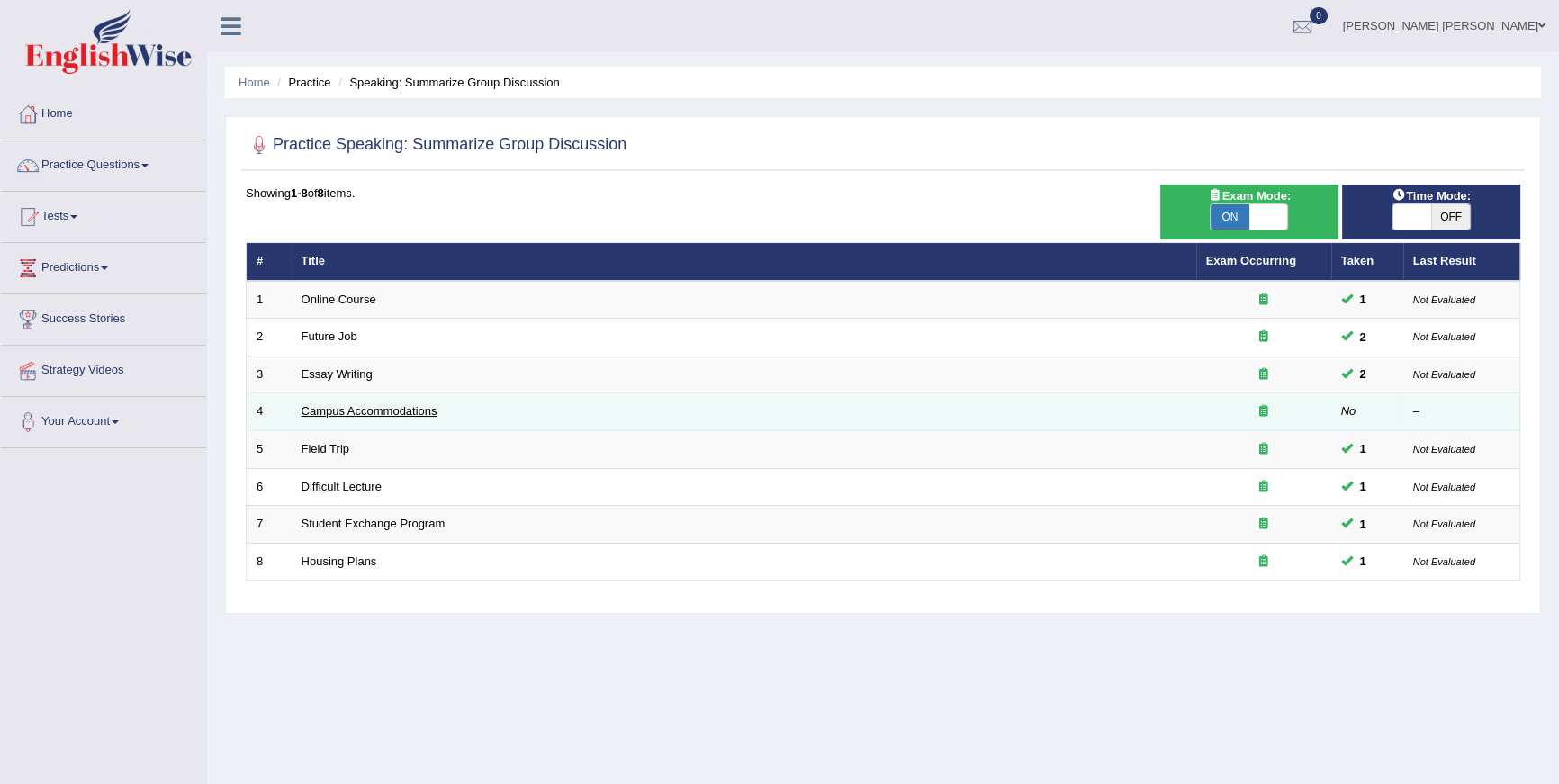
click at [398, 413] on link "Campus Accommodations" at bounding box center [369, 410] width 136 height 13
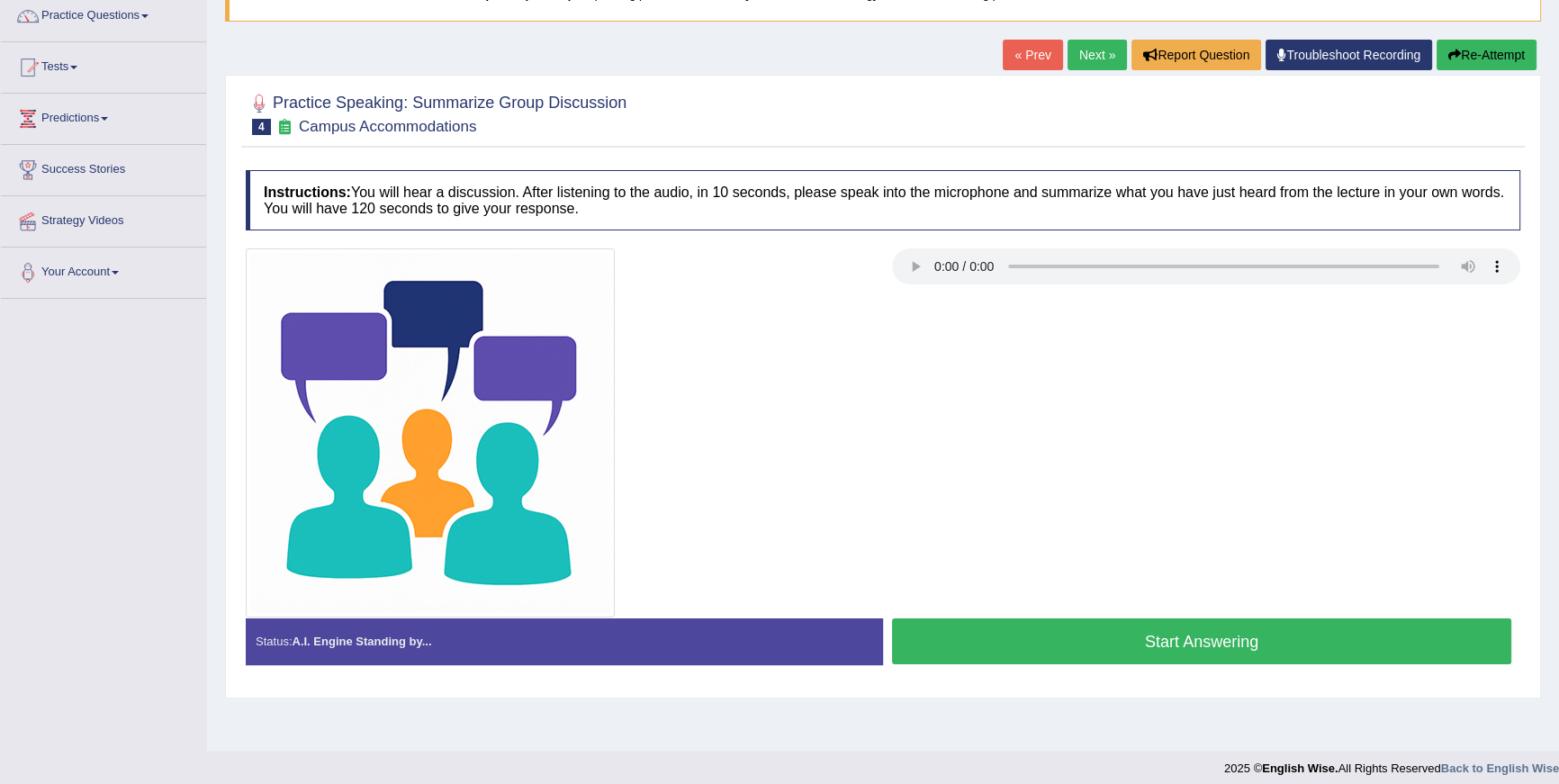
scroll to position [161, 0]
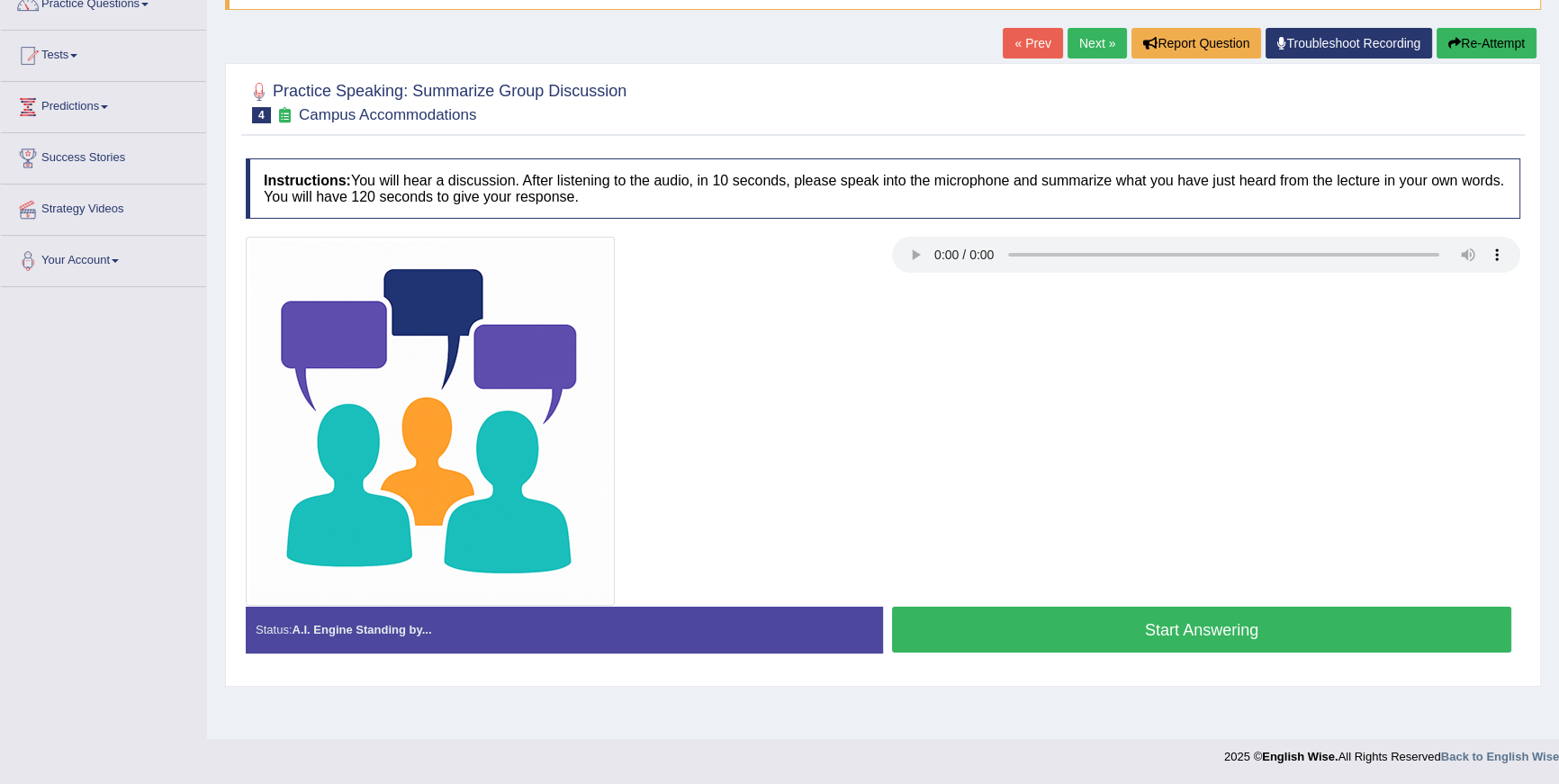
click at [1020, 620] on button "Start Answering" at bounding box center [1202, 630] width 620 height 46
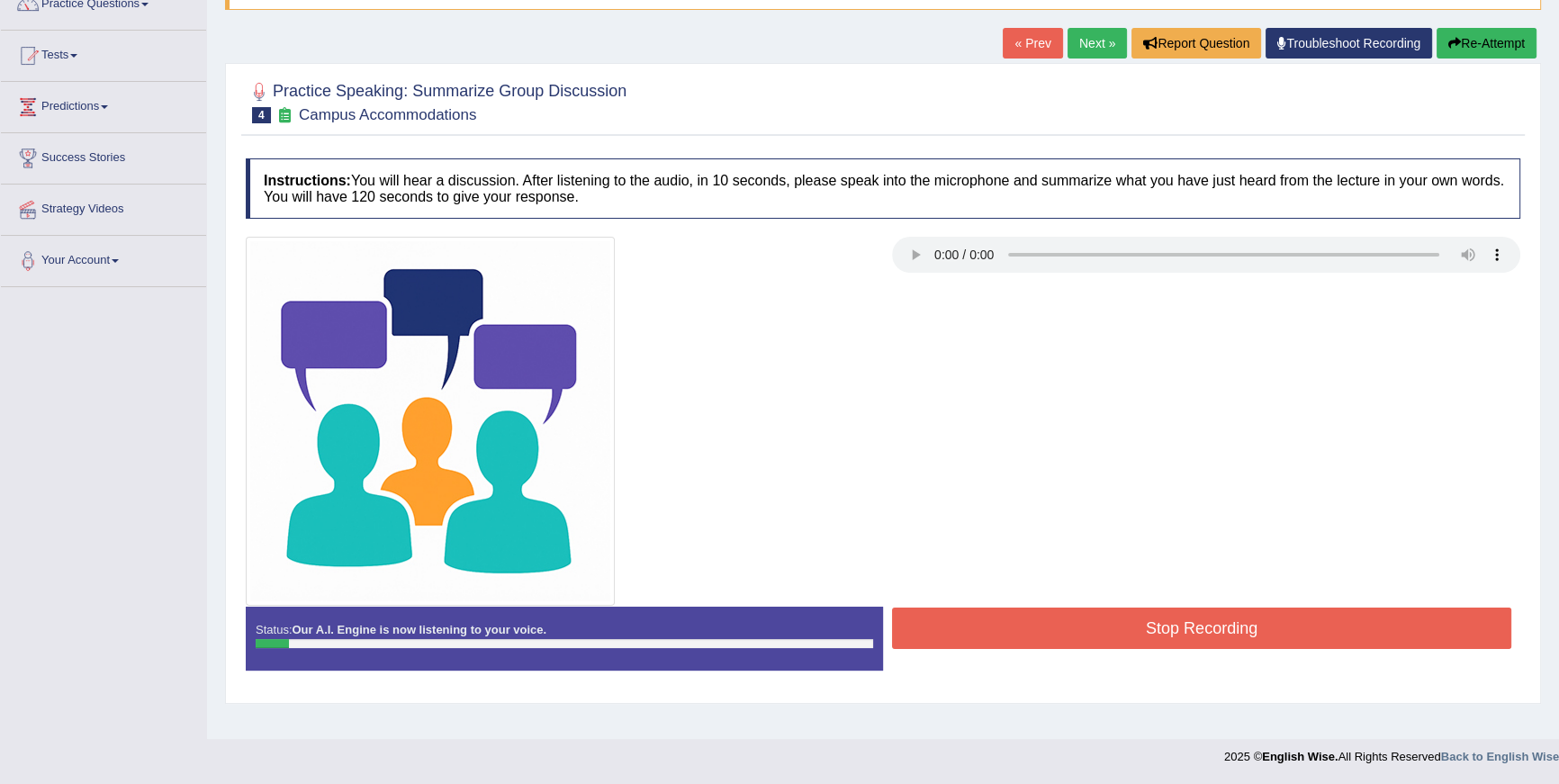
click at [1510, 34] on button "Re-Attempt" at bounding box center [1487, 43] width 100 height 31
click at [1521, 54] on button "Re-Attempt" at bounding box center [1487, 43] width 100 height 31
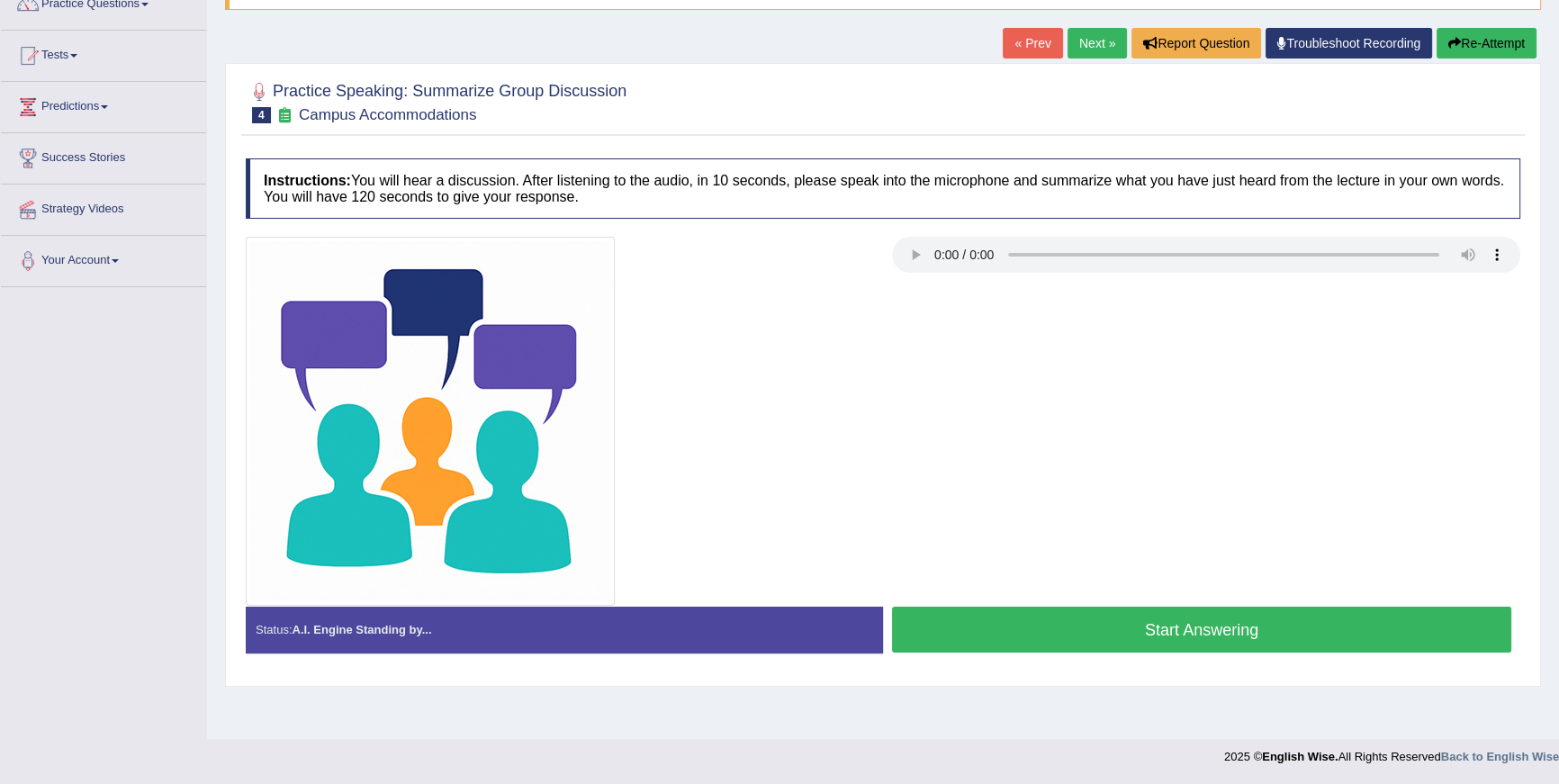
click at [1379, 633] on button "Start Answering" at bounding box center [1202, 630] width 620 height 46
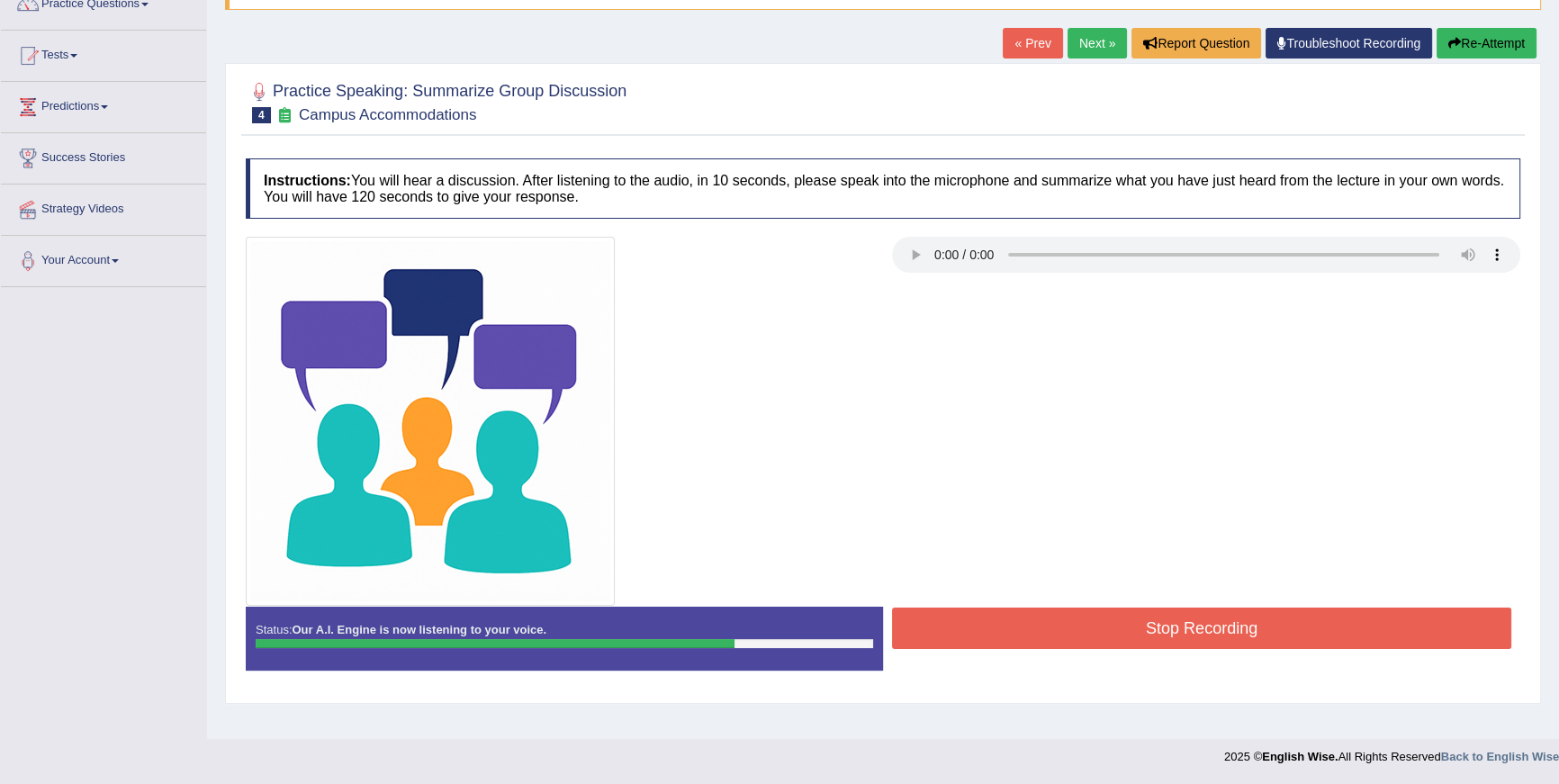
click at [1387, 635] on button "Stop Recording" at bounding box center [1202, 628] width 620 height 41
